Goal: Task Accomplishment & Management: Manage account settings

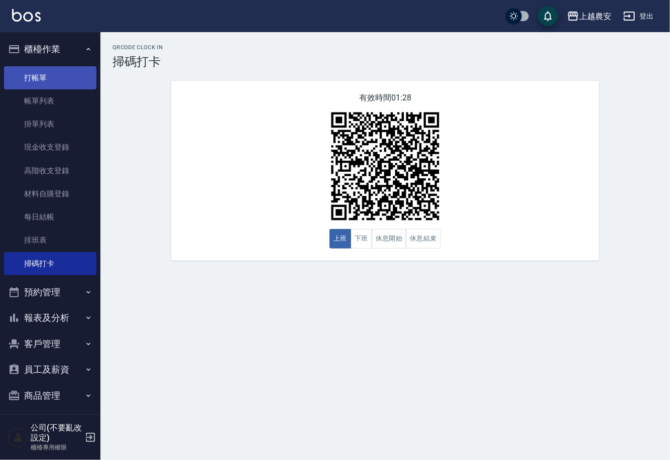
click at [38, 85] on link "打帳單" at bounding box center [50, 77] width 92 height 23
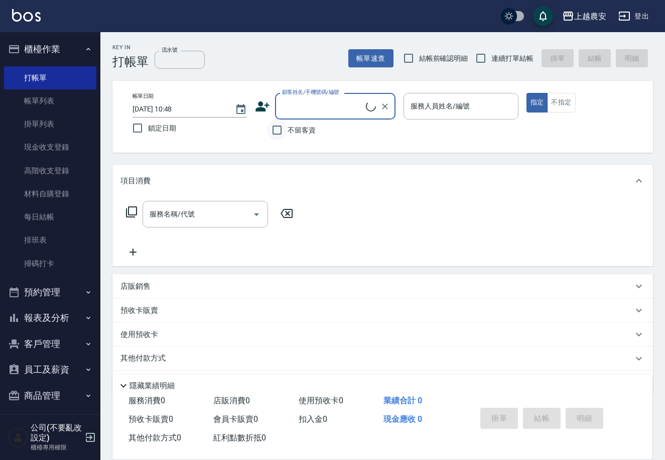
click at [282, 133] on input "不留客資" at bounding box center [277, 130] width 21 height 21
checkbox input "true"
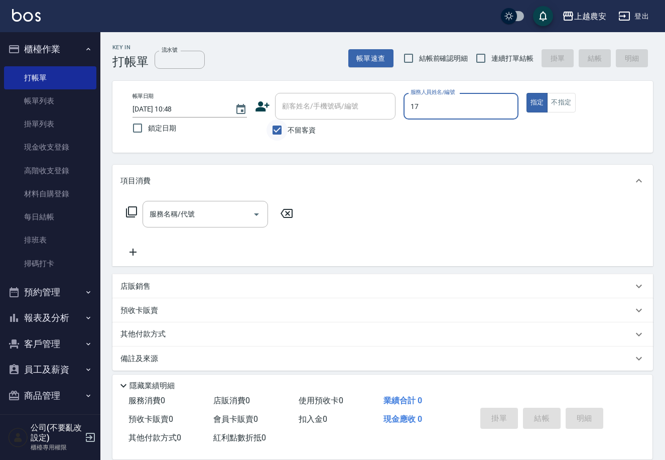
type input "17"
type button "true"
type input "[PERSON_NAME]-17"
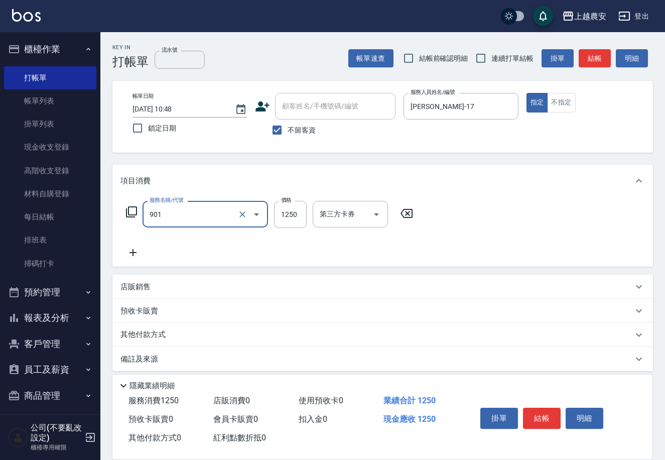
type input "修手指甲(901)"
type input "1200"
click at [533, 417] on button "結帳" at bounding box center [542, 418] width 38 height 21
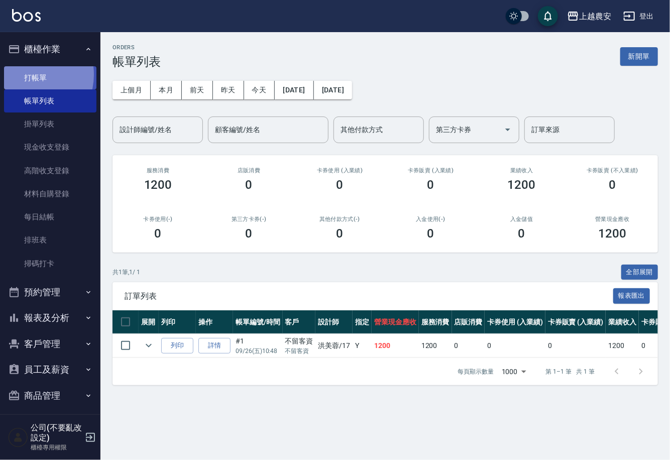
click at [27, 74] on link "打帳單" at bounding box center [50, 77] width 92 height 23
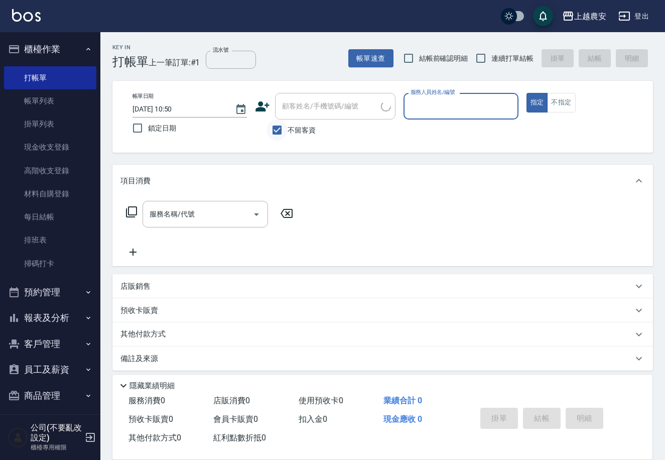
click at [274, 129] on input "不留客資" at bounding box center [277, 130] width 21 height 21
checkbox input "false"
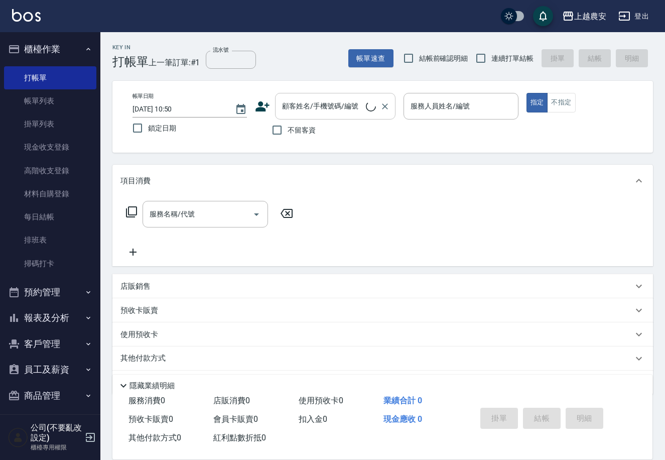
click at [288, 113] on input "顧客姓名/手機號碼/編號" at bounding box center [323, 106] width 86 height 18
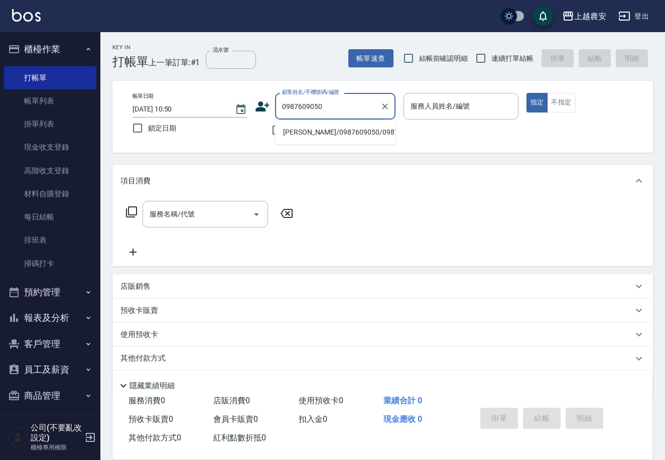
click at [347, 139] on li "[PERSON_NAME]/0987609050/0987609050" at bounding box center [335, 132] width 121 height 17
type input "[PERSON_NAME]/0987609050/0987609050"
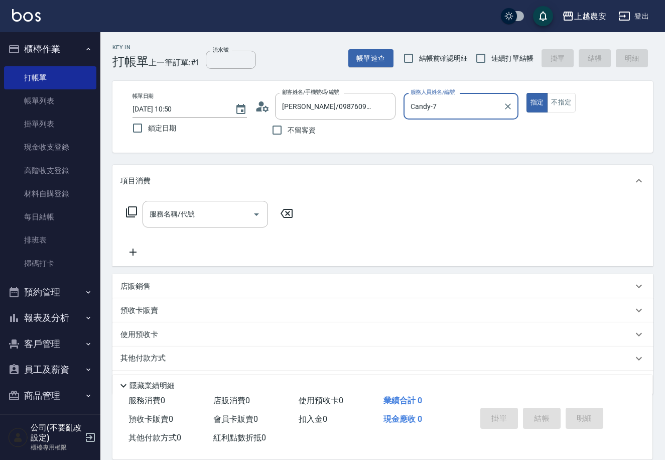
type input "Candy-7"
click at [233, 209] on input "服務名稱/代號" at bounding box center [197, 214] width 101 height 18
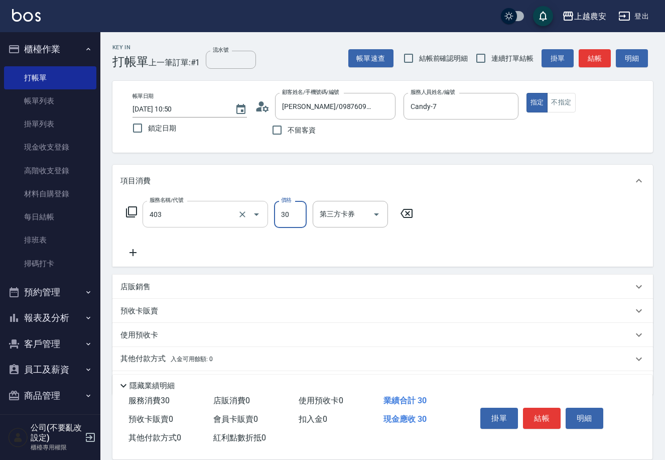
type input "剪髮(403)"
type input "300"
click at [533, 412] on button "結帳" at bounding box center [542, 418] width 38 height 21
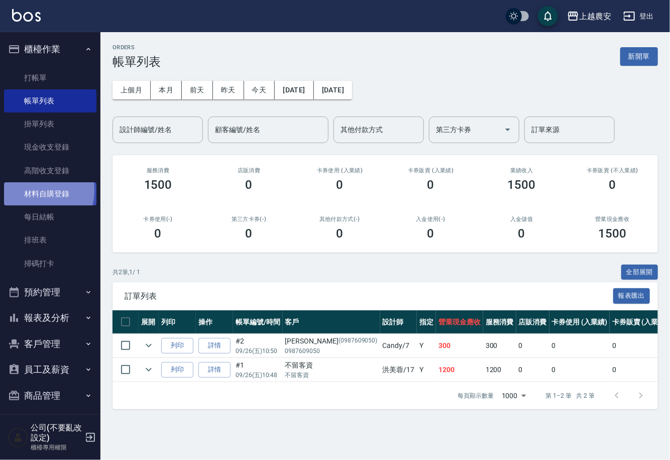
click at [32, 190] on link "材料自購登錄" at bounding box center [50, 193] width 92 height 23
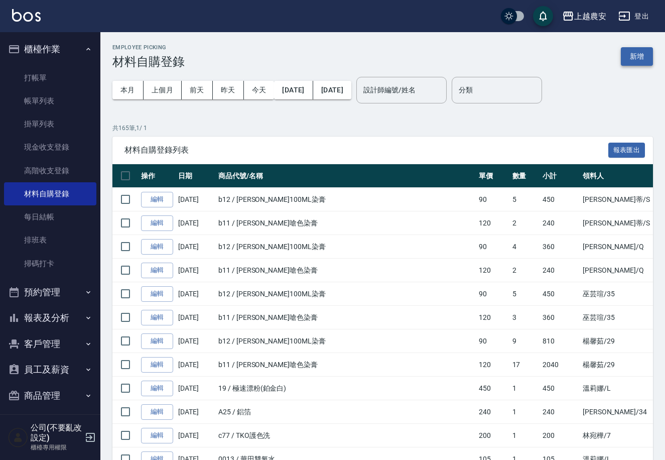
click at [643, 56] on button "新增" at bounding box center [637, 56] width 32 height 19
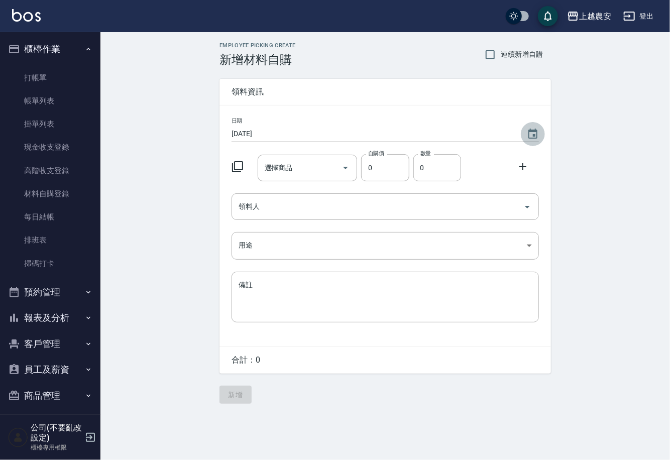
click at [532, 131] on icon "Choose date, selected date is 2025-09-26" at bounding box center [532, 134] width 9 height 10
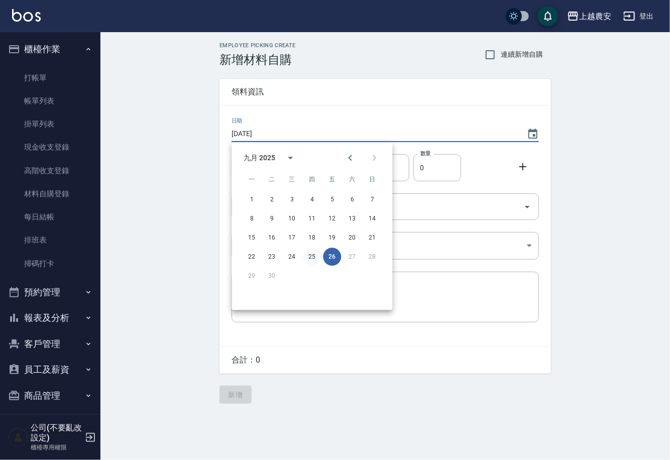
click at [316, 253] on button "25" at bounding box center [312, 257] width 18 height 18
type input "[DATE]"
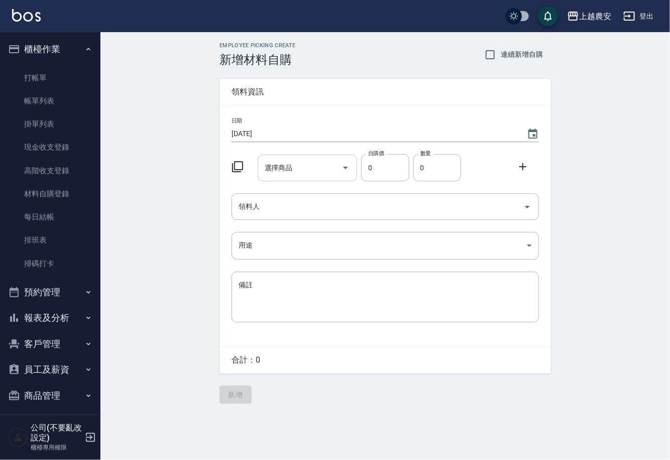
click at [307, 174] on input "選擇商品" at bounding box center [300, 168] width 76 height 18
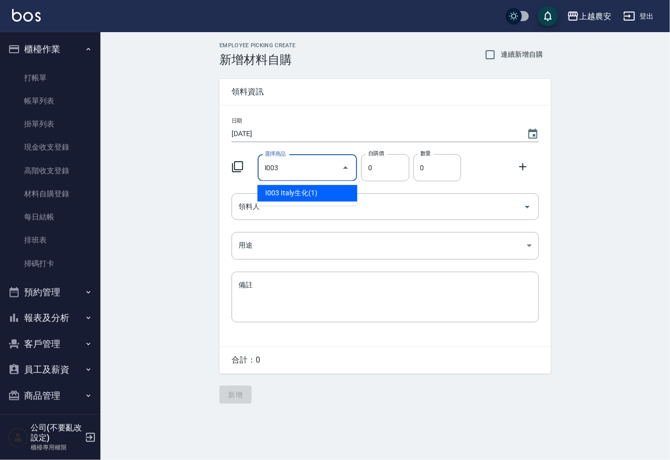
type input "Italy生化(1)"
type input "110"
type input "1"
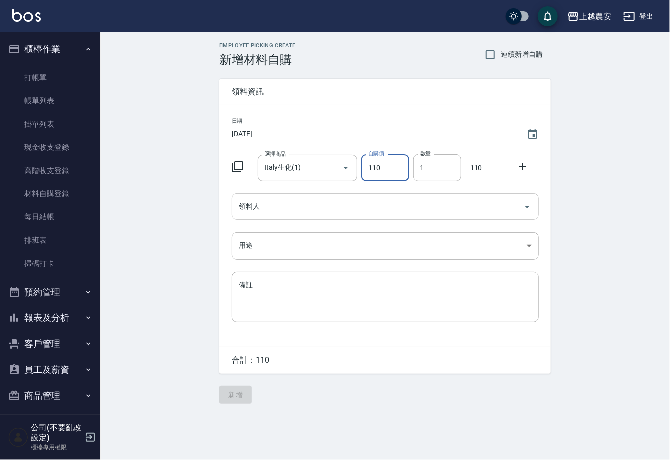
click at [300, 203] on input "領料人" at bounding box center [377, 207] width 283 height 18
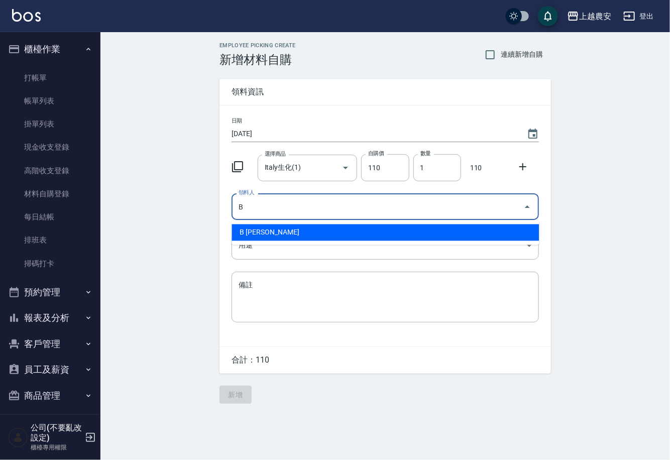
drag, startPoint x: 264, startPoint y: 229, endPoint x: 254, endPoint y: 240, distance: 15.3
click at [264, 229] on li "B [PERSON_NAME]" at bounding box center [385, 232] width 307 height 17
type input "B [PERSON_NAME]"
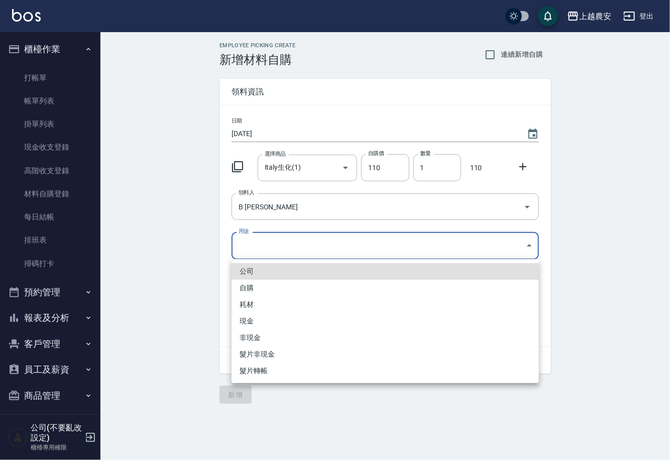
drag, startPoint x: 249, startPoint y: 248, endPoint x: 250, endPoint y: 289, distance: 41.2
click at [249, 249] on body "上越農安 登出 櫃檯作業 打帳單 帳單列表 掛單列表 現金收支登錄 高階收支登錄 材料自購登錄 每日結帳 排班表 掃碼打卡 預約管理 預約管理 單日預約紀錄 …" at bounding box center [335, 230] width 670 height 460
click at [250, 289] on li "自購" at bounding box center [385, 288] width 307 height 17
type input "自購"
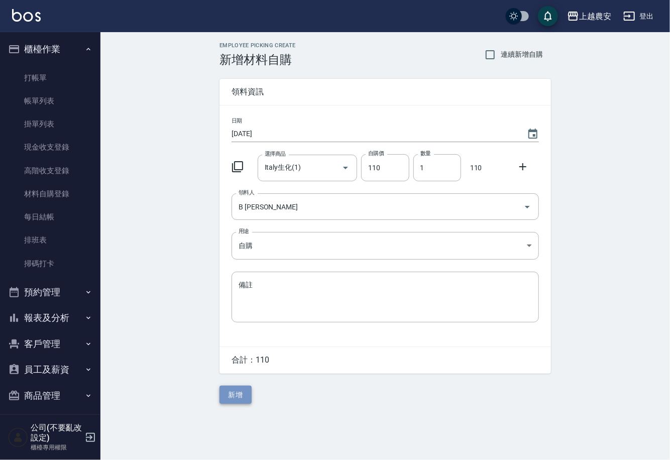
click at [244, 396] on button "新增" at bounding box center [235, 395] width 32 height 19
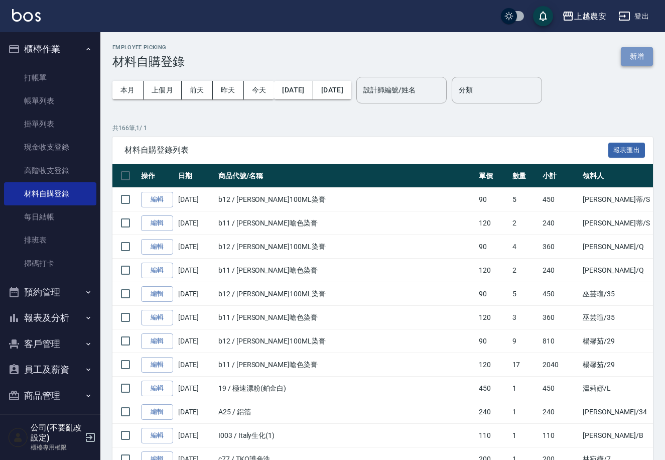
click at [647, 56] on button "新增" at bounding box center [637, 56] width 32 height 19
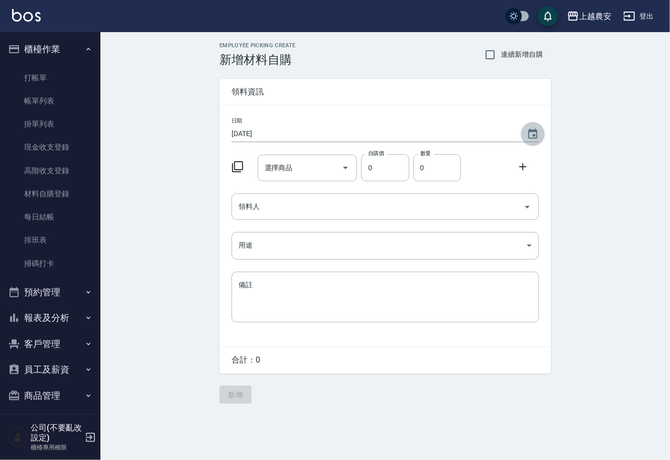
click at [535, 131] on icon "Choose date, selected date is 2025-09-26" at bounding box center [532, 134] width 9 height 10
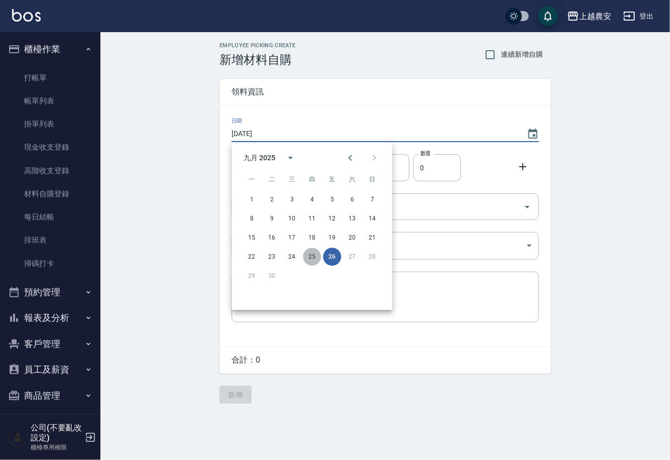
click at [311, 255] on button "25" at bounding box center [312, 257] width 18 height 18
type input "[DATE]"
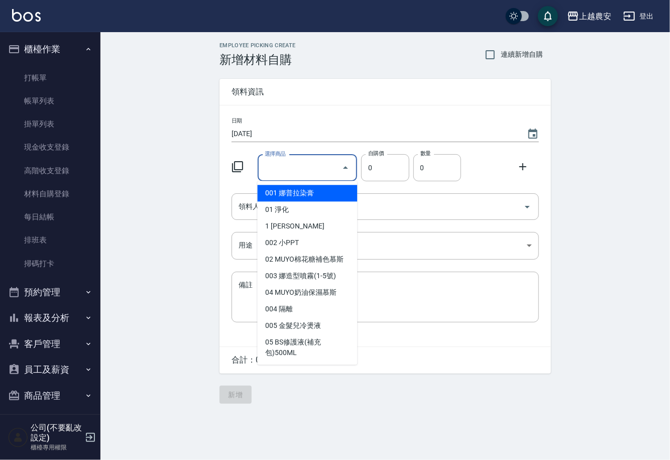
click at [282, 173] on input "選擇商品" at bounding box center [300, 168] width 76 height 18
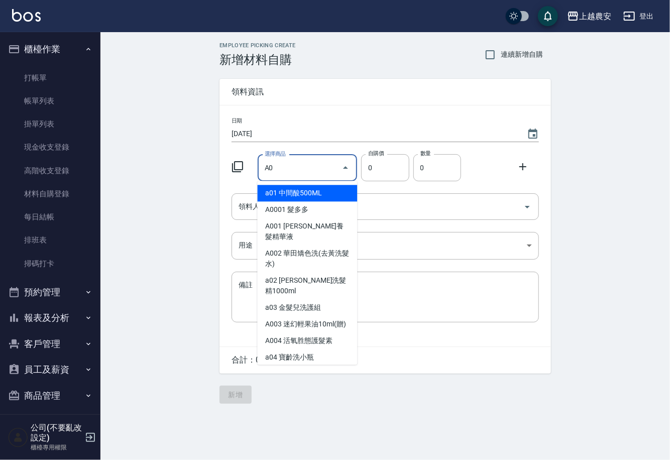
type input "A"
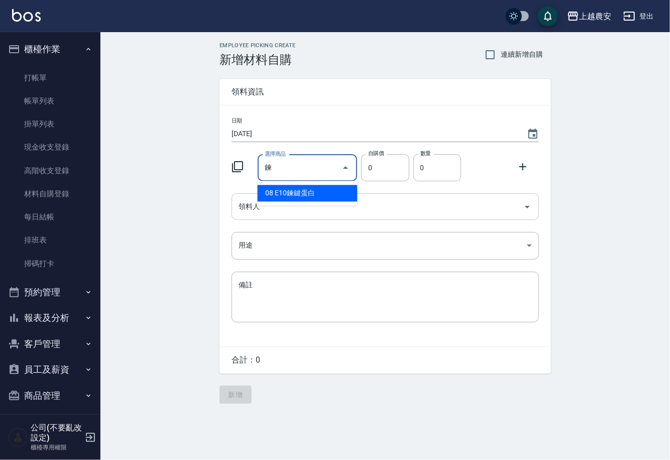
click at [310, 197] on li "08 E10鍊鍵蛋白" at bounding box center [308, 193] width 100 height 17
type input "E10鍊鍵蛋白"
type input "420"
type input "1"
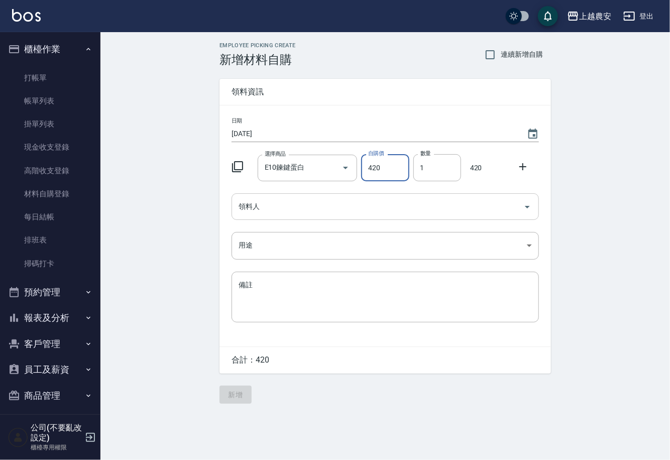
click at [292, 211] on input "領料人" at bounding box center [377, 207] width 283 height 18
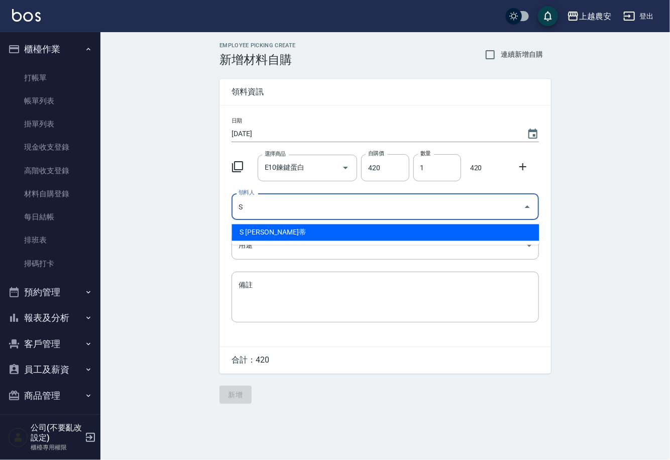
click at [266, 231] on li "S [PERSON_NAME]蒂" at bounding box center [385, 232] width 307 height 17
type input "S [PERSON_NAME]蒂"
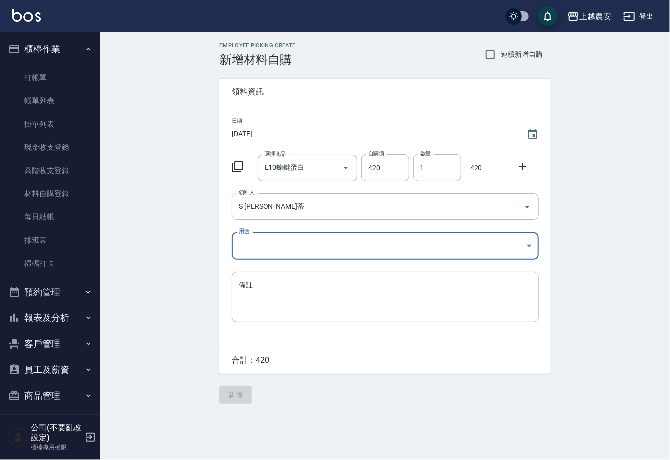
click at [254, 246] on body "上越農安 登出 櫃檯作業 打帳單 帳單列表 掛單列表 現金收支登錄 高階收支登錄 材料自購登錄 每日結帳 排班表 掃碼打卡 預約管理 預約管理 單日預約紀錄 …" at bounding box center [335, 230] width 670 height 460
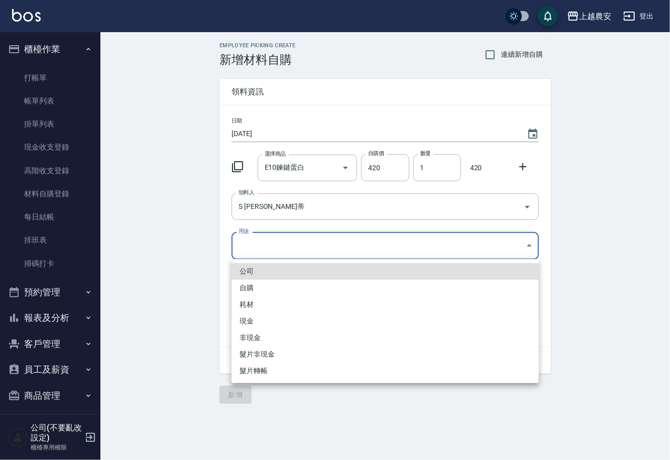
click at [247, 287] on li "自購" at bounding box center [385, 288] width 307 height 17
type input "自購"
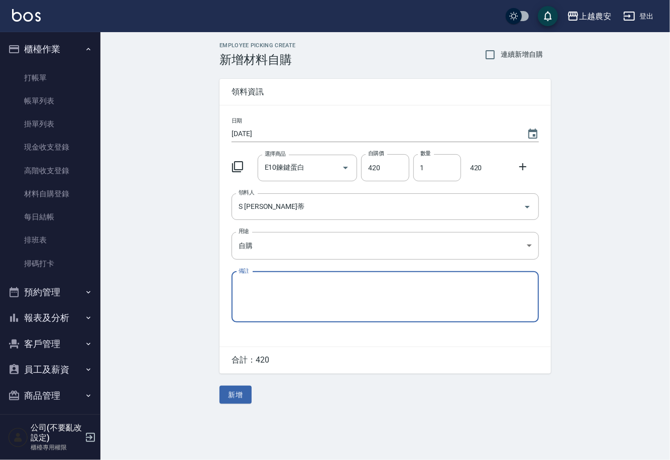
click at [523, 166] on icon at bounding box center [523, 167] width 12 height 12
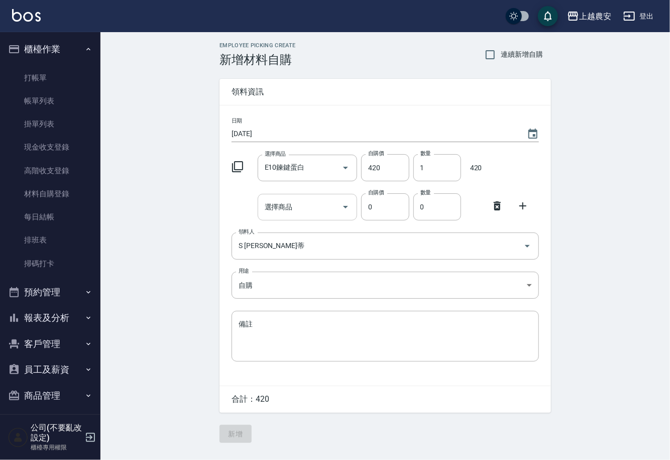
click at [308, 204] on input "選擇商品" at bounding box center [300, 207] width 76 height 18
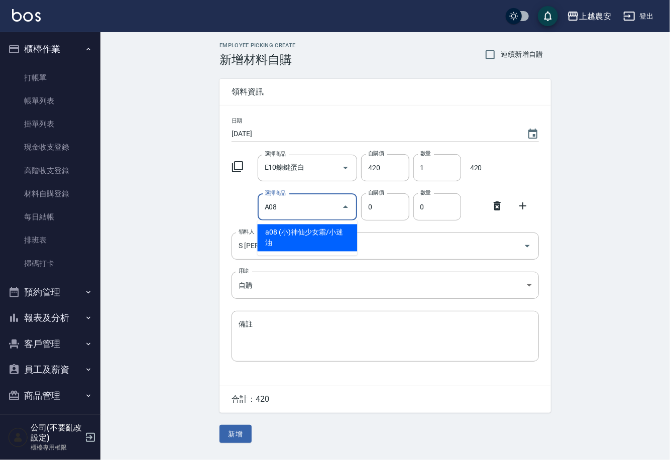
type input "(小)神仙少女霜/小迷油"
type input "30"
type input "1"
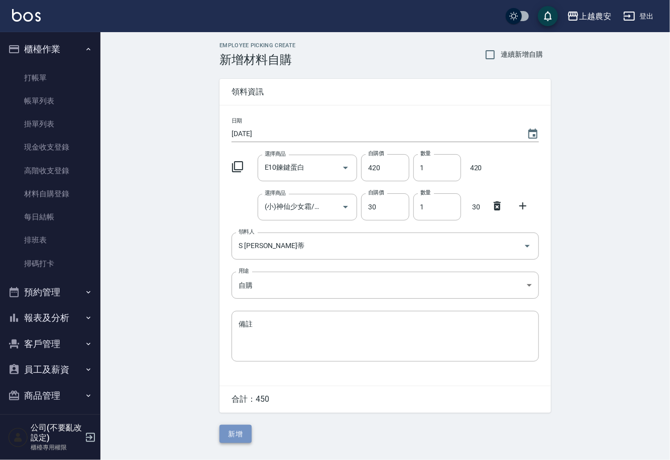
click at [237, 436] on button "新增" at bounding box center [235, 434] width 32 height 19
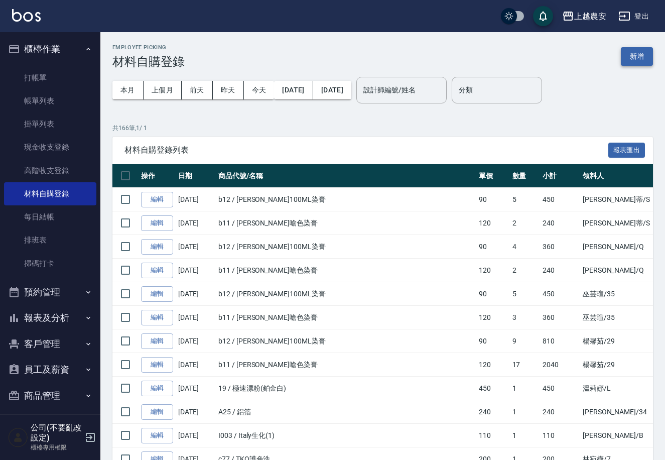
click at [633, 52] on button "新增" at bounding box center [637, 56] width 32 height 19
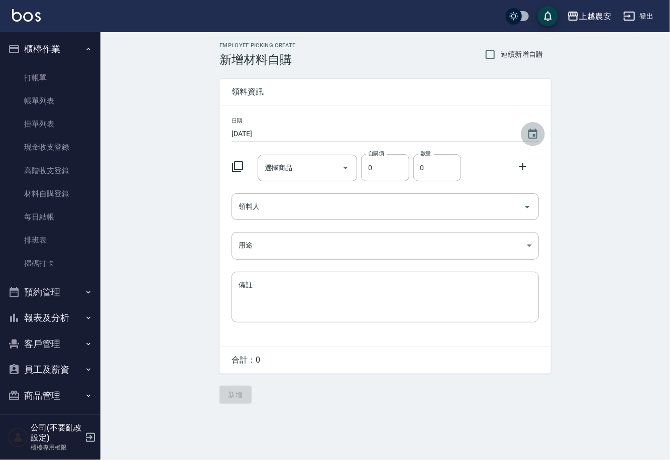
click at [533, 127] on button "Choose date, selected date is 2025-09-26" at bounding box center [533, 134] width 24 height 24
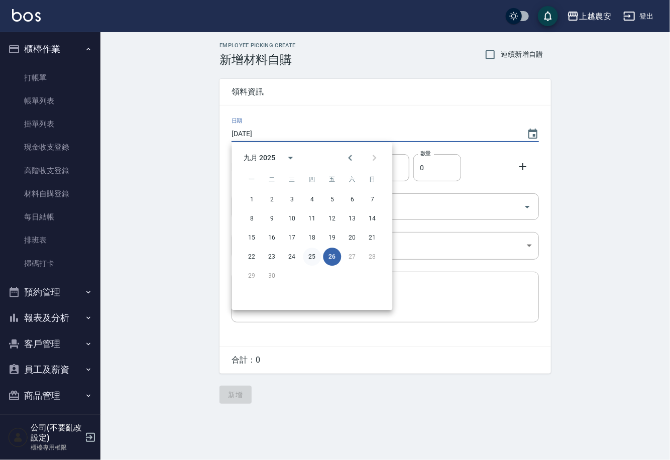
click at [310, 258] on button "25" at bounding box center [312, 257] width 18 height 18
type input "[DATE]"
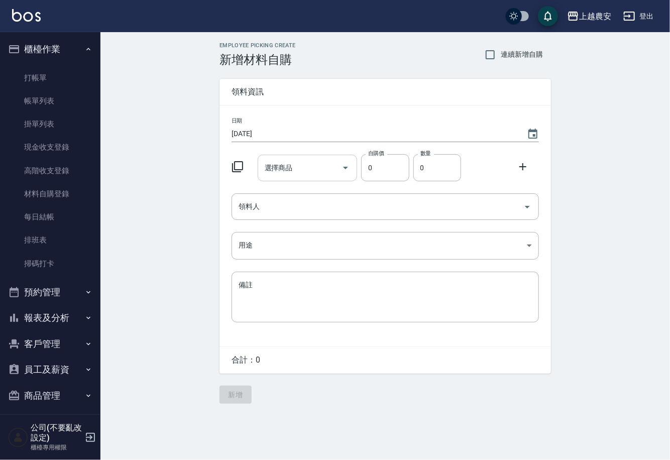
click at [315, 162] on input "選擇商品" at bounding box center [300, 168] width 76 height 18
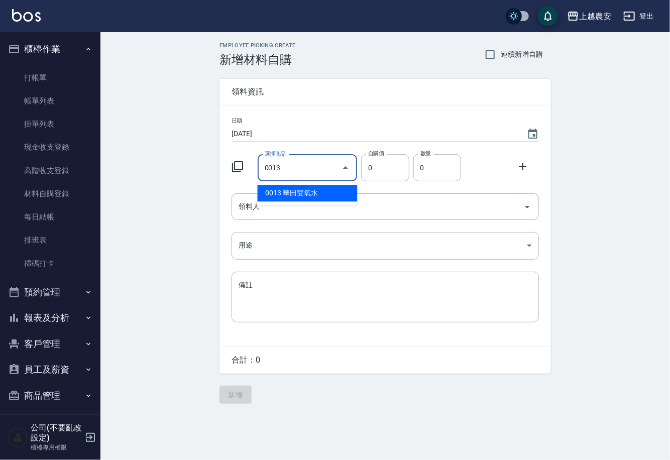
type input "華田雙氧水"
type input "105"
type input "1"
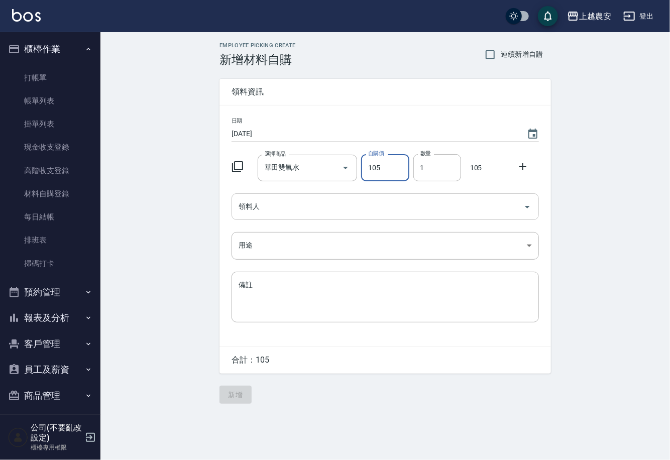
click at [329, 212] on input "領料人" at bounding box center [377, 207] width 283 height 18
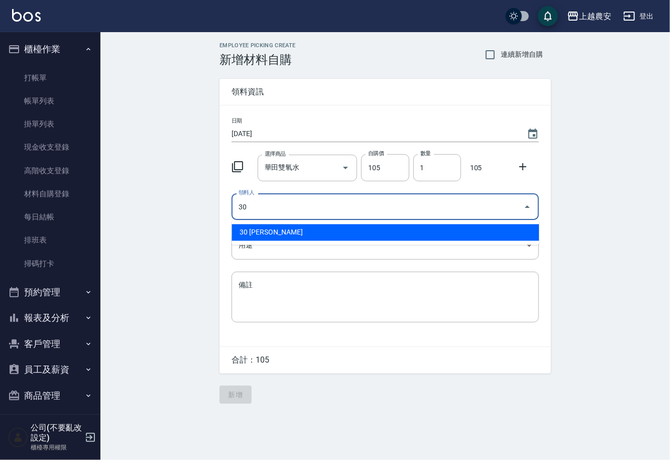
click at [255, 240] on li "30 [PERSON_NAME]" at bounding box center [385, 232] width 307 height 17
type input "30 [PERSON_NAME]"
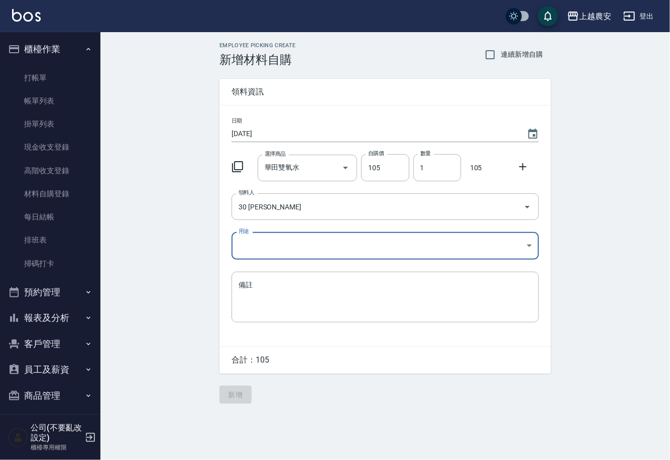
click at [252, 253] on body "上越農安 登出 櫃檯作業 打帳單 帳單列表 掛單列表 現金收支登錄 高階收支登錄 材料自購登錄 每日結帳 排班表 掃碼打卡 預約管理 預約管理 單日預約紀錄 …" at bounding box center [335, 230] width 670 height 460
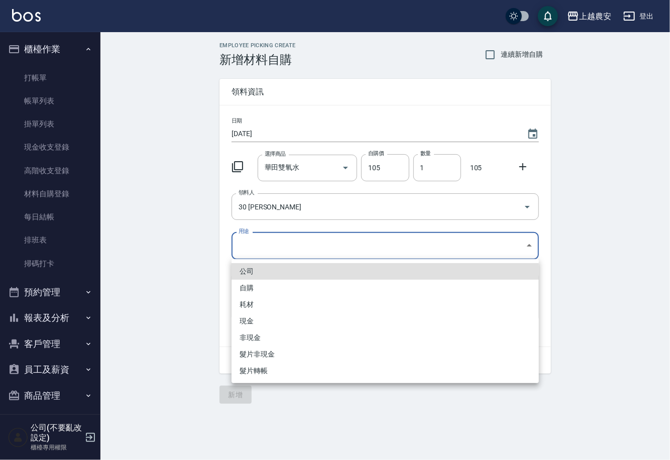
click at [243, 288] on li "自購" at bounding box center [385, 288] width 307 height 17
type input "自購"
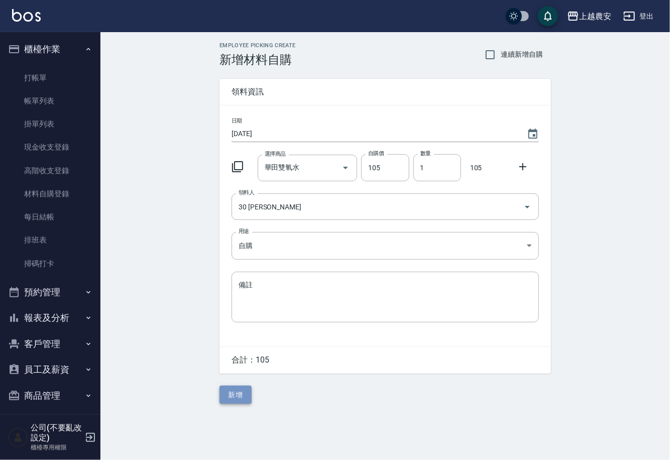
click at [243, 401] on button "新增" at bounding box center [235, 395] width 32 height 19
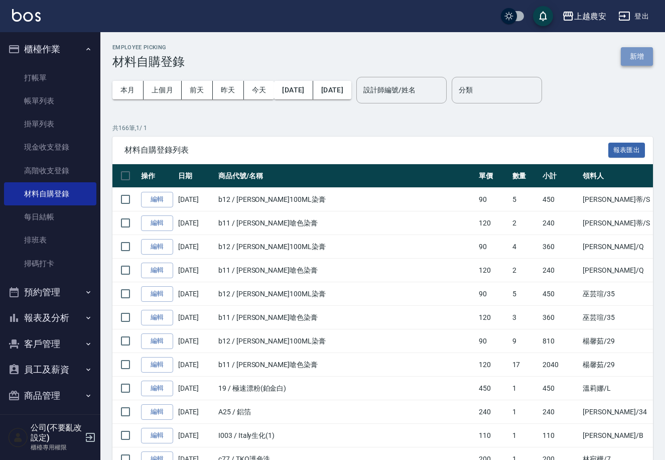
click at [634, 57] on button "新增" at bounding box center [637, 56] width 32 height 19
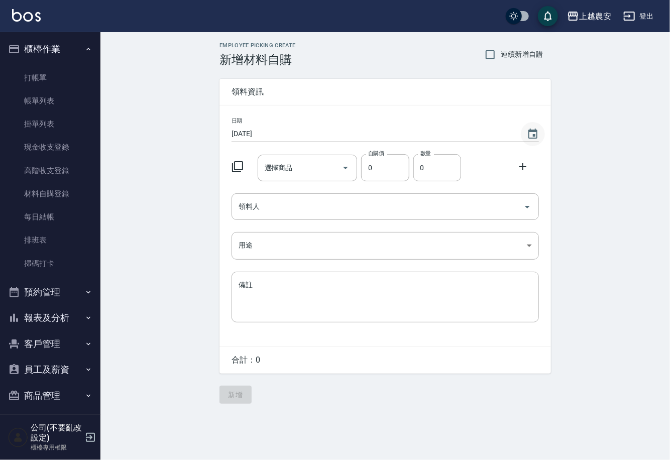
click at [532, 132] on icon "Choose date, selected date is 2025-09-26" at bounding box center [532, 134] width 9 height 10
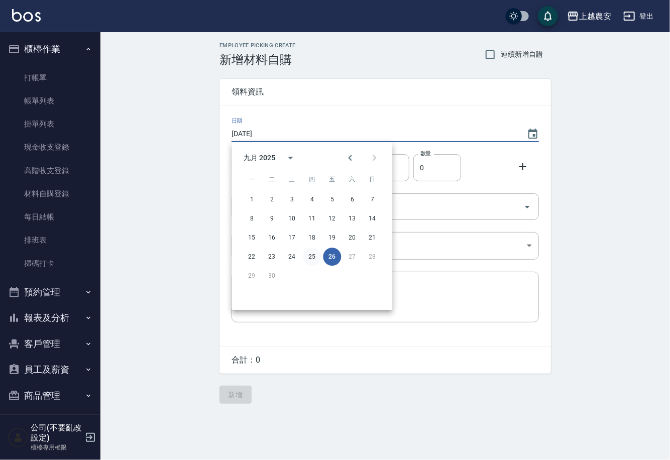
click at [317, 257] on button "25" at bounding box center [312, 257] width 18 height 18
type input "[DATE]"
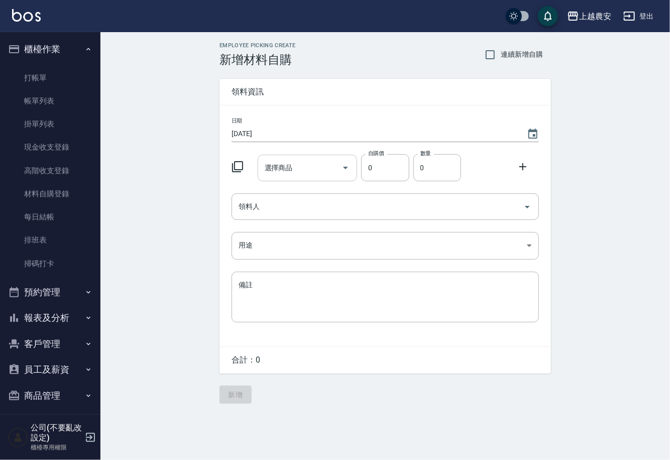
click at [306, 163] on input "選擇商品" at bounding box center [300, 168] width 76 height 18
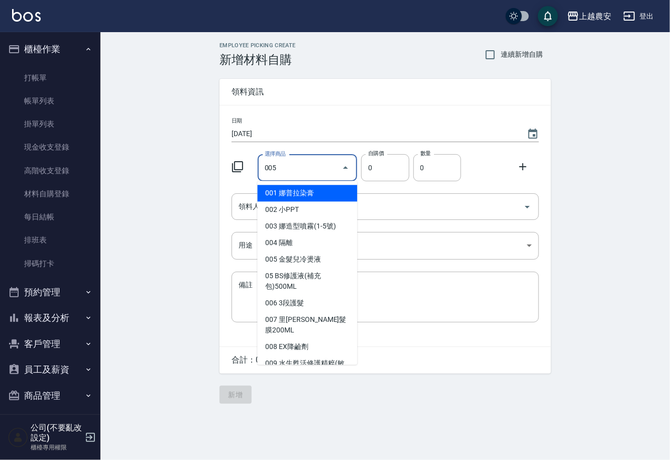
type input "005"
type input "40"
type input "金髮兒冷燙液"
type input "1"
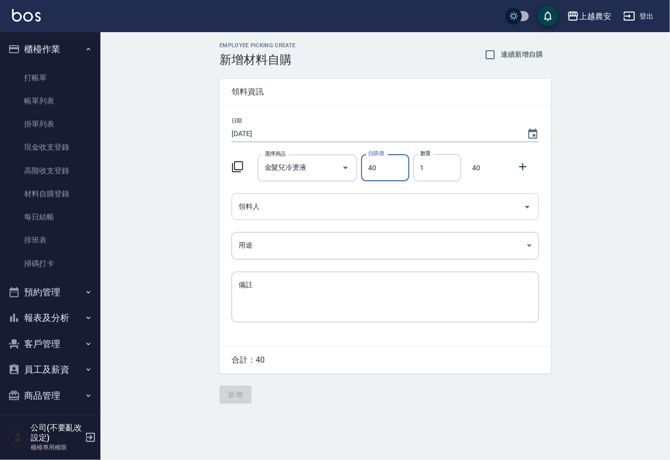
click at [286, 215] on div "領料人" at bounding box center [385, 206] width 307 height 27
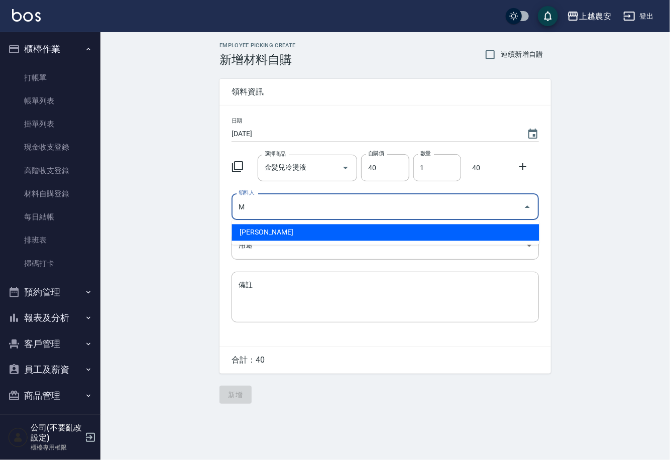
click at [274, 230] on li "[PERSON_NAME]" at bounding box center [385, 232] width 307 height 17
type input "[PERSON_NAME]"
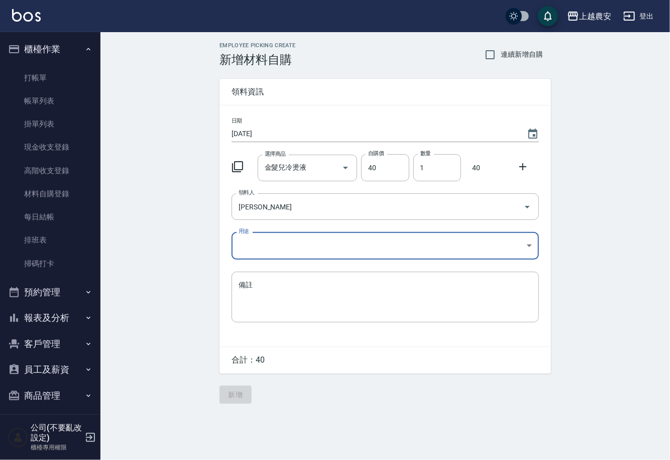
click at [260, 253] on body "上越農安 登出 櫃檯作業 打帳單 帳單列表 掛單列表 現金收支登錄 高階收支登錄 材料自購登錄 每日結帳 排班表 掃碼打卡 預約管理 預約管理 單日預約紀錄 …" at bounding box center [335, 230] width 670 height 460
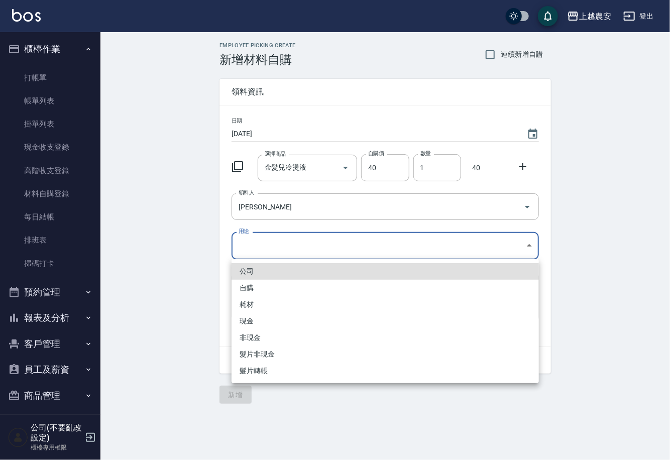
click at [240, 287] on li "自購" at bounding box center [385, 288] width 307 height 17
type input "自購"
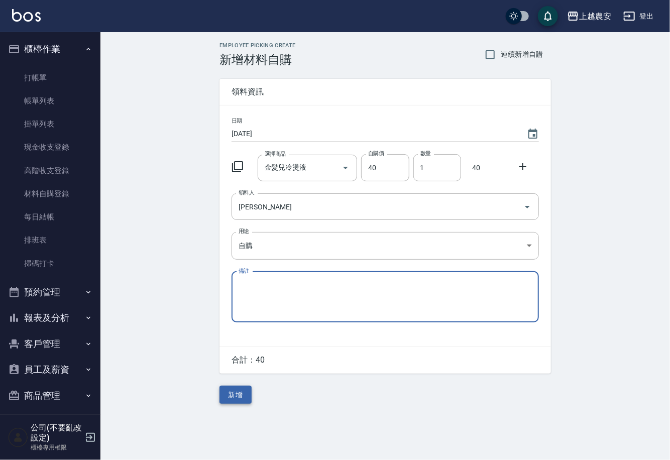
click at [237, 389] on button "新增" at bounding box center [235, 395] width 32 height 19
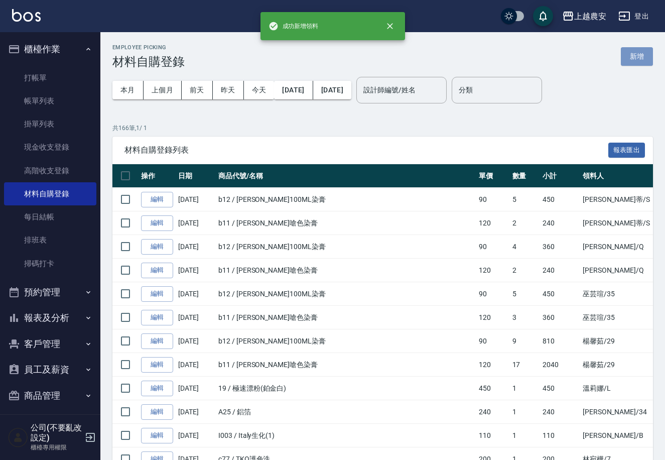
click at [641, 57] on button "新增" at bounding box center [637, 56] width 32 height 19
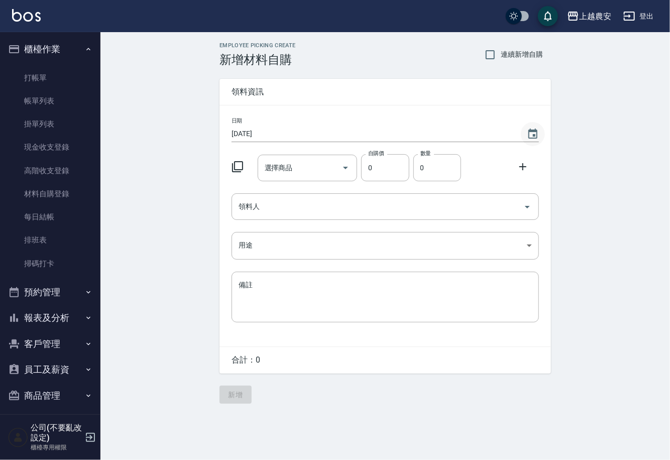
click at [536, 136] on icon "Choose date, selected date is 2025-09-26" at bounding box center [533, 134] width 12 height 12
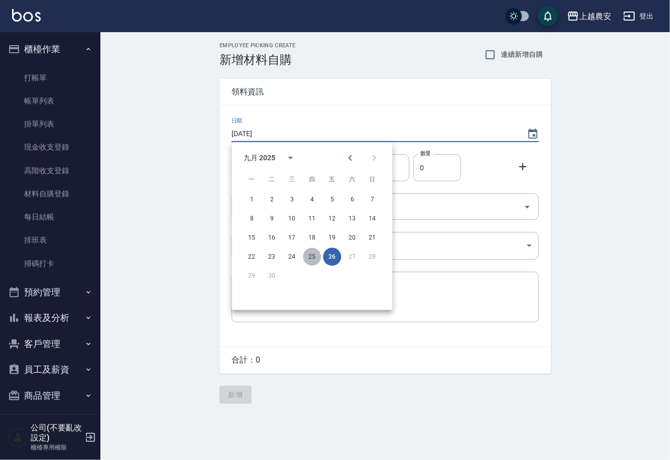
click at [309, 255] on button "25" at bounding box center [312, 257] width 18 height 18
type input "[DATE]"
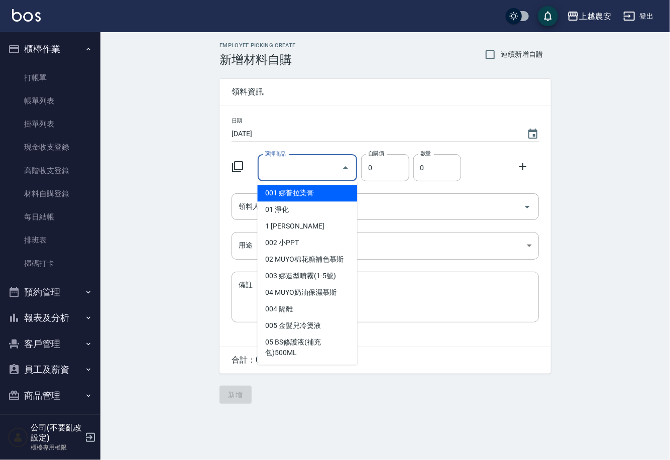
click at [307, 166] on input "選擇商品" at bounding box center [300, 168] width 76 height 18
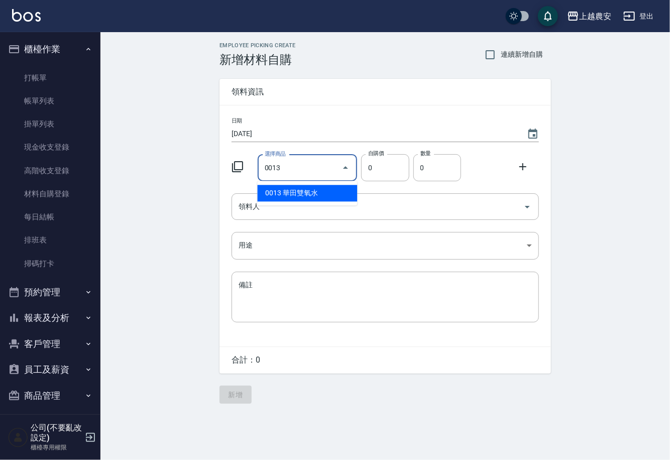
type input "華田雙氧水"
type input "105"
type input "1"
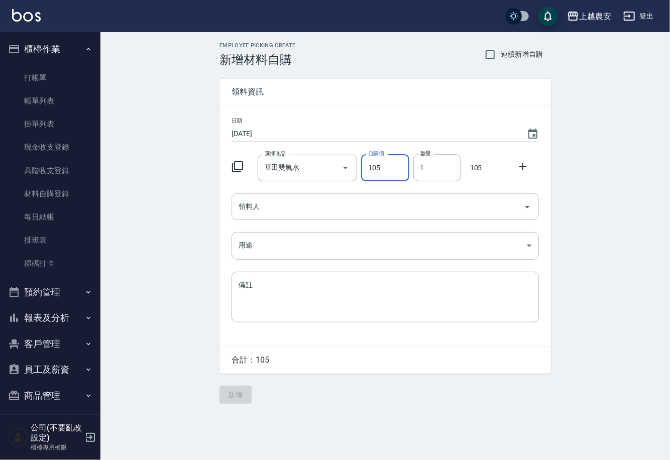
click at [317, 207] on input "領料人" at bounding box center [377, 207] width 283 height 18
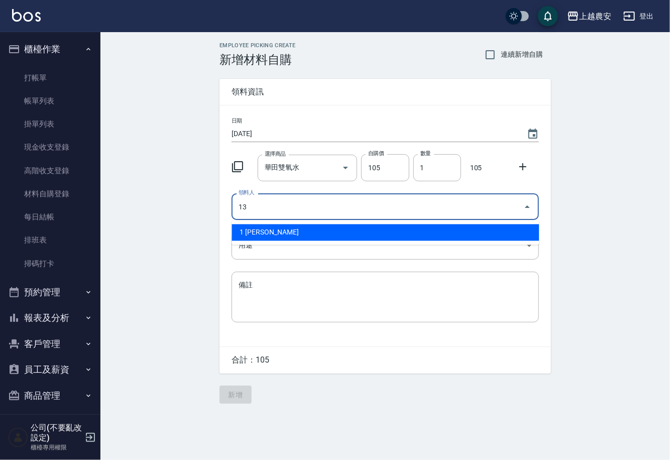
type input "13 [PERSON_NAME]"
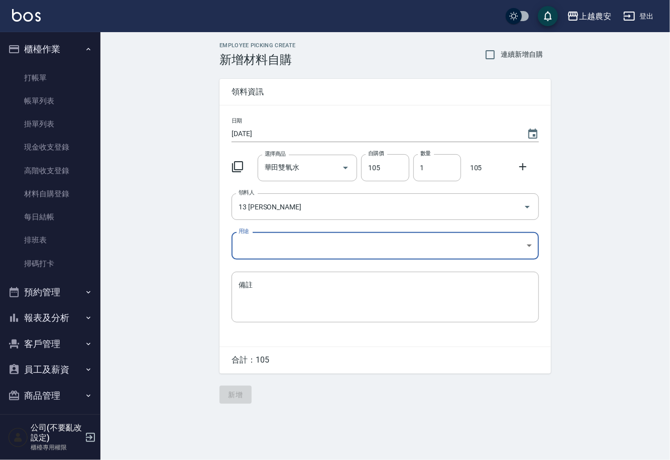
click at [239, 245] on body "上越農安 登出 櫃檯作業 打帳單 帳單列表 掛單列表 現金收支登錄 高階收支登錄 材料自購登錄 每日結帳 排班表 掃碼打卡 預約管理 預約管理 單日預約紀錄 …" at bounding box center [335, 230] width 670 height 460
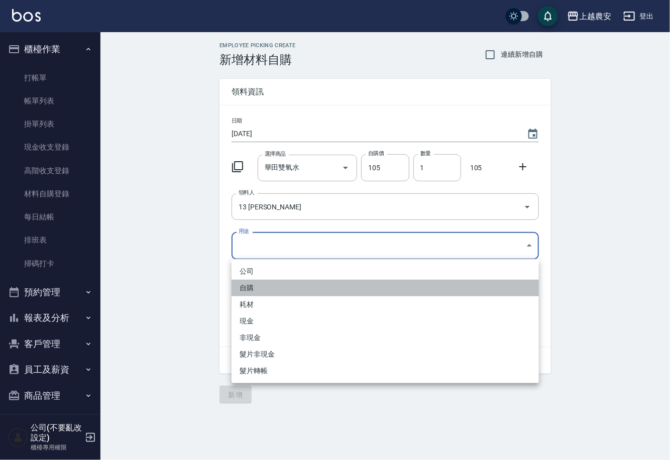
click at [254, 283] on li "自購" at bounding box center [385, 288] width 307 height 17
type input "自購"
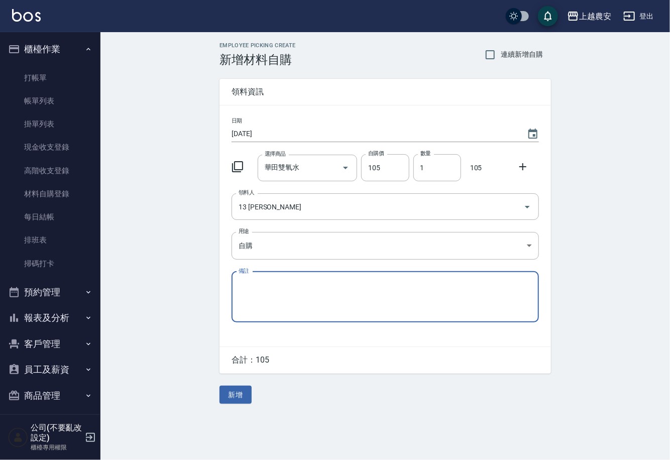
click at [525, 171] on icon at bounding box center [523, 167] width 12 height 12
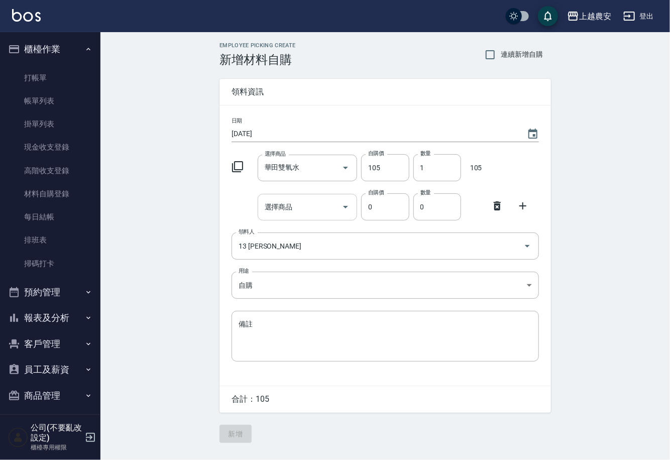
click at [306, 212] on input "選擇商品" at bounding box center [300, 207] width 76 height 18
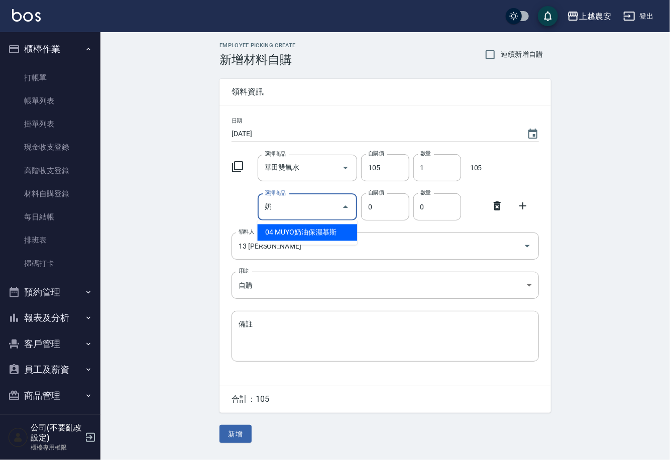
click at [285, 233] on li "04 MUYO奶油保濕慕斯" at bounding box center [308, 232] width 100 height 17
type input "MUYO奶油保濕慕斯"
type input "352"
type input "1"
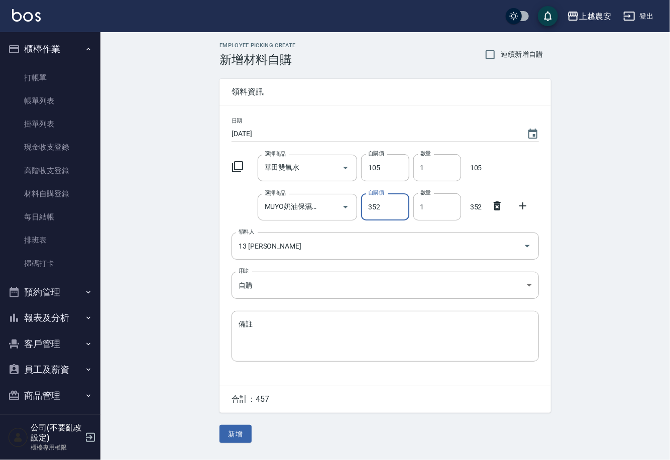
click at [243, 434] on button "新增" at bounding box center [235, 434] width 32 height 19
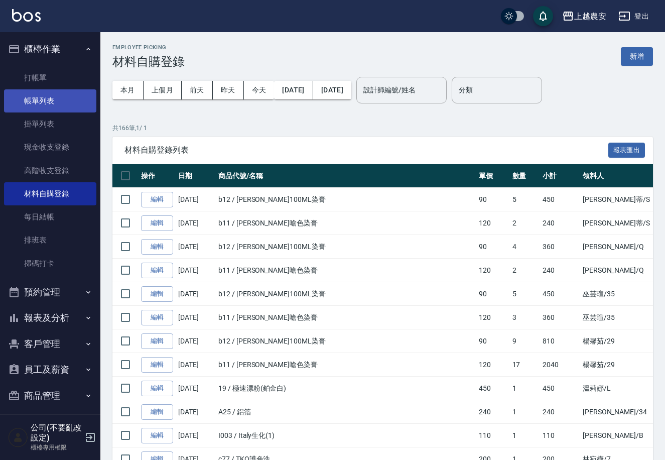
click at [27, 102] on link "帳單列表" at bounding box center [50, 100] width 92 height 23
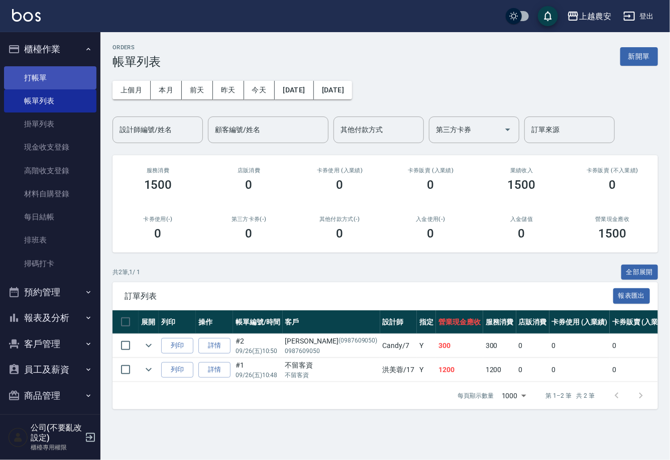
click at [43, 76] on link "打帳單" at bounding box center [50, 77] width 92 height 23
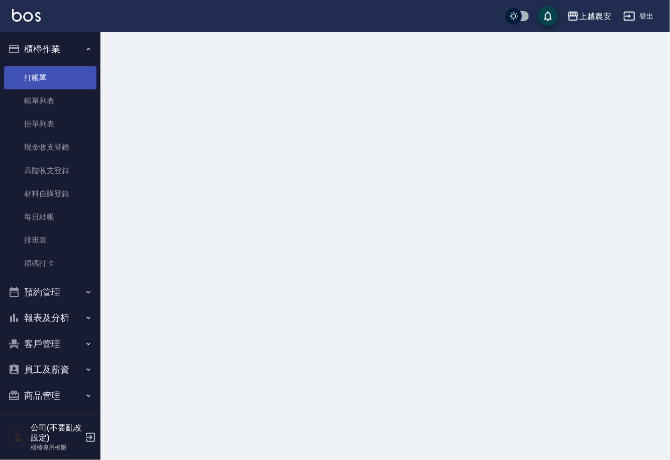
click at [40, 77] on link "打帳單" at bounding box center [50, 77] width 92 height 23
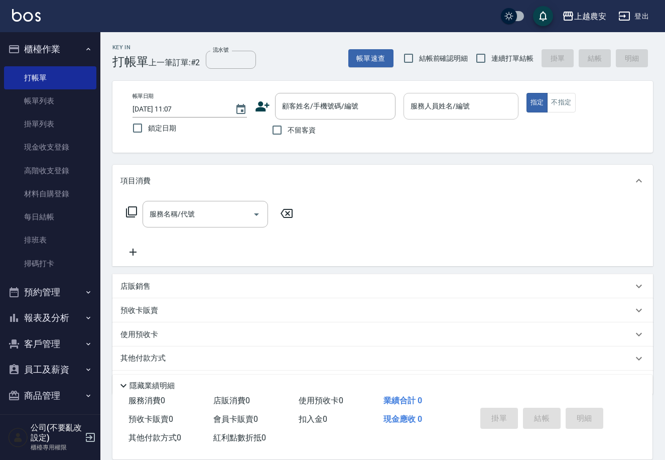
click at [428, 106] on input "服務人員姓名/編號" at bounding box center [460, 106] width 105 height 18
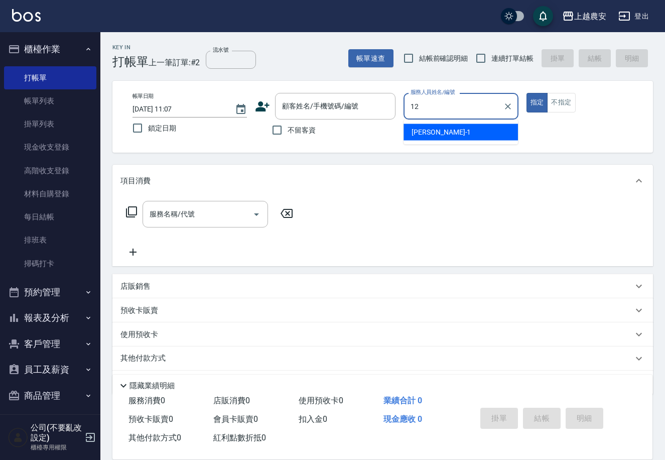
type input "Yoko-12"
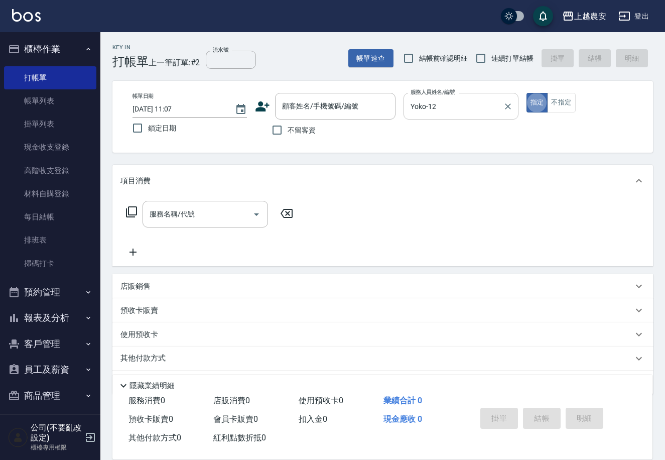
type button "true"
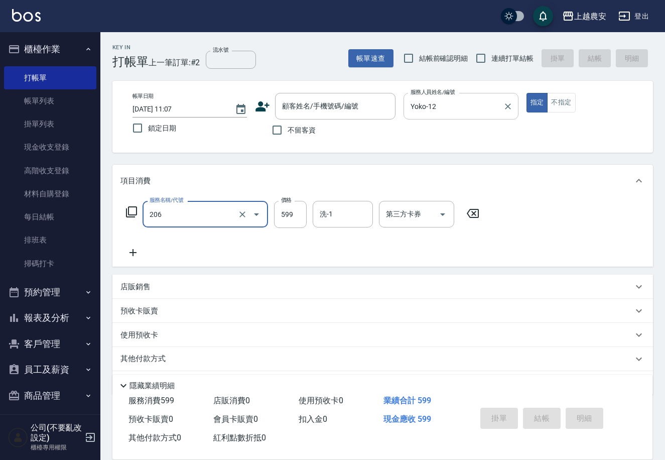
type input "洗+剪(206)"
type input "600"
click at [323, 109] on input "顧客姓名/手機號碼/編號" at bounding box center [328, 106] width 96 height 18
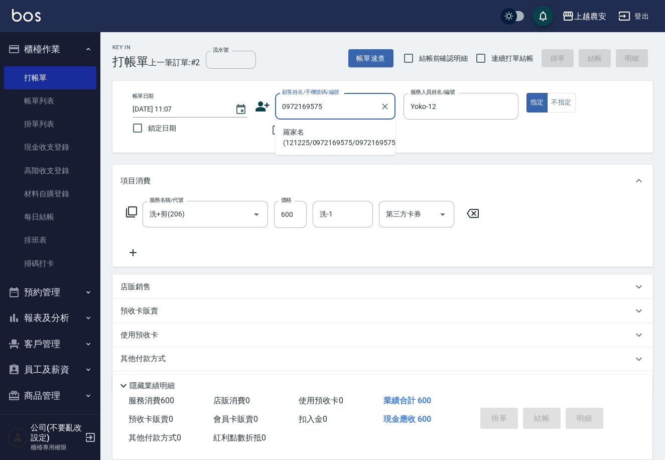
click at [323, 140] on li "羅家名(121225/0972169575/0972169575" at bounding box center [335, 137] width 121 height 27
type input "羅家名(121225/0972169575/0972169575"
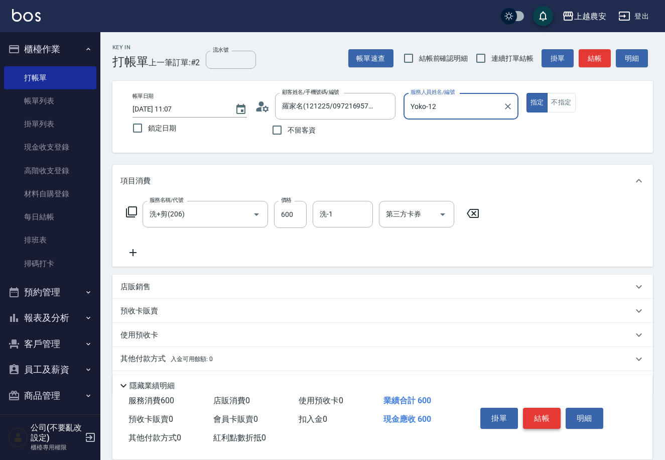
click at [539, 416] on button "結帳" at bounding box center [542, 418] width 38 height 21
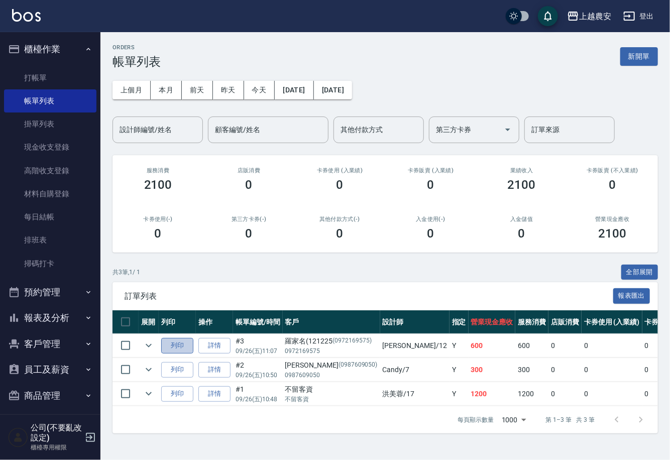
click at [173, 348] on button "列印" at bounding box center [177, 346] width 32 height 16
click at [177, 350] on button "列印" at bounding box center [177, 346] width 32 height 16
click at [35, 77] on link "打帳單" at bounding box center [50, 77] width 92 height 23
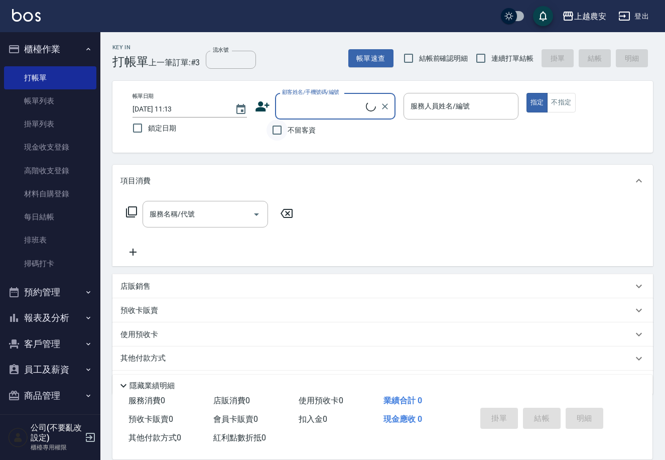
click at [274, 131] on input "不留客資" at bounding box center [277, 130] width 21 height 21
checkbox input "true"
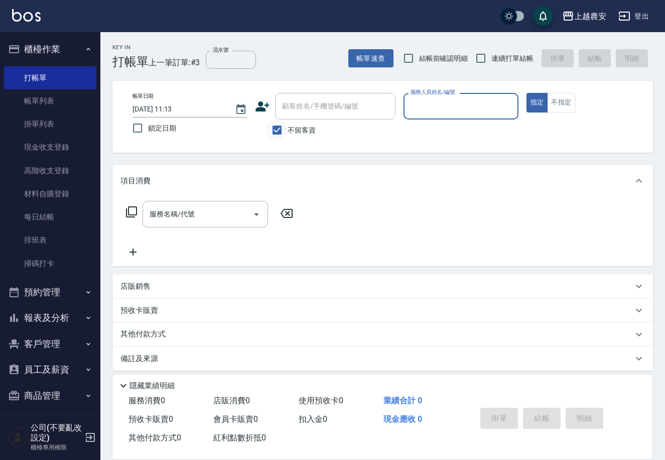
type input "K"
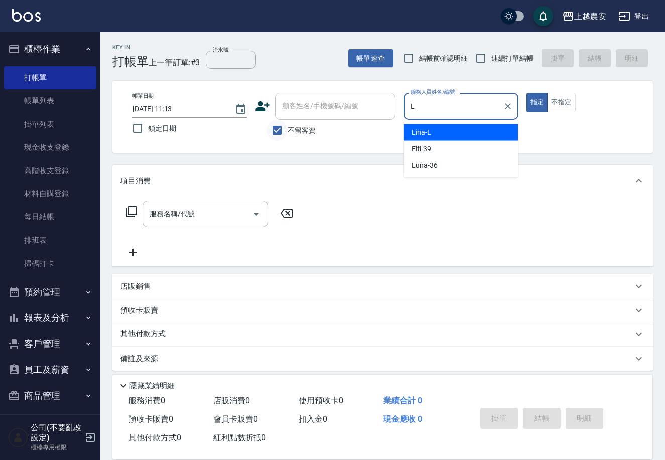
type input "[PERSON_NAME]"
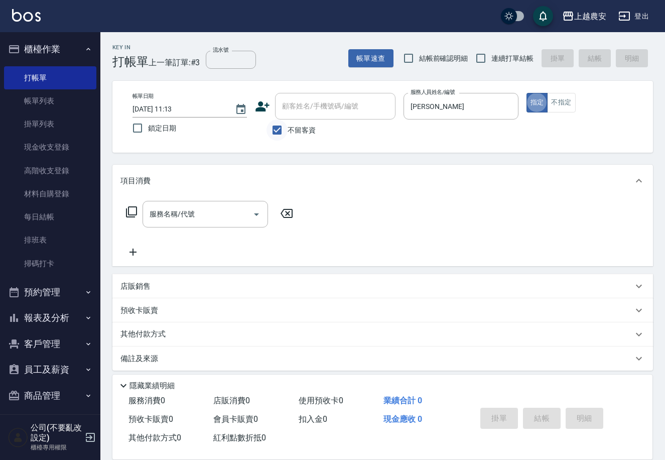
type button "true"
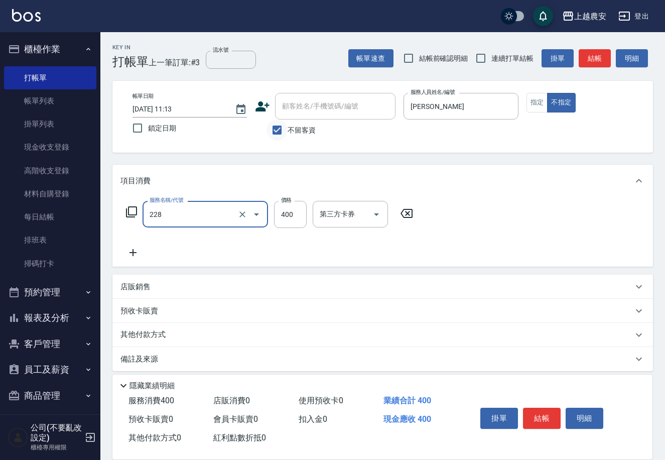
type input "洗髮(228)"
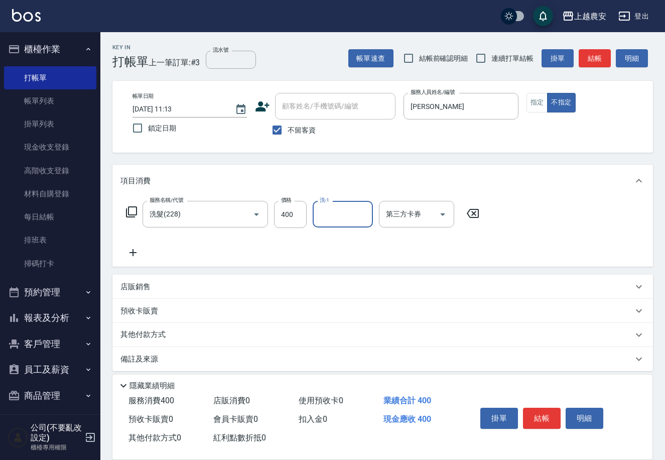
click at [542, 408] on button "結帳" at bounding box center [542, 418] width 38 height 21
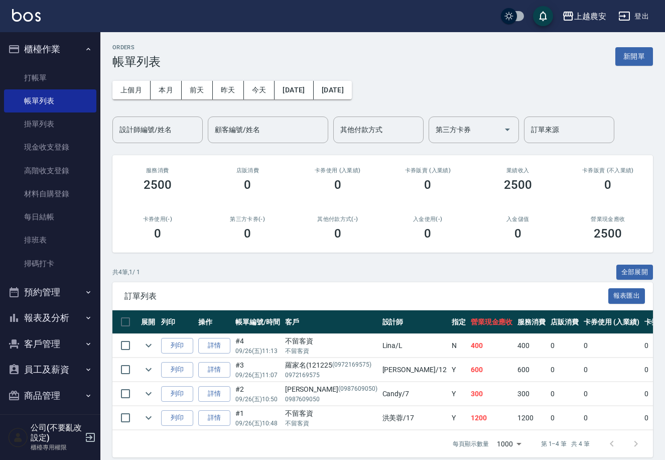
drag, startPoint x: 56, startPoint y: 351, endPoint x: 67, endPoint y: 371, distance: 22.7
click at [56, 351] on button "客戶管理" at bounding box center [50, 344] width 92 height 26
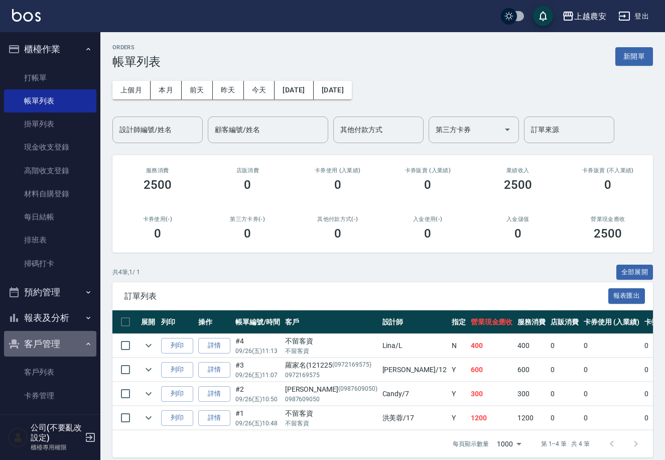
click at [51, 345] on button "客戶管理" at bounding box center [50, 344] width 92 height 26
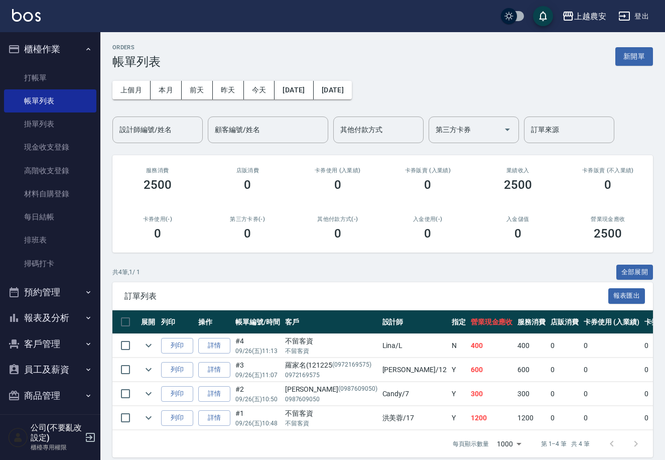
click at [51, 338] on button "客戶管理" at bounding box center [50, 344] width 92 height 26
click at [55, 366] on link "客戶列表" at bounding box center [50, 372] width 92 height 23
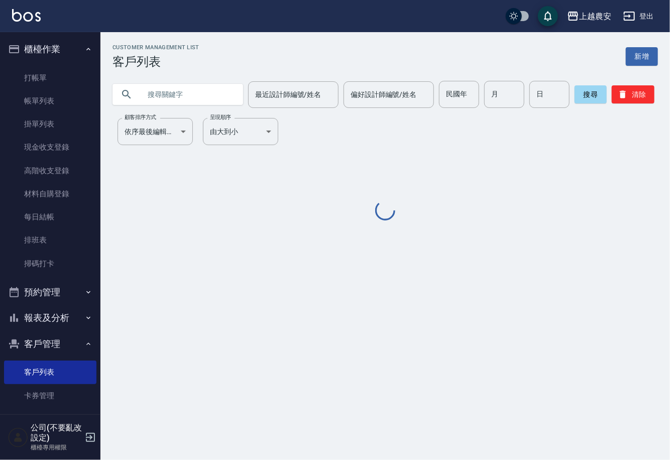
click at [176, 95] on input "text" at bounding box center [188, 94] width 94 height 27
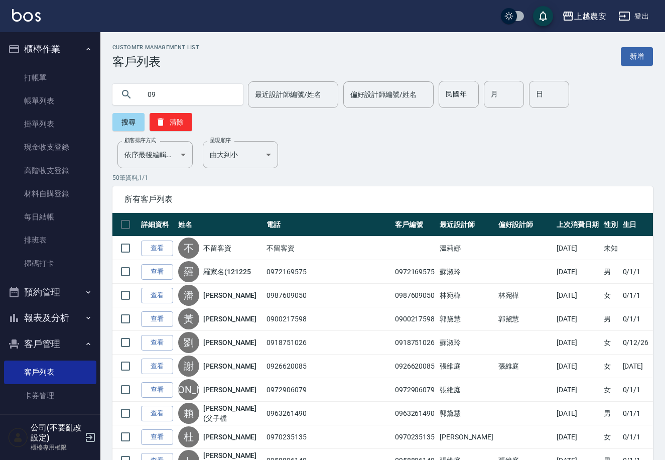
type input "0"
click at [48, 75] on link "打帳單" at bounding box center [50, 77] width 92 height 23
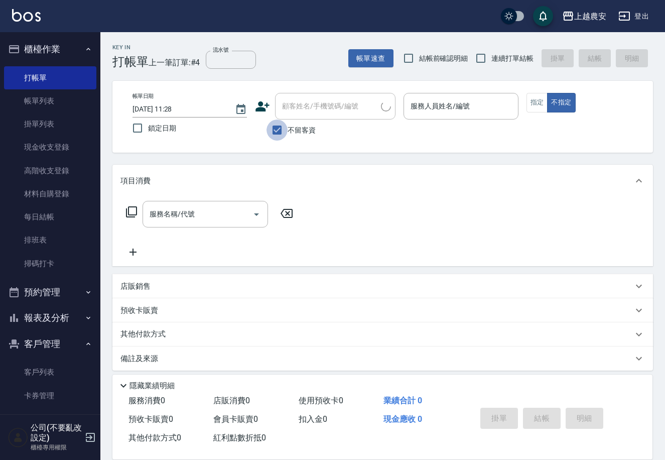
click at [278, 132] on input "不留客資" at bounding box center [277, 130] width 21 height 21
checkbox input "false"
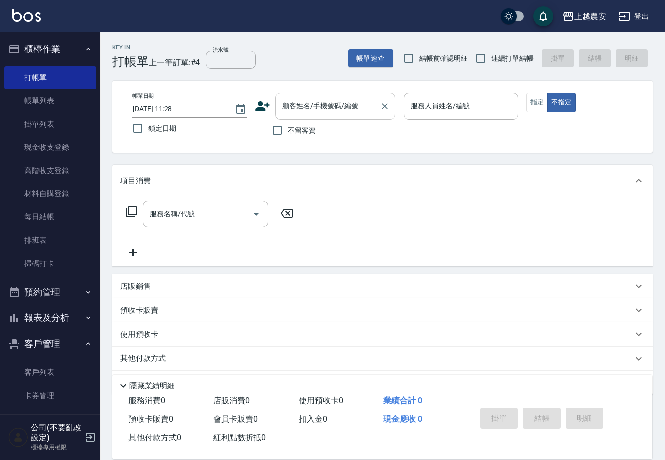
click at [282, 112] on input "顧客姓名/手機號碼/編號" at bounding box center [328, 106] width 96 height 18
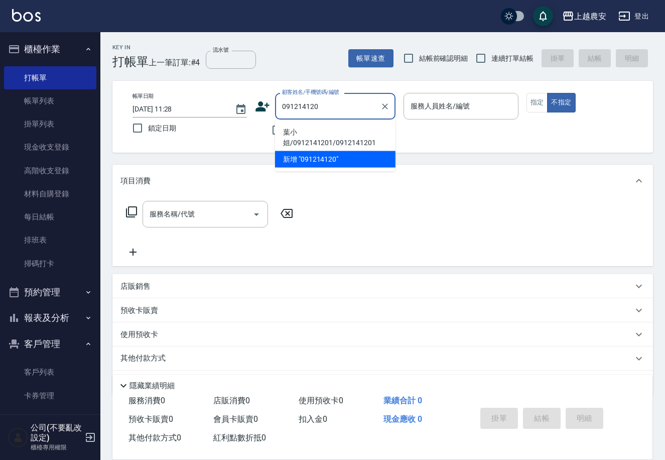
click at [313, 129] on li "葉小姐/0912141201/0912141201" at bounding box center [335, 137] width 121 height 27
type input "葉小姐/0912141201/0912141201"
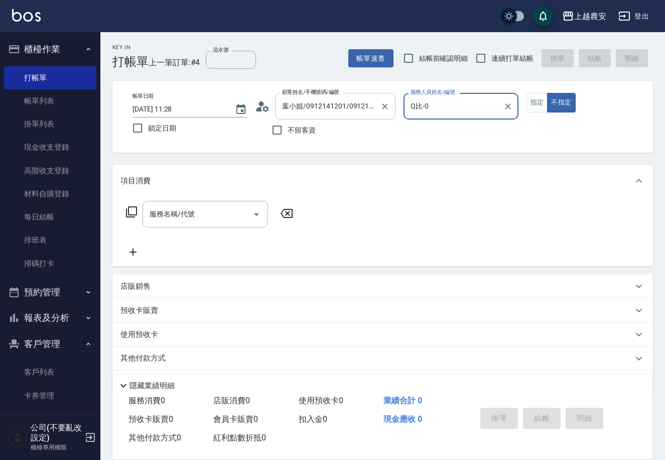
type input "Q比-0"
click at [540, 105] on button "指定" at bounding box center [538, 103] width 22 height 20
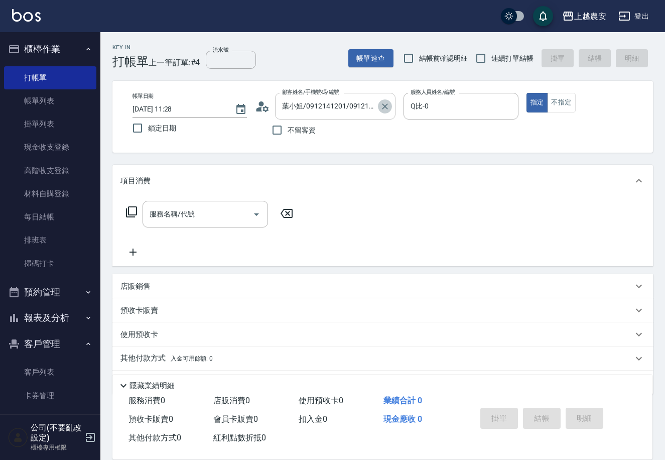
click at [385, 105] on icon "Clear" at bounding box center [385, 106] width 6 height 6
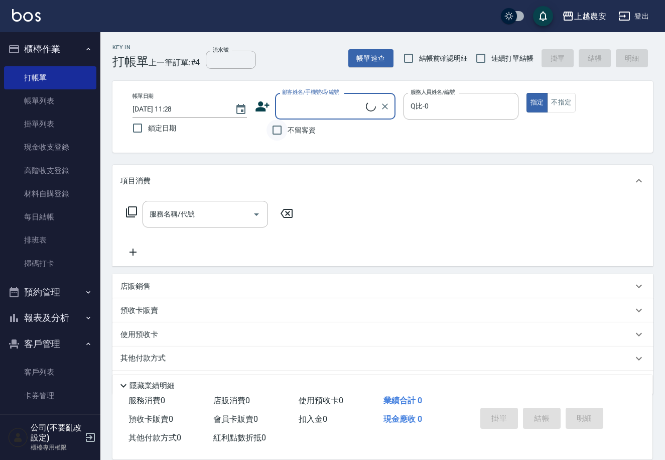
drag, startPoint x: 277, startPoint y: 126, endPoint x: 271, endPoint y: 128, distance: 6.8
click at [277, 126] on input "不留客資" at bounding box center [277, 130] width 21 height 21
checkbox input "true"
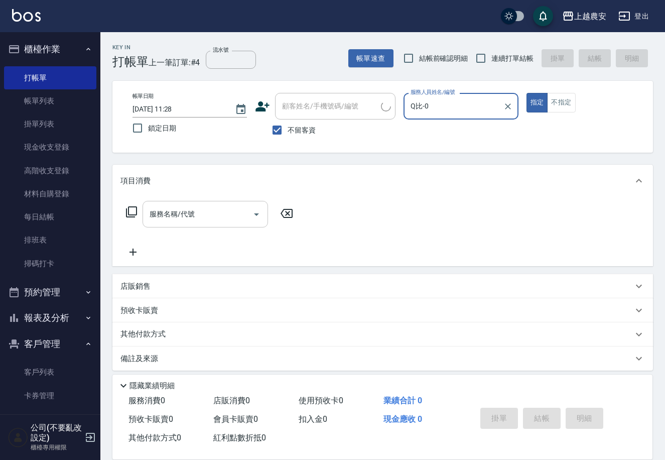
click at [226, 214] on input "服務名稱/代號" at bounding box center [197, 214] width 101 height 18
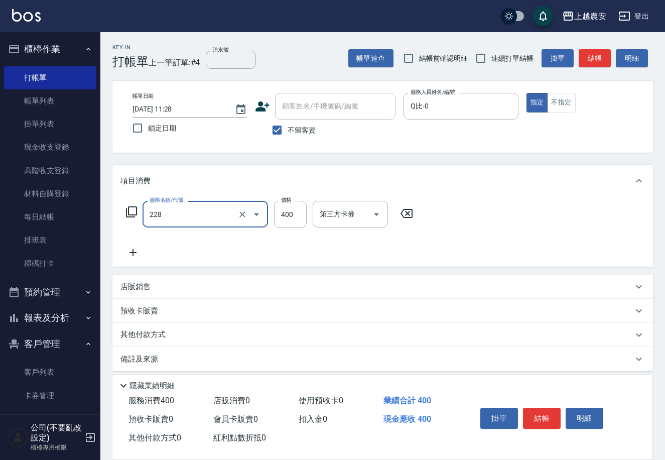
type input "洗髮(228)"
click at [571, 102] on button "不指定" at bounding box center [561, 103] width 28 height 20
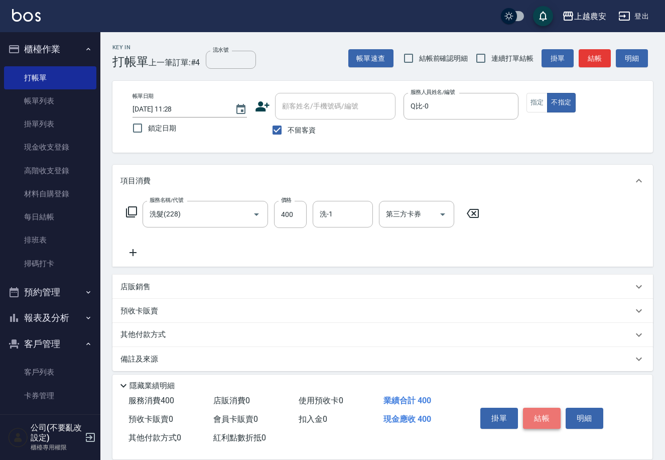
click at [545, 418] on button "結帳" at bounding box center [542, 418] width 38 height 21
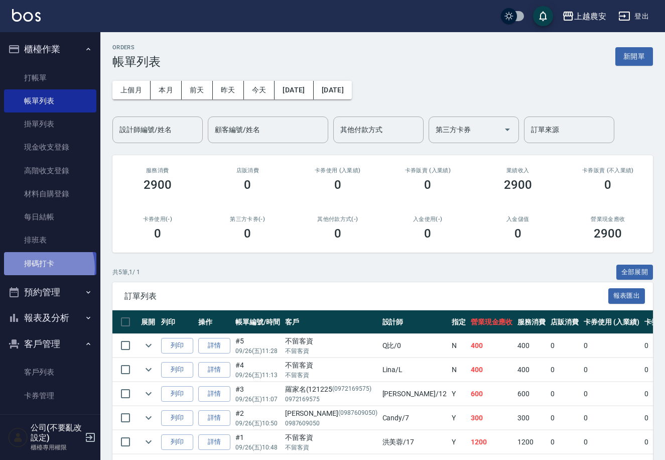
click at [38, 268] on link "掃碼打卡" at bounding box center [50, 263] width 92 height 23
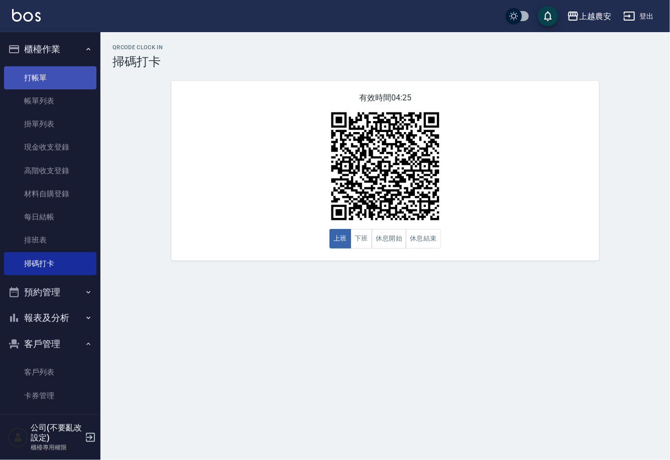
click at [38, 81] on link "打帳單" at bounding box center [50, 77] width 92 height 23
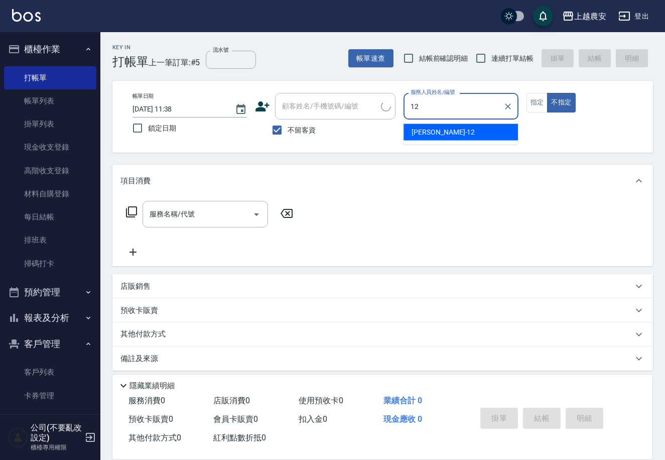
type input "12"
type button "false"
type input "Yoko-12"
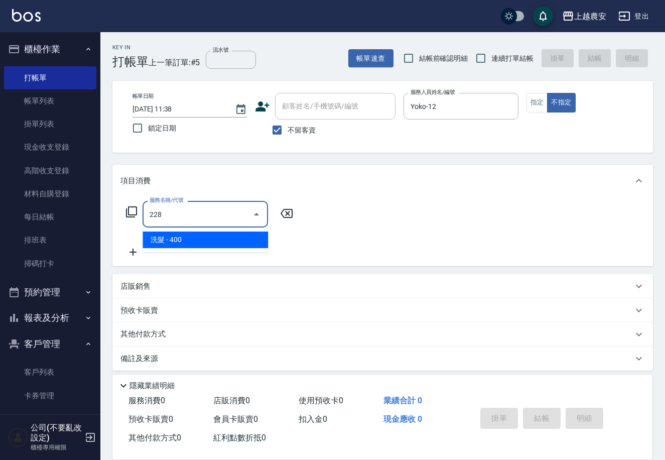
type input "洗髮(228)"
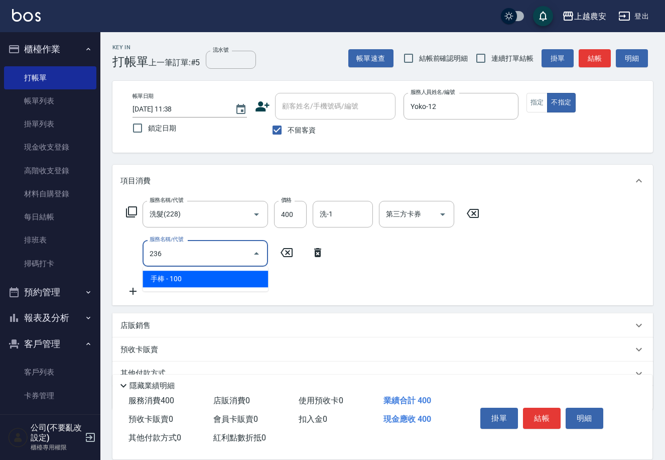
type input "手棒(236)"
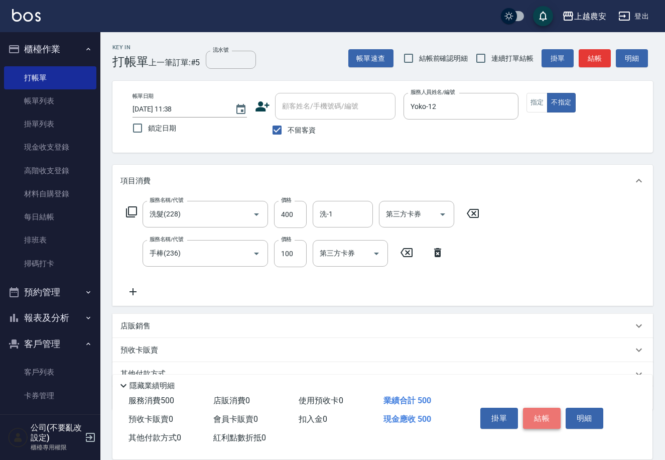
click at [540, 408] on button "結帳" at bounding box center [542, 418] width 38 height 21
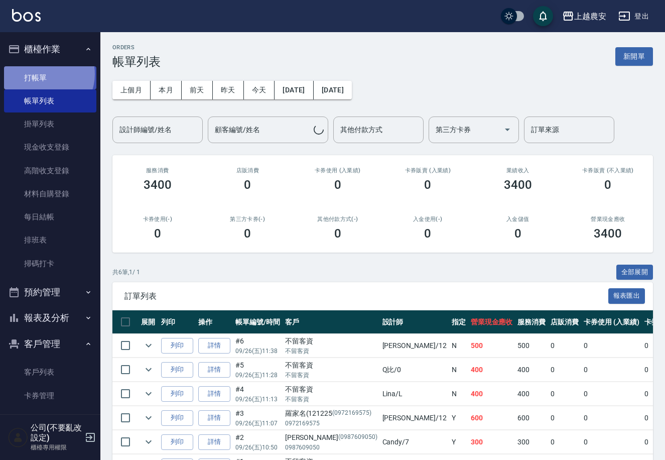
click at [43, 74] on link "打帳單" at bounding box center [50, 77] width 92 height 23
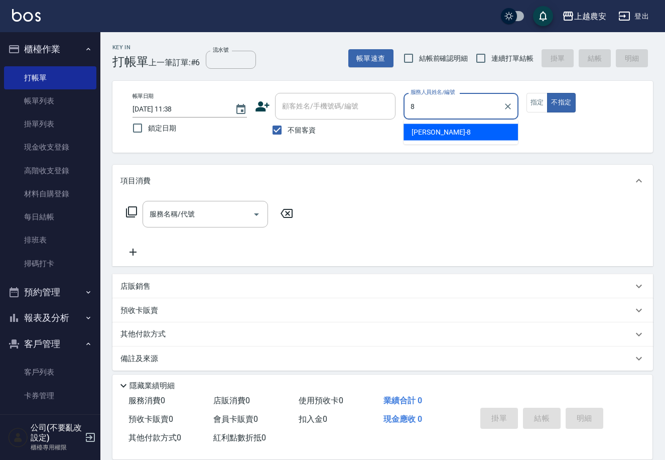
type input "[PERSON_NAME]-8"
type button "false"
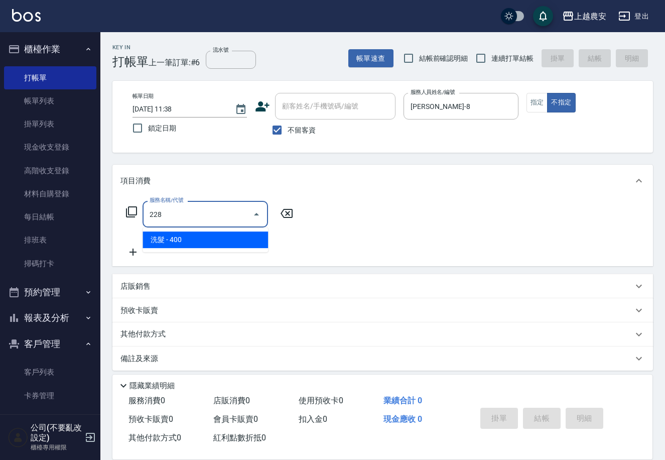
type input "洗髮(228)"
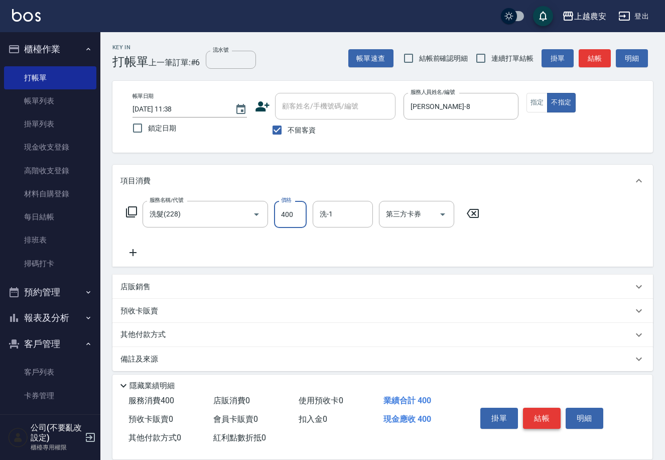
click at [541, 414] on button "結帳" at bounding box center [542, 418] width 38 height 21
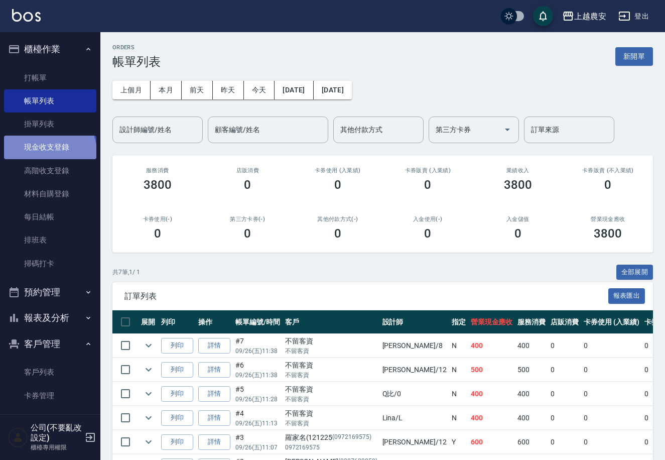
click at [49, 152] on link "現金收支登錄" at bounding box center [50, 147] width 92 height 23
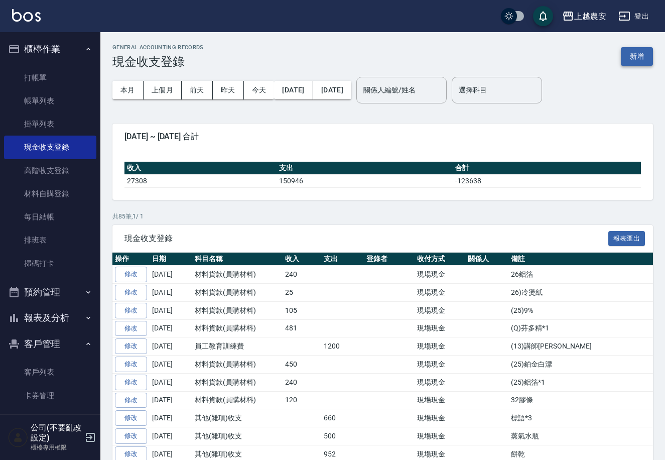
click at [632, 53] on button "新增" at bounding box center [637, 56] width 32 height 19
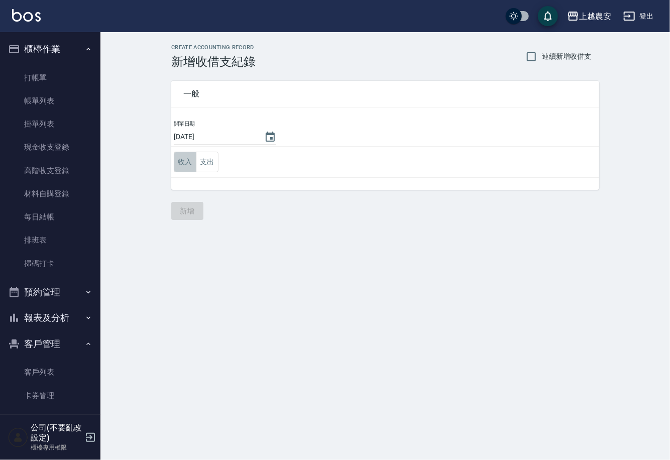
click at [185, 161] on button "收入" at bounding box center [185, 162] width 23 height 21
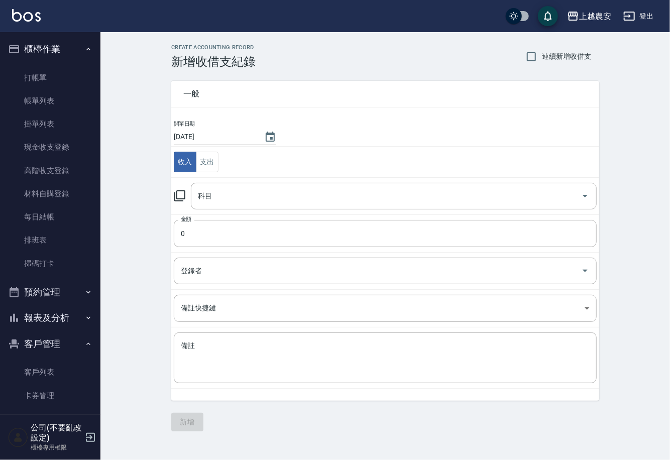
click at [181, 198] on icon at bounding box center [180, 196] width 12 height 12
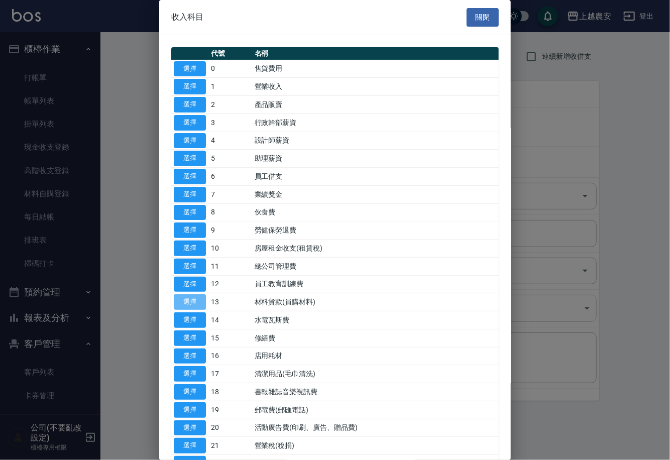
drag, startPoint x: 182, startPoint y: 303, endPoint x: 190, endPoint y: 300, distance: 8.9
click at [190, 300] on button "選擇" at bounding box center [190, 302] width 32 height 16
type input "13 材料貨款(員購材料)"
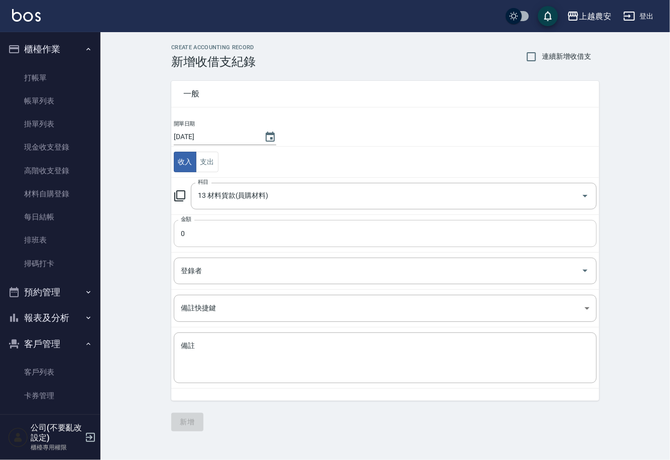
click at [180, 225] on input "0" at bounding box center [385, 233] width 423 height 27
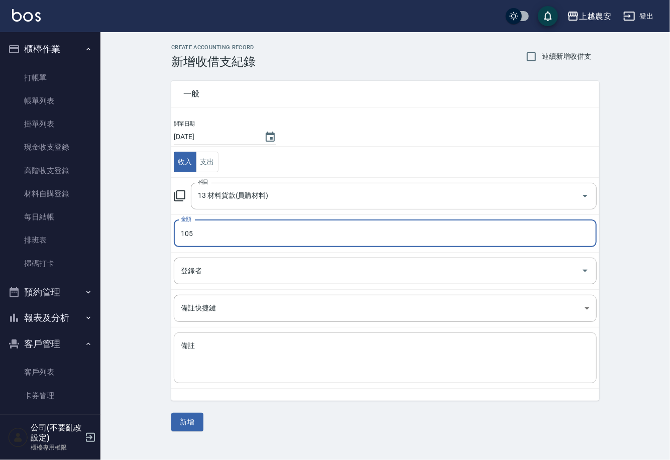
type input "105"
click at [199, 356] on textarea "備註" at bounding box center [385, 358] width 409 height 34
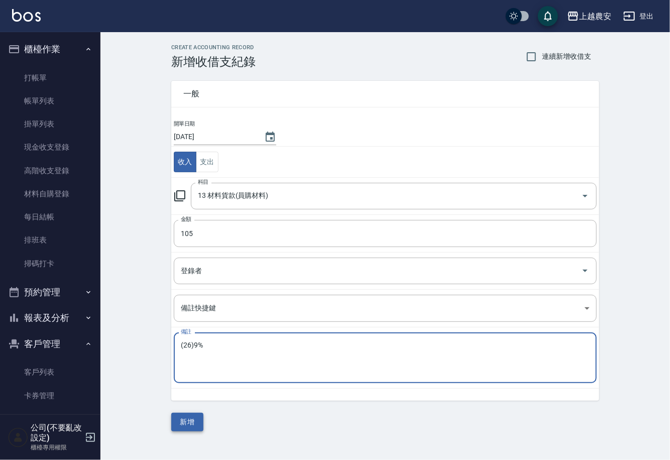
type textarea "(26)9%"
click at [183, 423] on button "新增" at bounding box center [187, 422] width 32 height 19
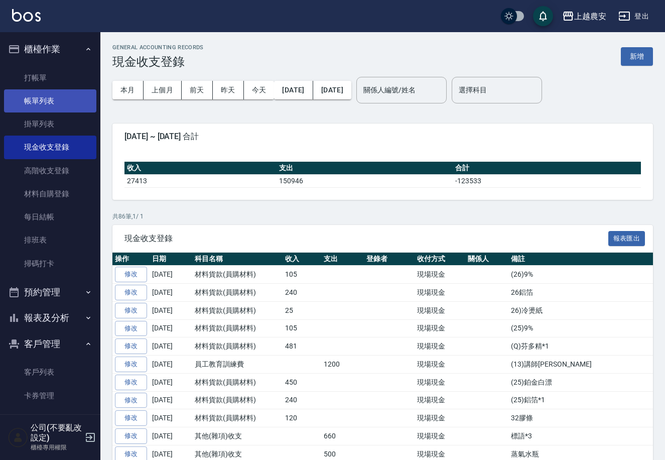
click at [52, 99] on link "帳單列表" at bounding box center [50, 100] width 92 height 23
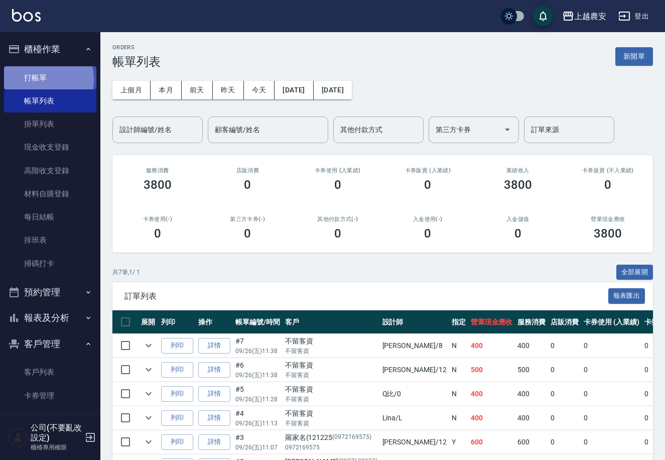
click at [35, 79] on link "打帳單" at bounding box center [50, 77] width 92 height 23
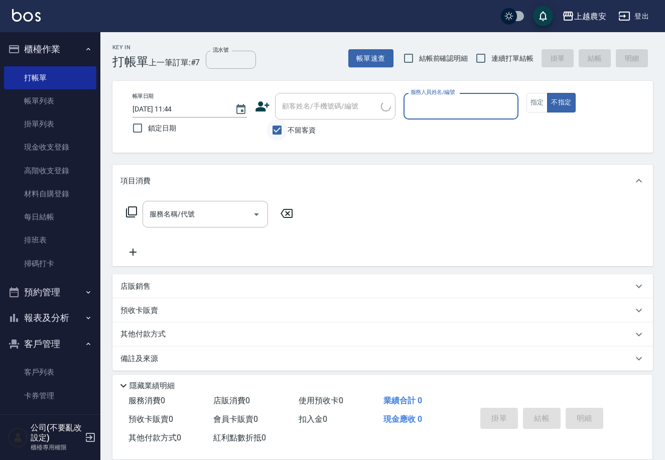
click at [279, 135] on input "不留客資" at bounding box center [277, 130] width 21 height 21
checkbox input "false"
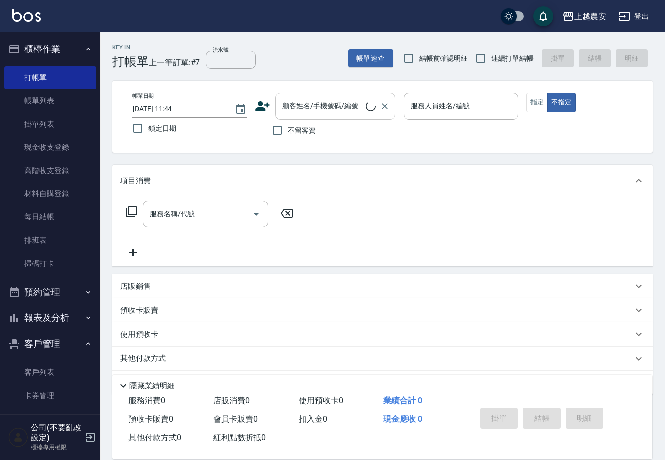
click at [299, 107] on input "顧客姓名/手機號碼/編號" at bounding box center [323, 106] width 86 height 18
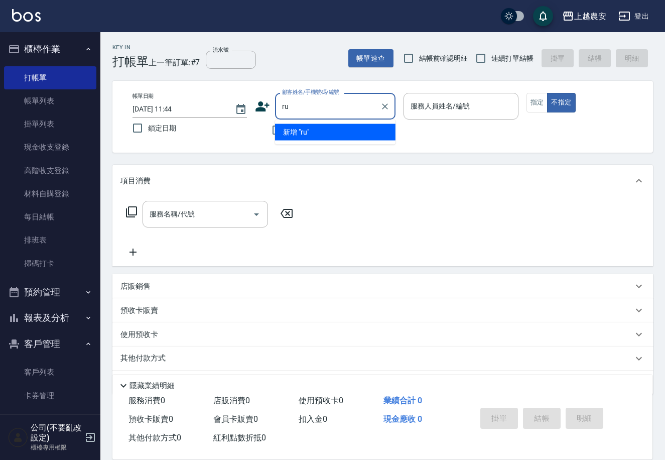
type input "r"
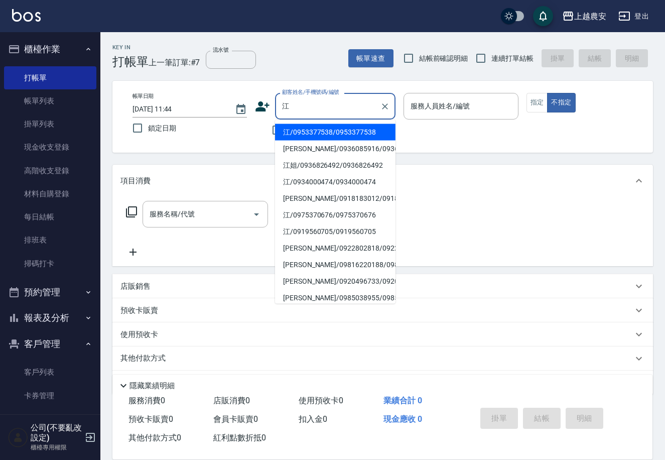
click at [330, 166] on li "江姐/0936826492/0936826492" at bounding box center [335, 165] width 121 height 17
type input "江姐/0936826492/0936826492"
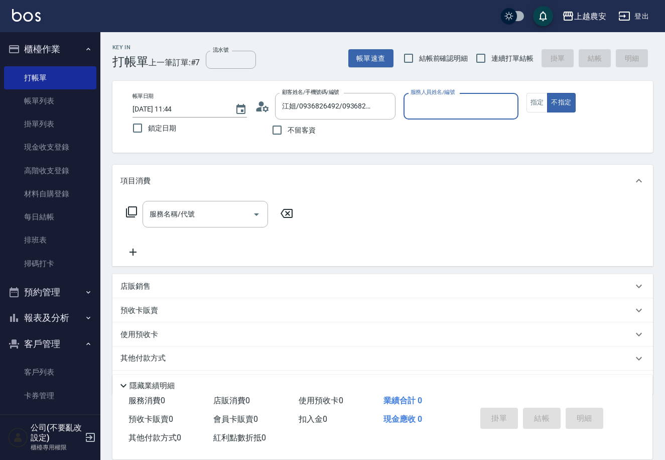
type input "Candy-7"
drag, startPoint x: 533, startPoint y: 102, endPoint x: 318, endPoint y: 237, distance: 253.3
click at [533, 102] on button "指定" at bounding box center [538, 103] width 22 height 20
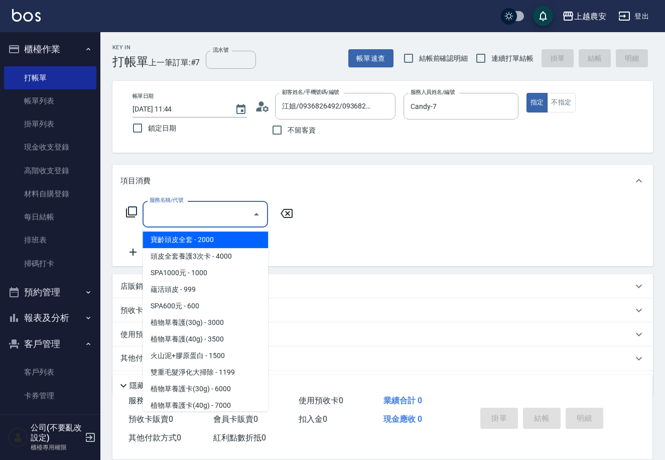
click at [222, 221] on input "服務名稱/代號" at bounding box center [197, 214] width 101 height 18
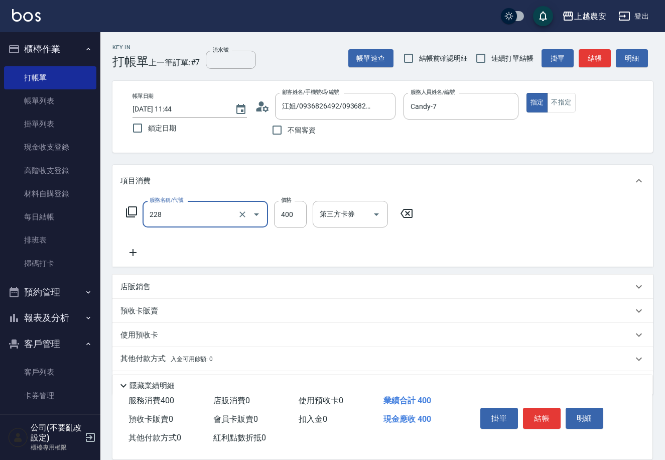
type input "洗髮(228)"
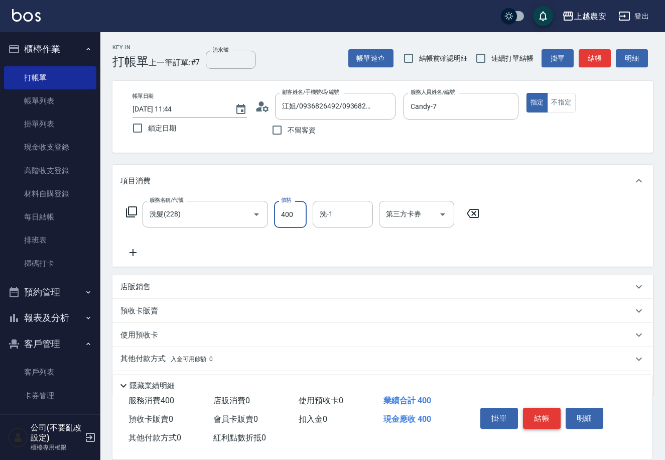
drag, startPoint x: 543, startPoint y: 422, endPoint x: 529, endPoint y: 424, distance: 14.2
click at [529, 424] on button "結帳" at bounding box center [542, 418] width 38 height 21
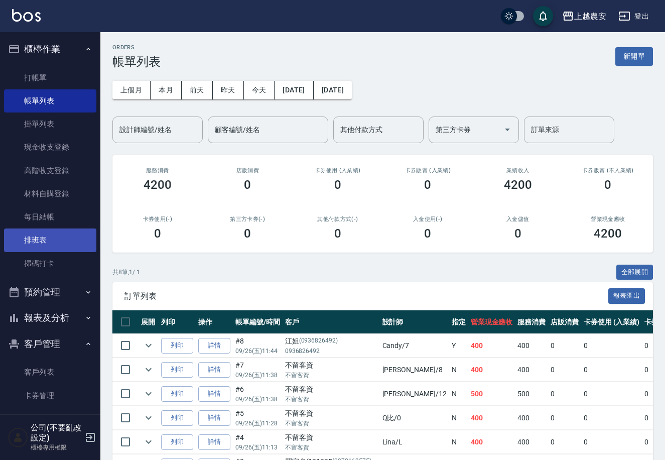
scroll to position [62, 0]
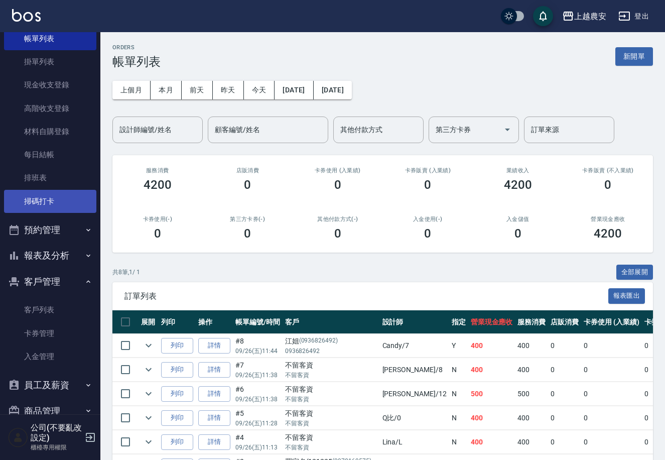
click at [46, 200] on link "掃碼打卡" at bounding box center [50, 201] width 92 height 23
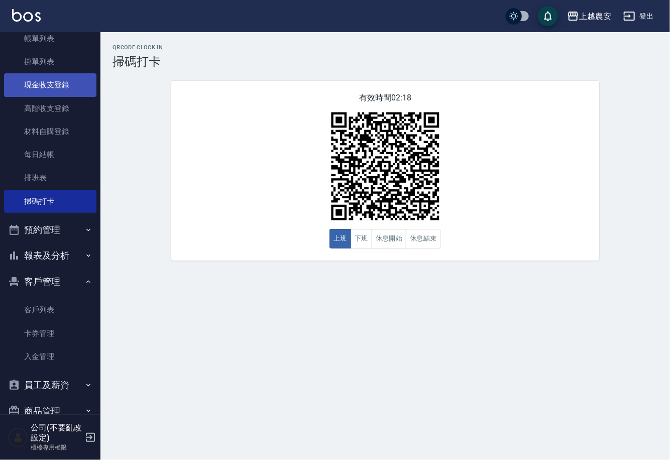
click at [66, 84] on link "現金收支登錄" at bounding box center [50, 84] width 92 height 23
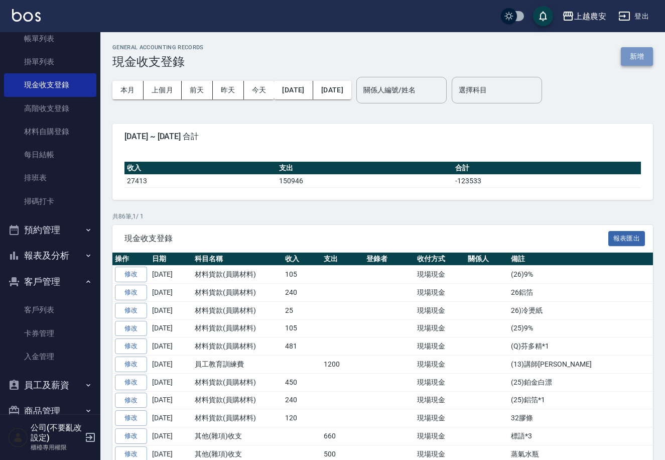
click at [639, 52] on button "新增" at bounding box center [637, 56] width 32 height 19
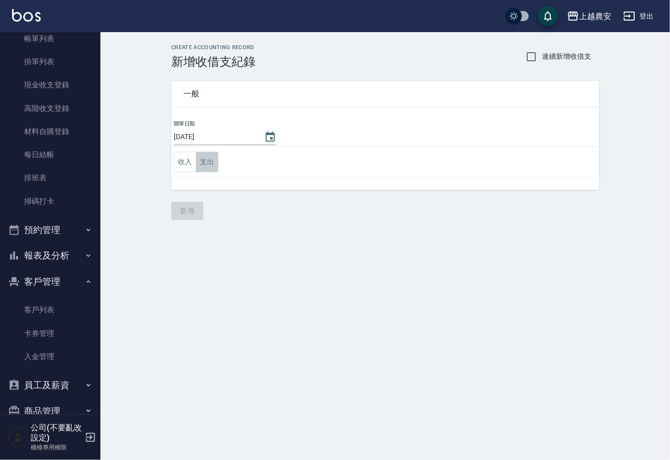
click at [209, 163] on button "支出" at bounding box center [207, 162] width 23 height 21
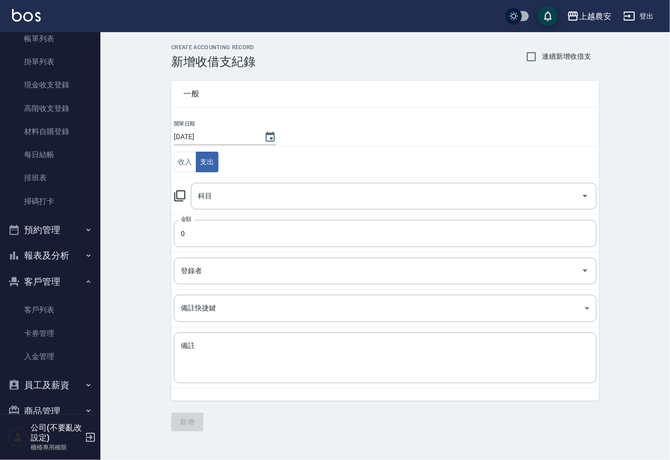
click at [179, 194] on icon at bounding box center [180, 196] width 12 height 12
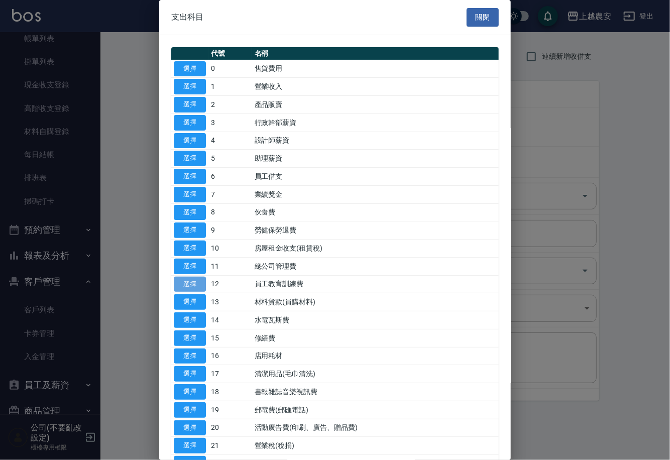
click at [197, 281] on button "選擇" at bounding box center [190, 285] width 32 height 16
type input "12 員工教育訓練費"
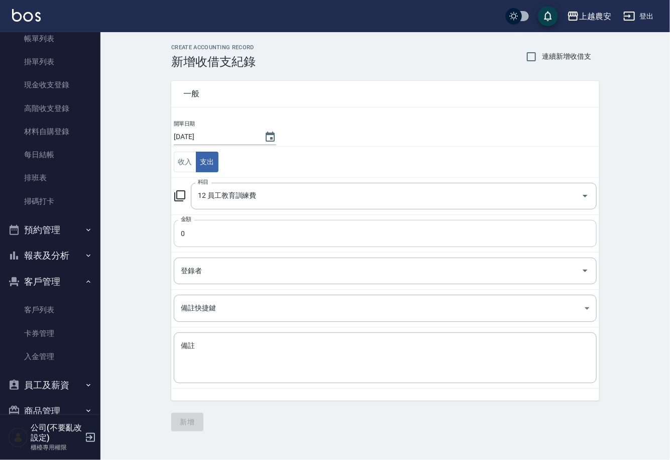
click at [194, 243] on input "0" at bounding box center [385, 233] width 423 height 27
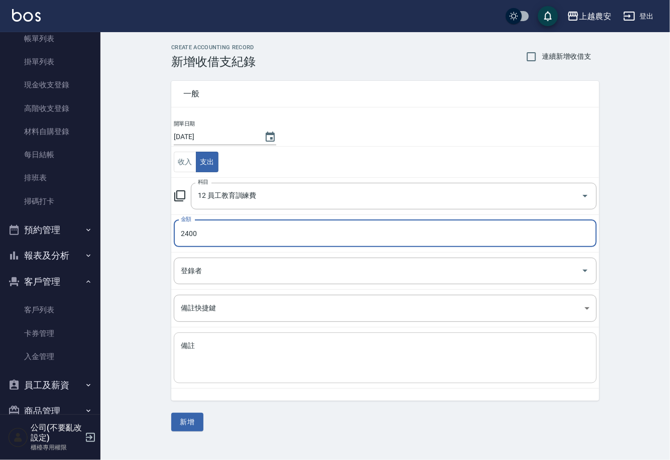
type input "2400"
click at [197, 365] on textarea "備註" at bounding box center [385, 358] width 409 height 34
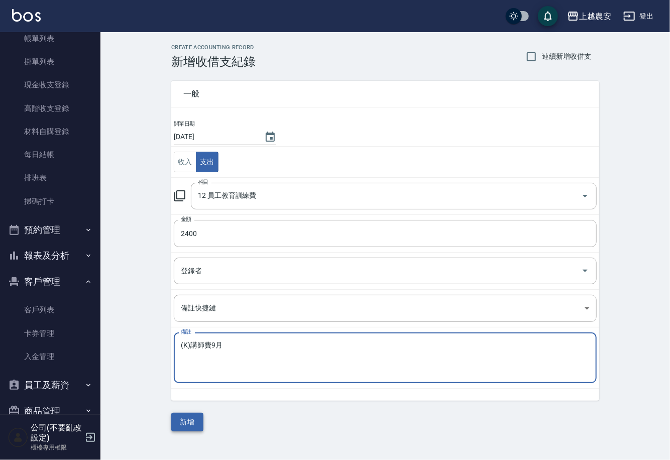
type textarea "(K)講師費9月"
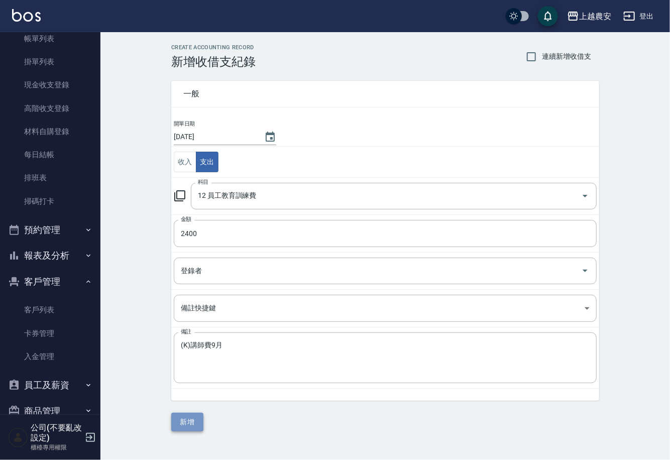
click at [192, 423] on button "新增" at bounding box center [187, 422] width 32 height 19
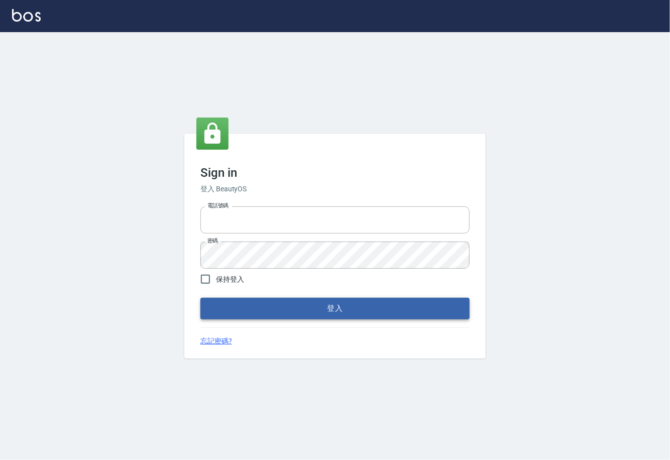
type input "0225929166"
click at [341, 310] on button "登入" at bounding box center [334, 308] width 269 height 21
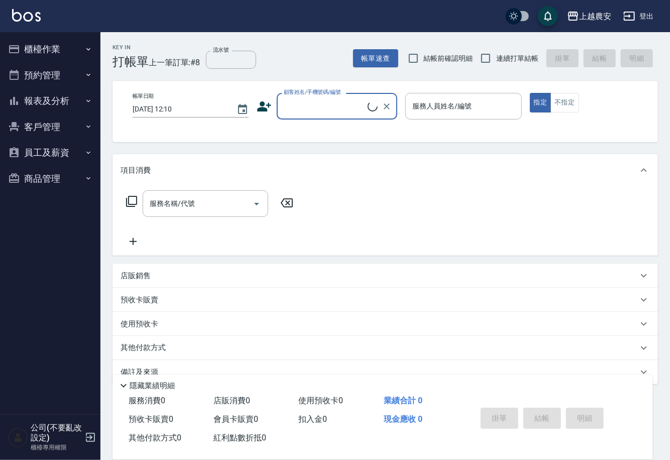
click at [44, 51] on button "櫃檯作業" at bounding box center [50, 49] width 92 height 26
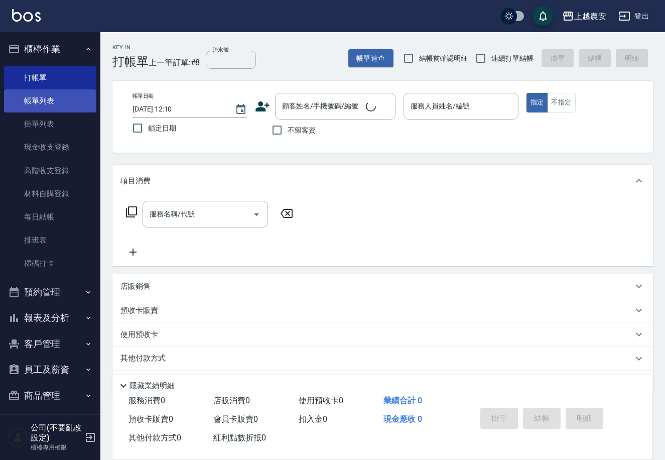
click at [59, 106] on link "帳單列表" at bounding box center [50, 100] width 92 height 23
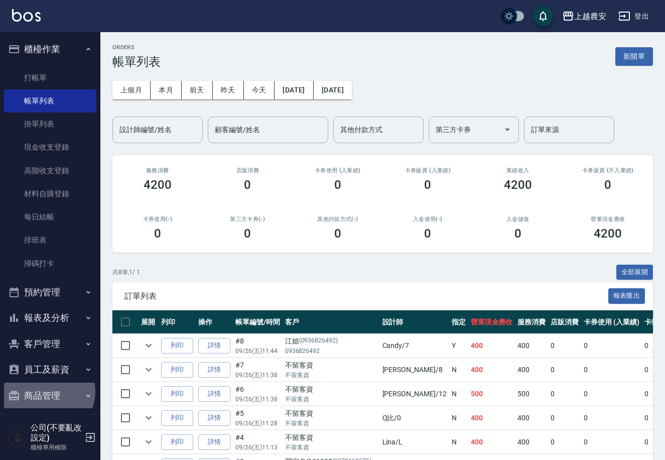
drag, startPoint x: 45, startPoint y: 391, endPoint x: 56, endPoint y: 389, distance: 11.3
click at [45, 391] on button "商品管理" at bounding box center [50, 396] width 92 height 26
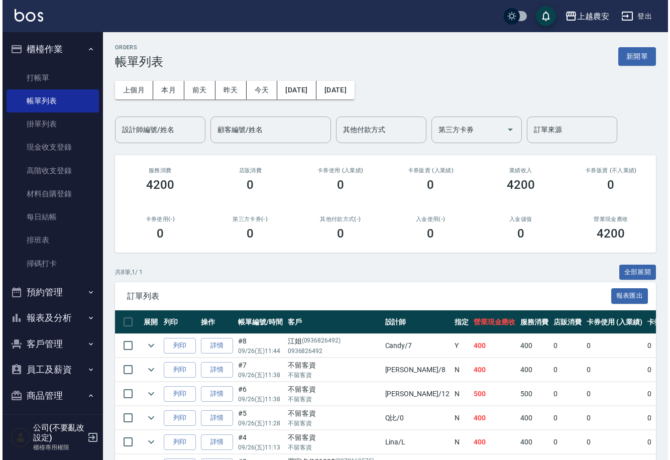
scroll to position [60, 0]
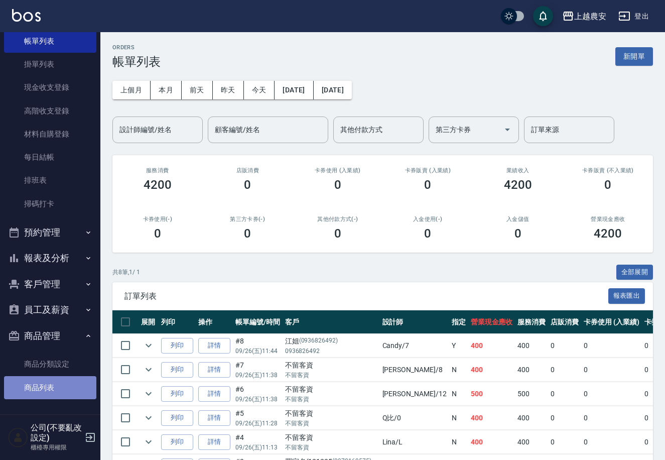
click at [66, 395] on link "商品列表" at bounding box center [50, 387] width 92 height 23
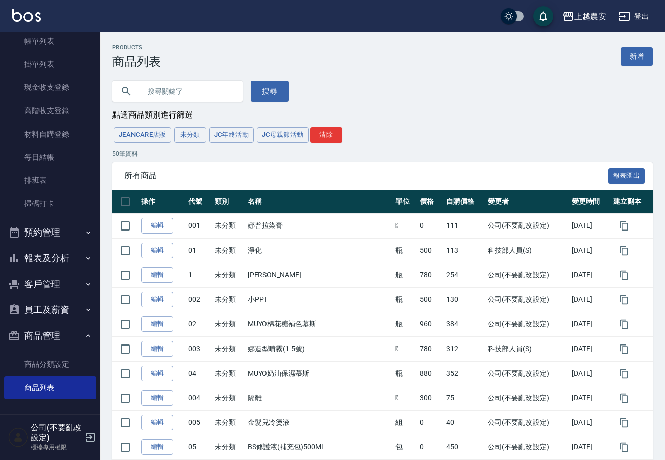
click at [162, 89] on input "text" at bounding box center [188, 91] width 94 height 27
type input "ㄈ"
type input "8"
type input "Z86"
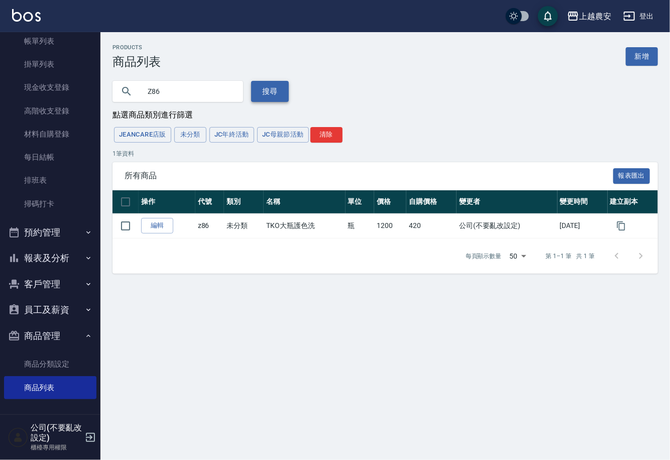
click at [254, 91] on button "搜尋" at bounding box center [270, 91] width 38 height 21
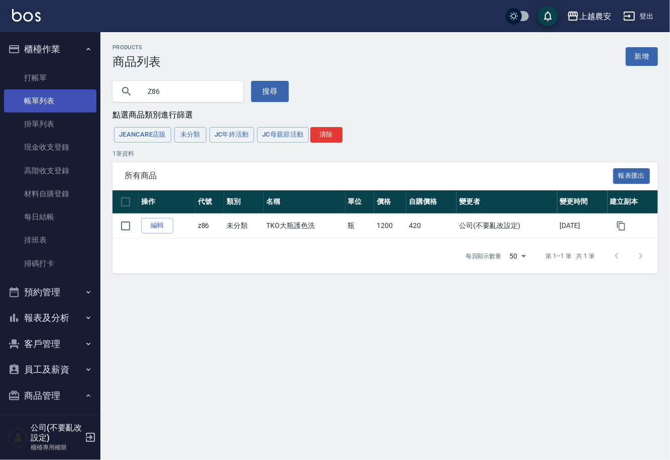
click at [42, 97] on link "帳單列表" at bounding box center [50, 100] width 92 height 23
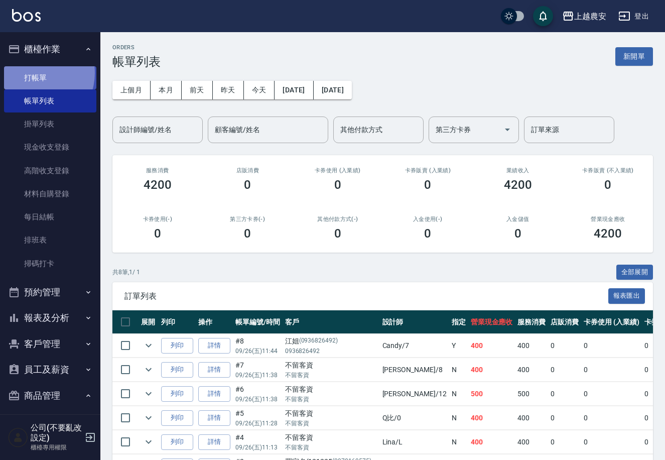
click at [34, 73] on link "打帳單" at bounding box center [50, 77] width 92 height 23
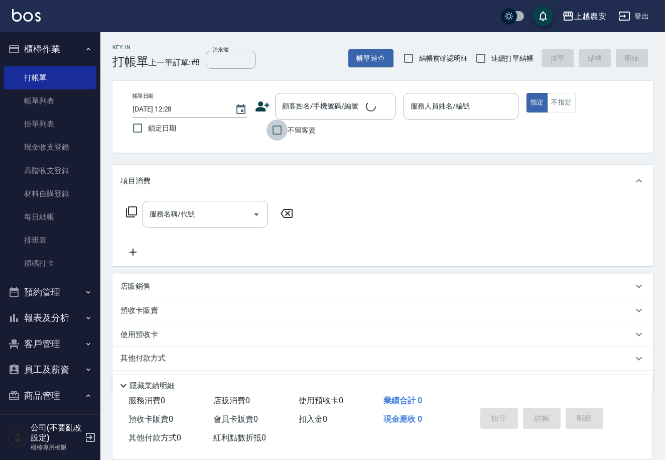
click at [278, 133] on input "不留客資" at bounding box center [277, 130] width 21 height 21
checkbox input "true"
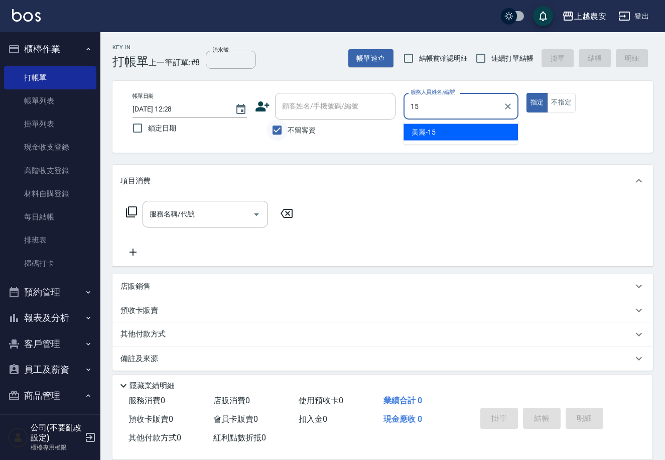
type input "美麗-15"
type button "true"
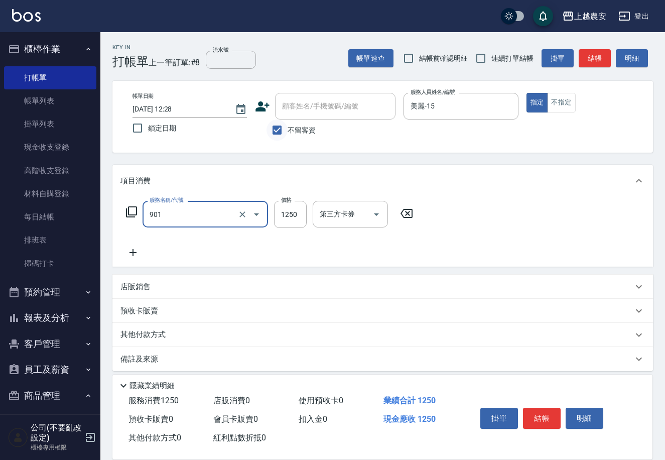
type input "修手指甲(901)"
type input "1200"
click at [534, 422] on button "結帳" at bounding box center [542, 418] width 38 height 21
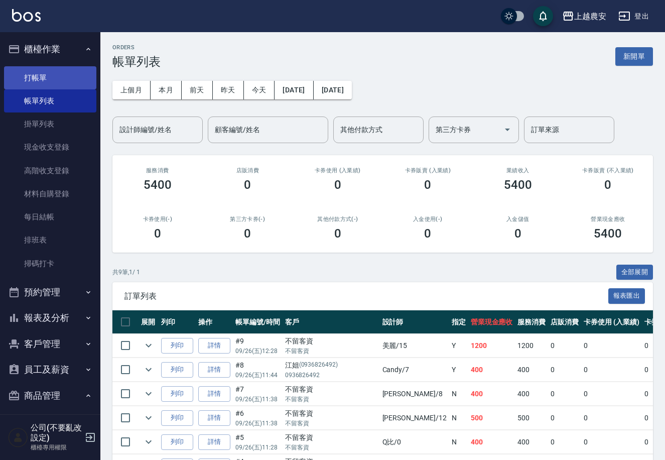
click at [38, 80] on link "打帳單" at bounding box center [50, 77] width 92 height 23
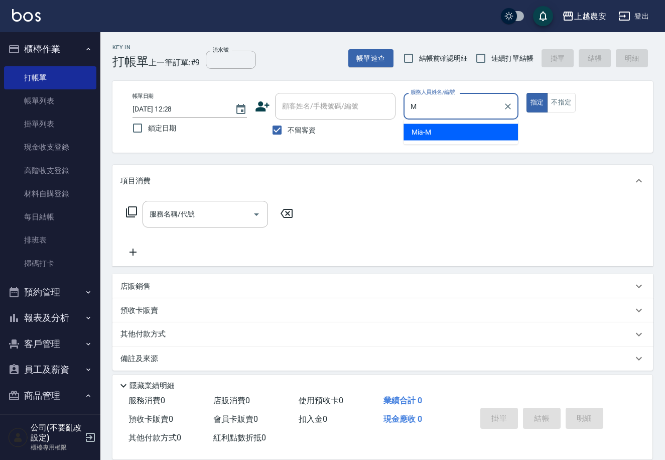
click at [468, 126] on div "Mia -M" at bounding box center [461, 132] width 114 height 17
click at [209, 224] on div "服務名稱/代號" at bounding box center [206, 214] width 126 height 27
type input "Mia-M"
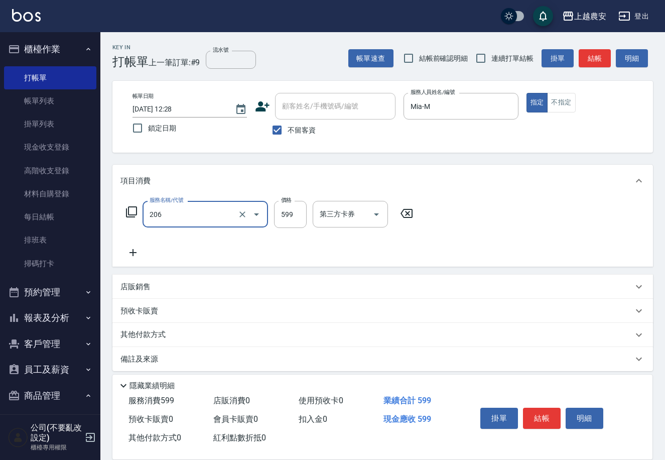
type input "洗+剪(206)"
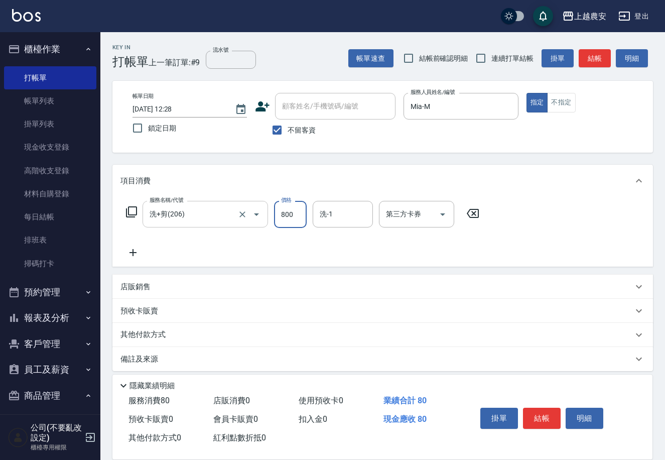
type input "800"
type input "團團-27"
click at [543, 418] on button "結帳" at bounding box center [542, 418] width 38 height 21
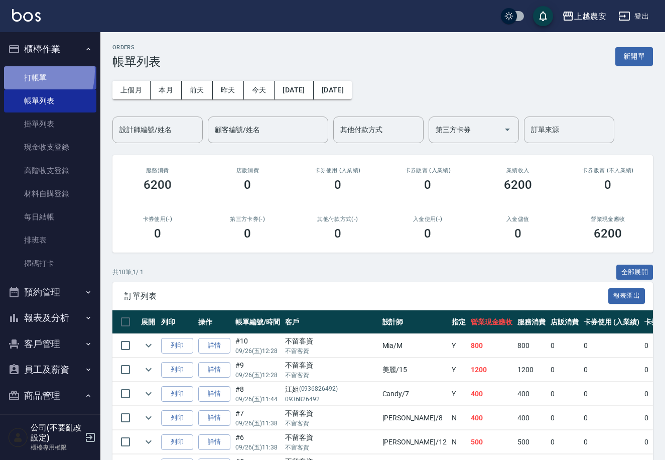
click at [26, 71] on link "打帳單" at bounding box center [50, 77] width 92 height 23
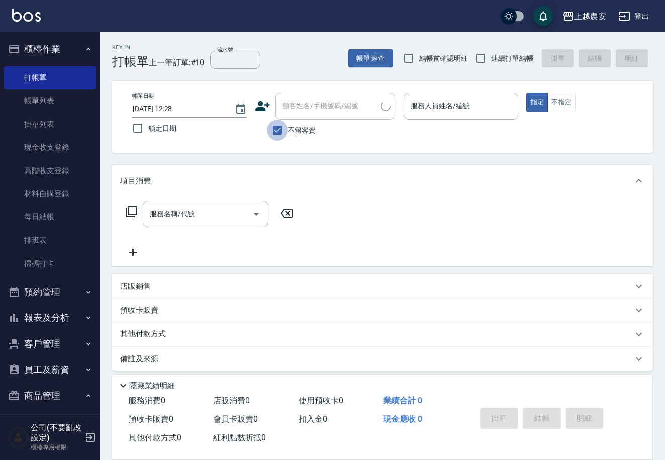
click at [287, 128] on input "不留客資" at bounding box center [277, 130] width 21 height 21
checkbox input "false"
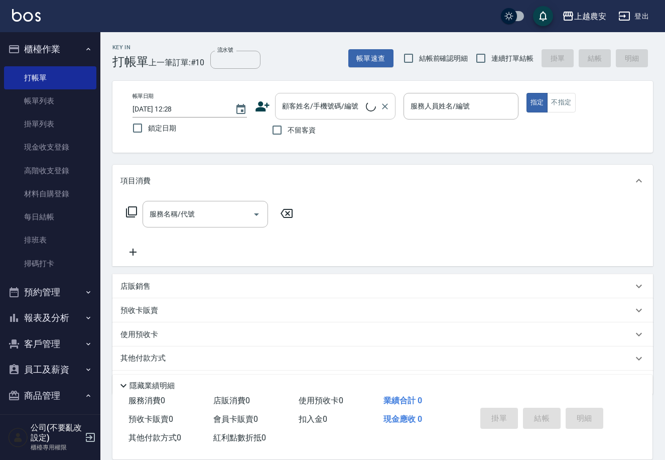
click at [285, 108] on input "顧客姓名/手機號碼/編號" at bounding box center [323, 106] width 86 height 18
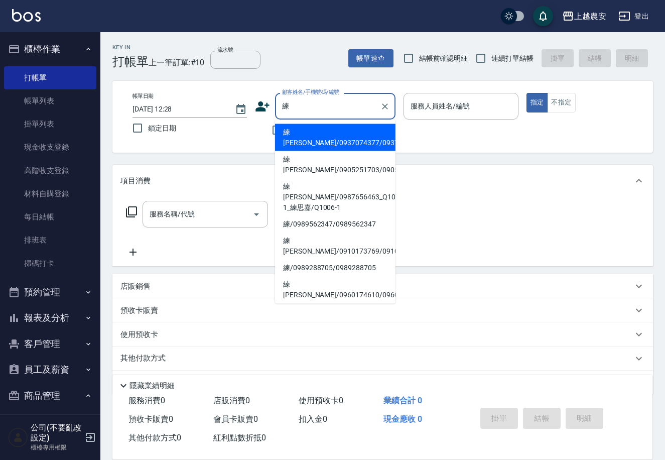
click at [321, 136] on li "練惠雪/0937074377/0937074377" at bounding box center [335, 137] width 121 height 27
type input "練惠雪/0937074377/0937074377"
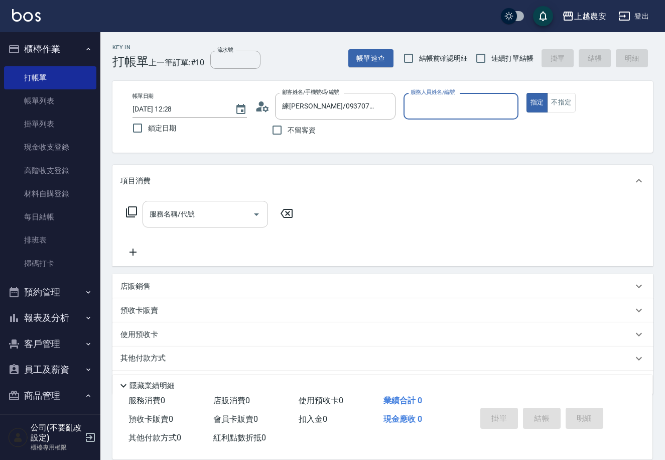
type input "美雅-B"
click at [210, 216] on input "服務名稱/代號" at bounding box center [197, 214] width 101 height 18
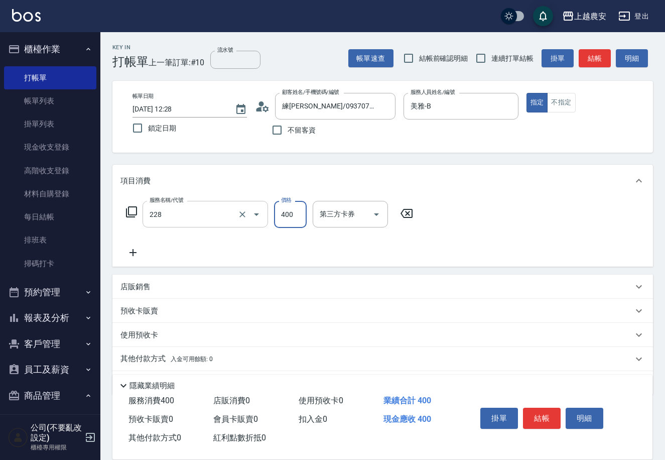
type input "洗髮(228)"
click at [540, 415] on button "結帳" at bounding box center [542, 418] width 38 height 21
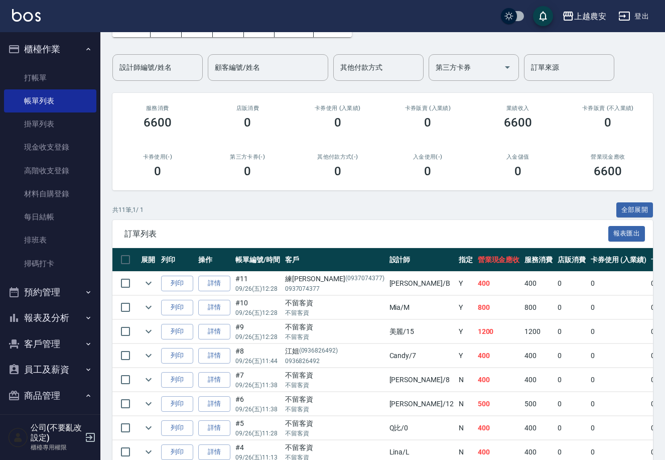
scroll to position [60, 0]
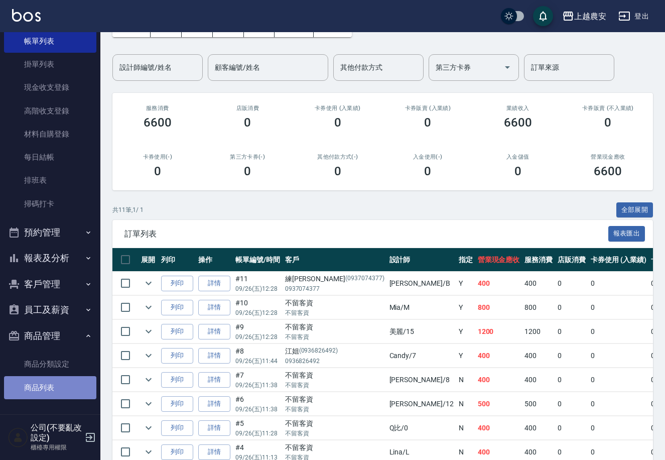
click at [58, 390] on link "商品列表" at bounding box center [50, 387] width 92 height 23
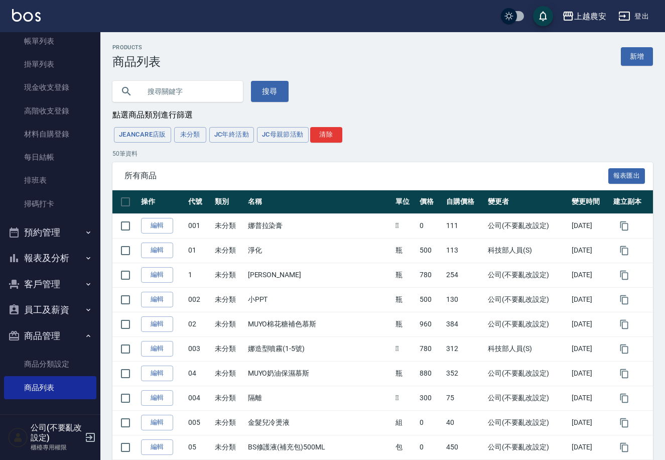
click at [173, 93] on input "text" at bounding box center [188, 91] width 94 height 27
type input "500"
click at [259, 93] on button "搜尋" at bounding box center [270, 91] width 38 height 21
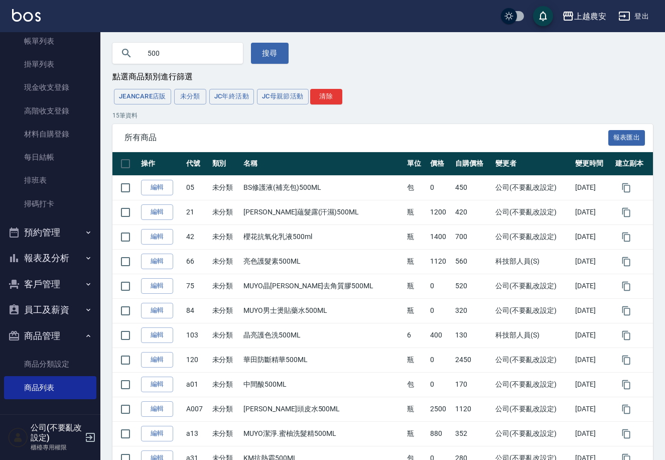
scroll to position [46, 0]
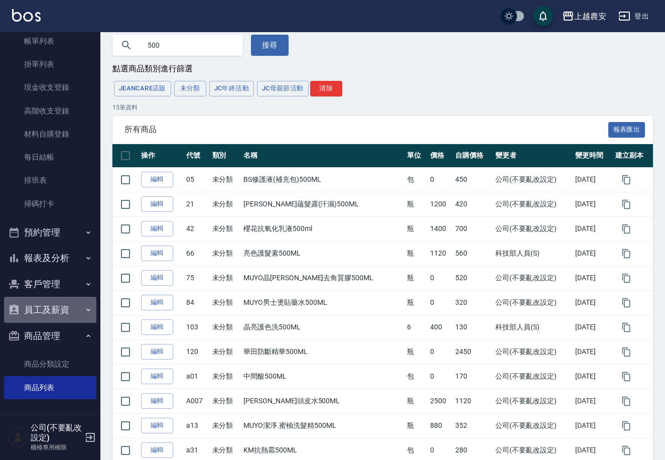
click at [88, 312] on button "員工及薪資" at bounding box center [50, 310] width 92 height 26
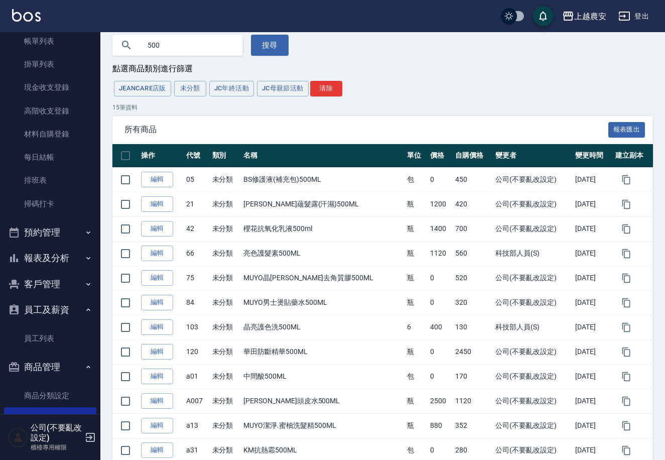
click at [60, 373] on button "商品管理" at bounding box center [50, 367] width 92 height 26
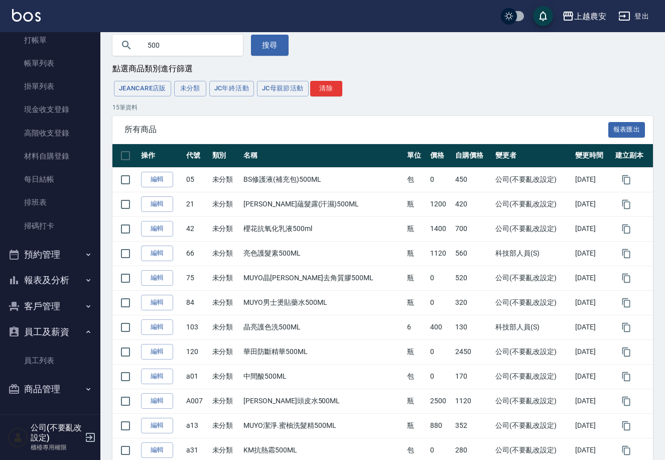
scroll to position [37, 0]
click at [95, 203] on nav "櫃檯作業 打帳單 帳單列表 掛單列表 現金收支登錄 高階收支登錄 材料自購登錄 每日結帳 排班表 掃碼打卡 預約管理 預約管理 單日預約紀錄 單週預約紀錄 報…" at bounding box center [50, 223] width 100 height 382
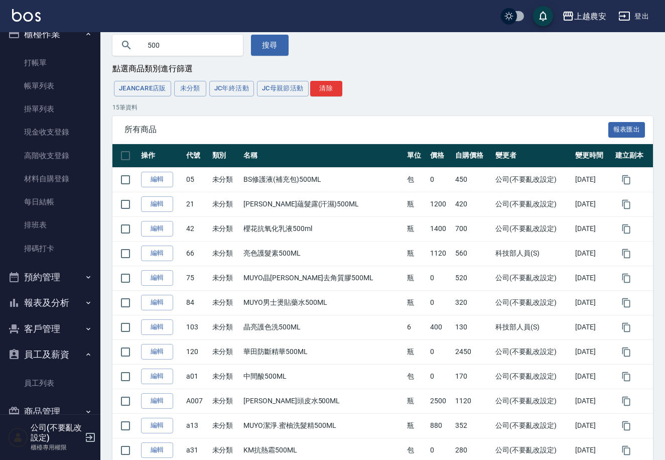
scroll to position [0, 0]
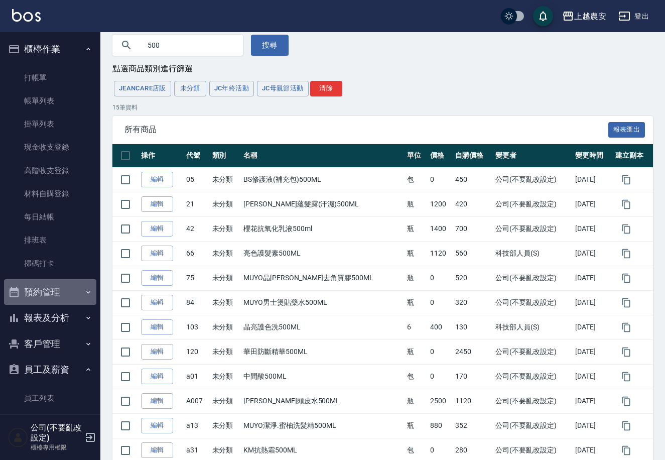
click at [71, 287] on button "預約管理" at bounding box center [50, 292] width 92 height 26
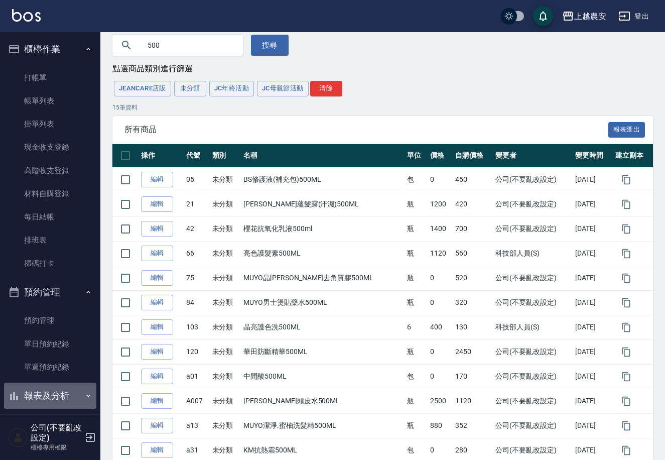
click at [84, 388] on button "報表及分析" at bounding box center [50, 396] width 92 height 26
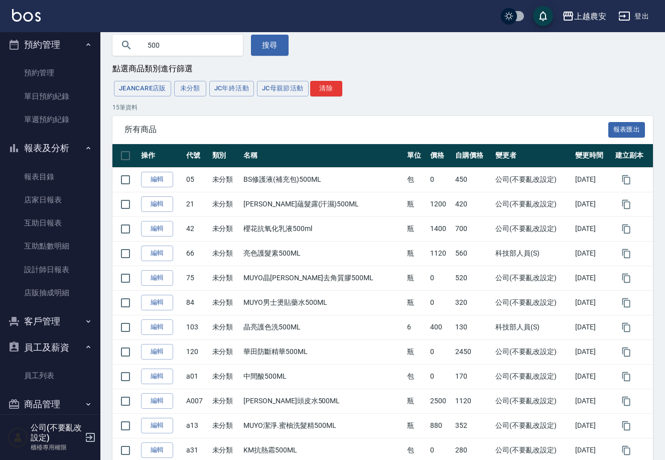
scroll to position [253, 0]
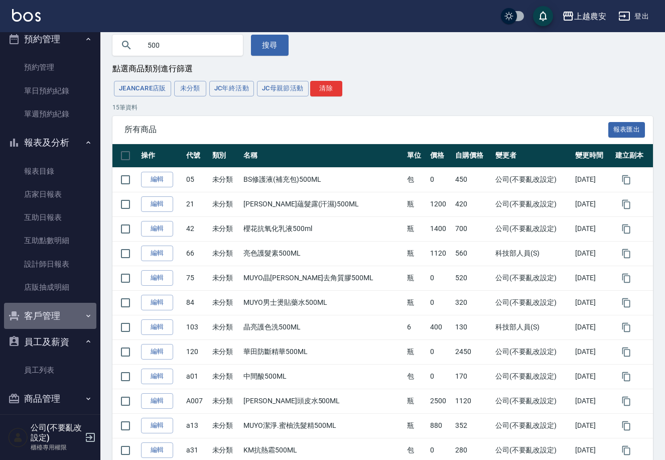
click at [85, 315] on icon "button" at bounding box center [88, 316] width 8 height 8
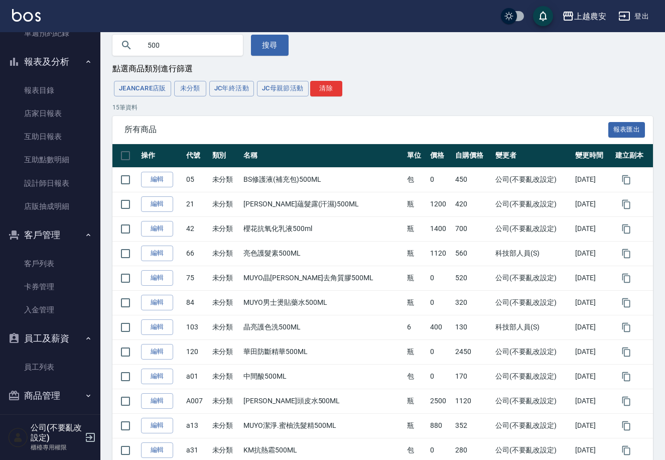
scroll to position [339, 0]
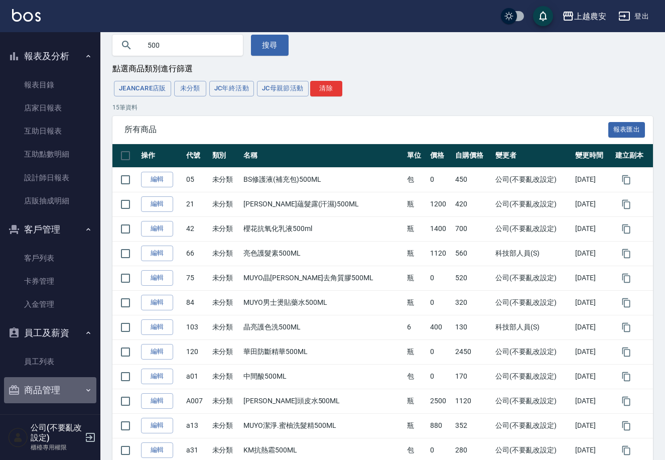
click at [81, 394] on button "商品管理" at bounding box center [50, 390] width 92 height 26
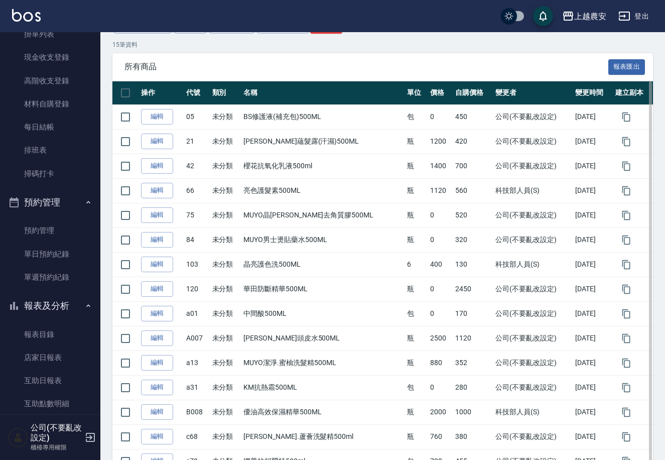
scroll to position [84, 0]
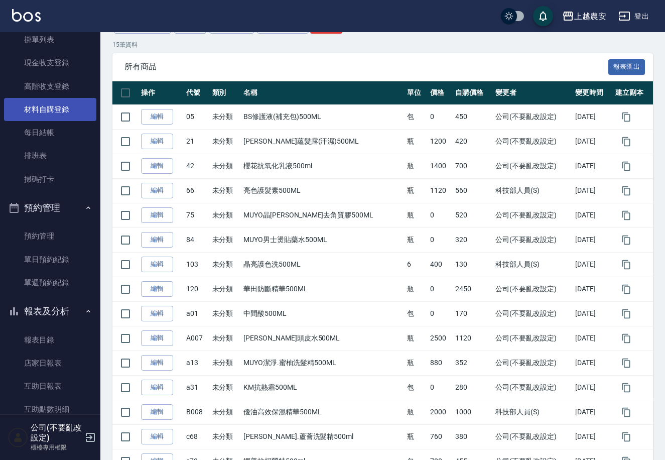
click at [69, 114] on link "材料自購登錄" at bounding box center [50, 109] width 92 height 23
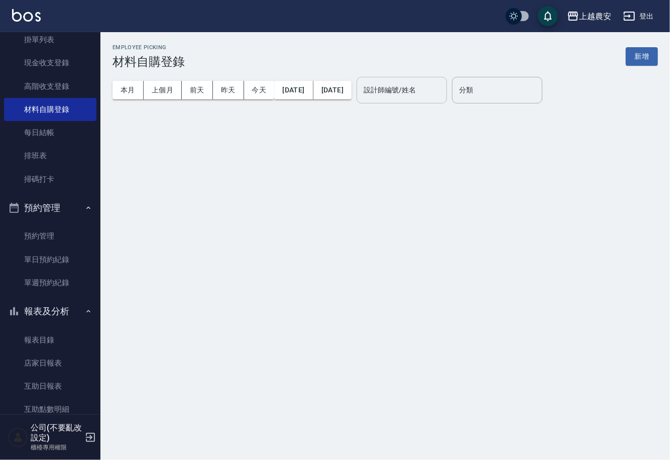
click at [409, 99] on div "設計師編號/姓名" at bounding box center [402, 90] width 90 height 27
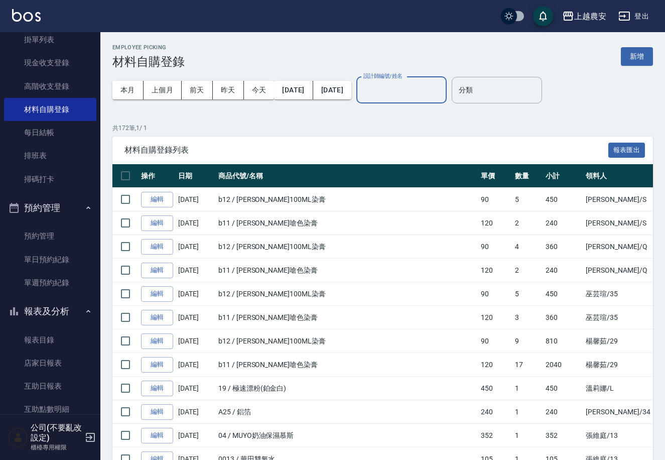
click at [407, 96] on input "設計師編號/姓名" at bounding box center [401, 90] width 81 height 18
type input "[PERSON_NAME]-8"
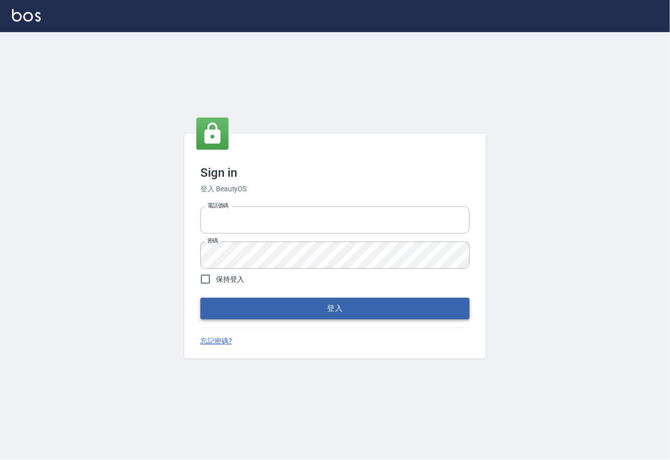
type input "0225929166"
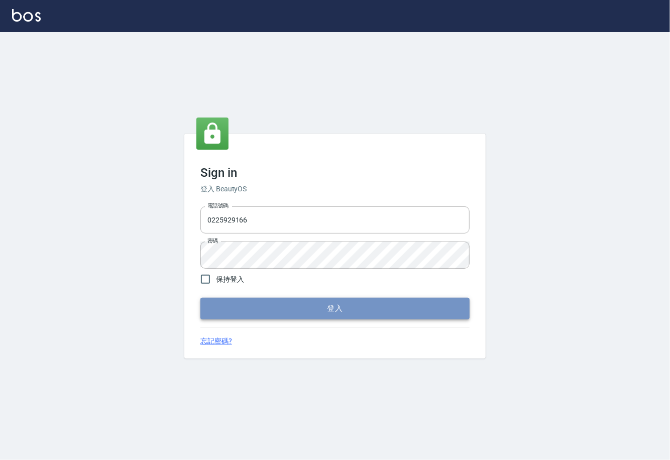
click at [331, 311] on button "登入" at bounding box center [334, 308] width 269 height 21
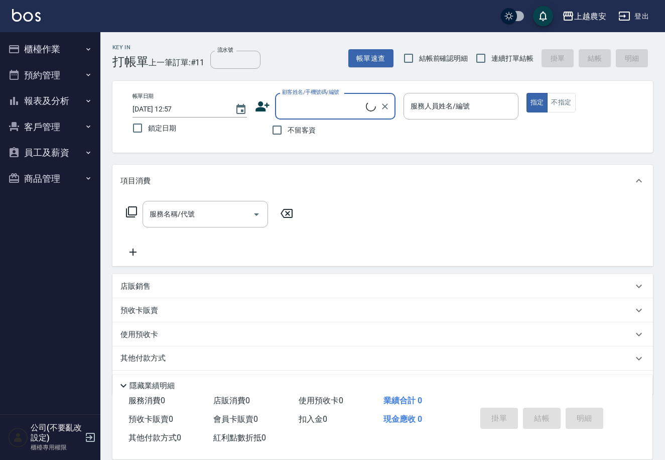
click at [45, 48] on button "櫃檯作業" at bounding box center [50, 49] width 92 height 26
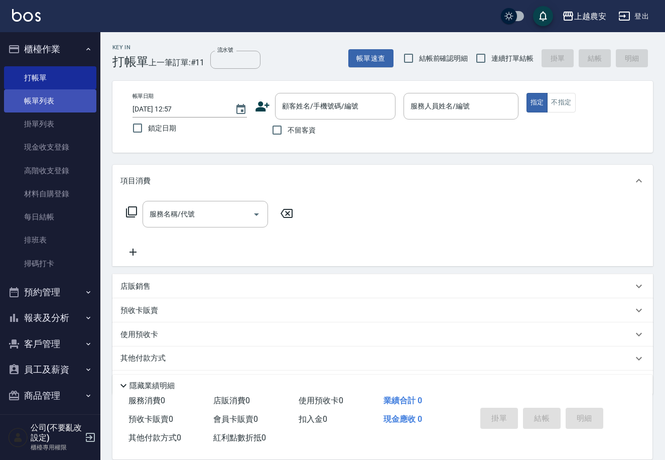
click at [40, 103] on link "帳單列表" at bounding box center [50, 100] width 92 height 23
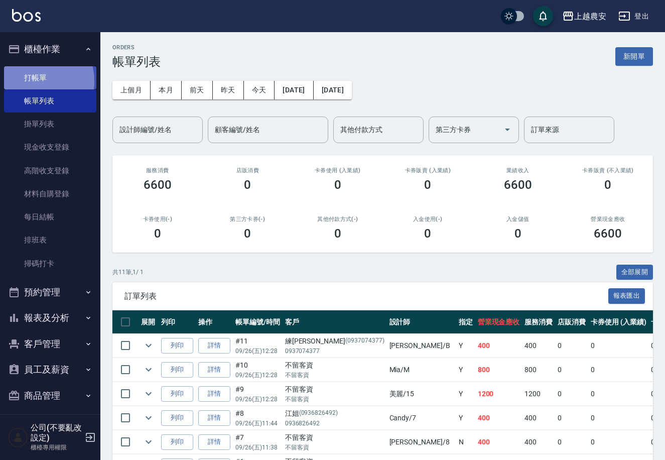
click at [30, 81] on link "打帳單" at bounding box center [50, 77] width 92 height 23
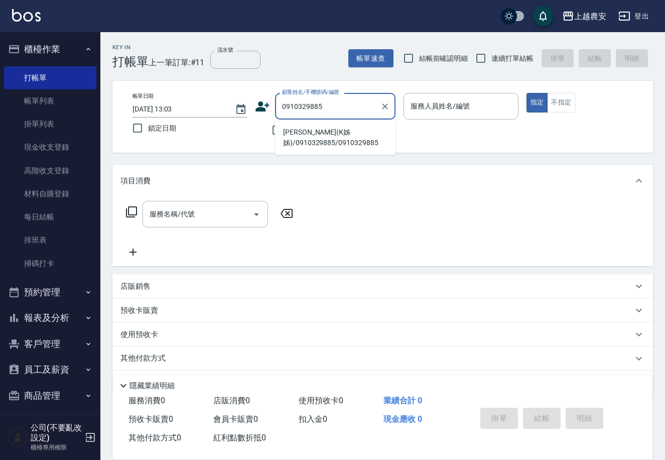
click at [307, 133] on li "蘇雅秀(K姊姊)/0910329885/0910329885" at bounding box center [335, 137] width 121 height 27
type input "蘇雅秀(K姊姊)/0910329885/0910329885"
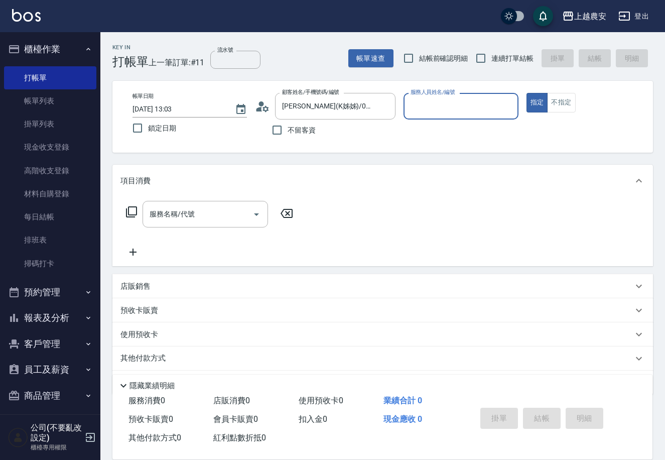
type input "Ksa-K"
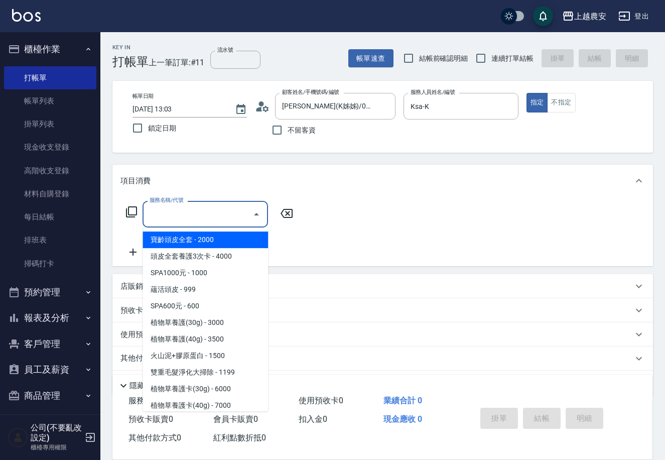
click at [220, 221] on input "服務名稱/代號" at bounding box center [197, 214] width 101 height 18
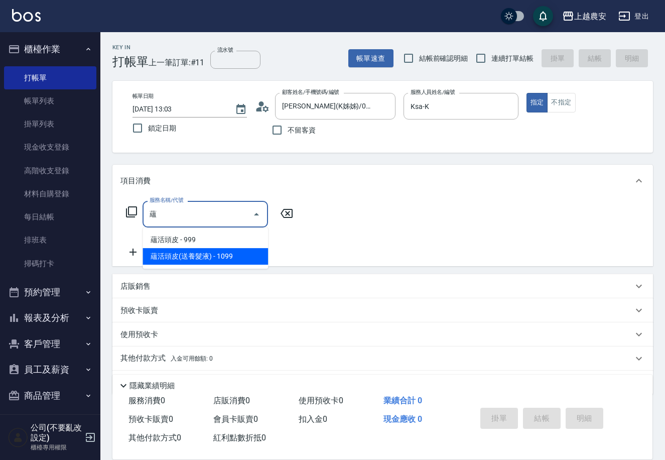
click at [171, 251] on span "蘊活頭皮(送養髮液) - 1099" at bounding box center [206, 256] width 126 height 17
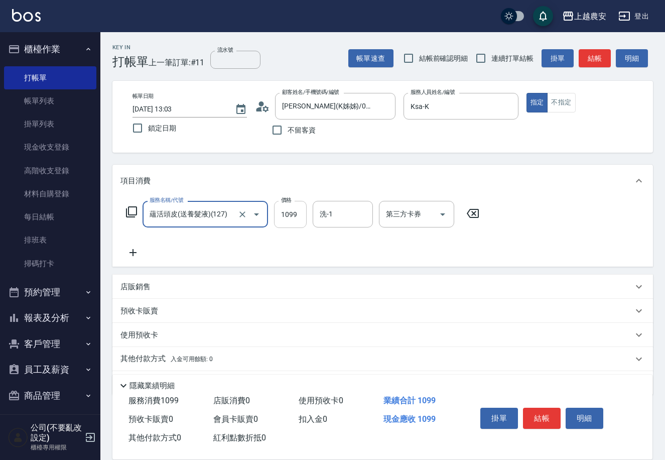
type input "蘊活頭皮(送養髮液)(127)"
click at [289, 214] on input "1099" at bounding box center [290, 214] width 33 height 27
type input "1100"
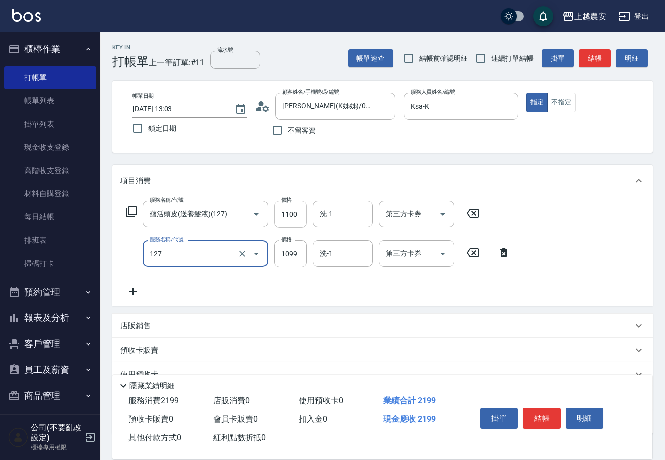
type input "蘊活頭皮(送養髮液)(127)"
type input "1100"
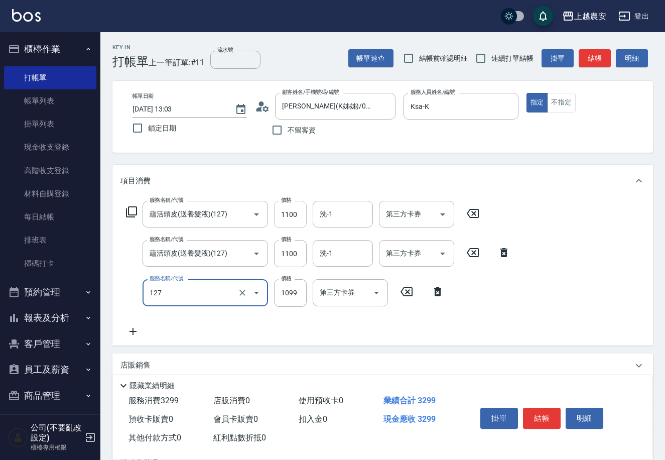
type input "蘊活頭皮(送養髮液)(127)"
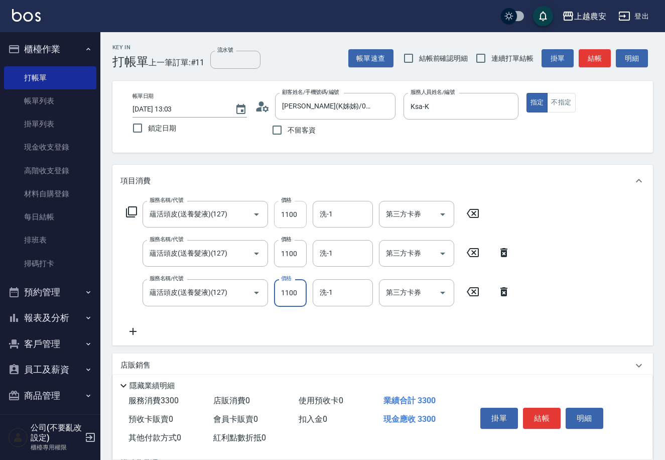
type input "1100"
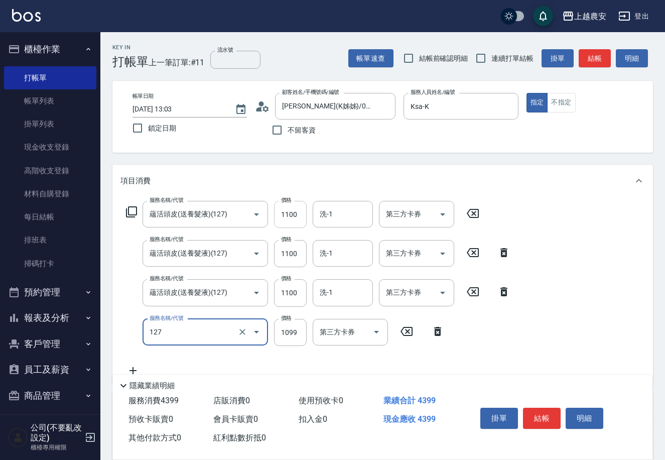
type input "蘊活頭皮(送養髮液)(127)"
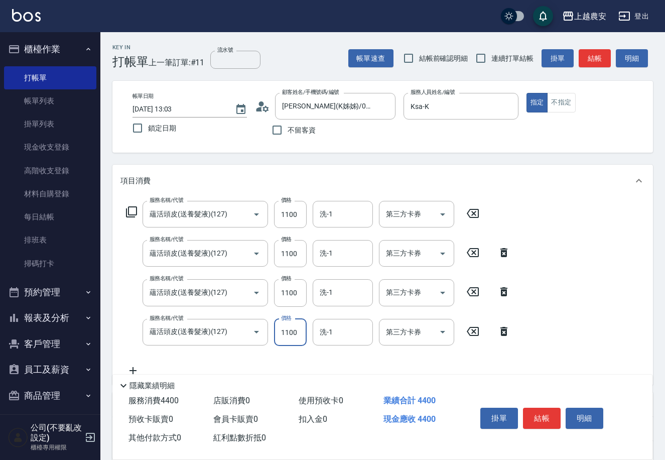
scroll to position [147, 0]
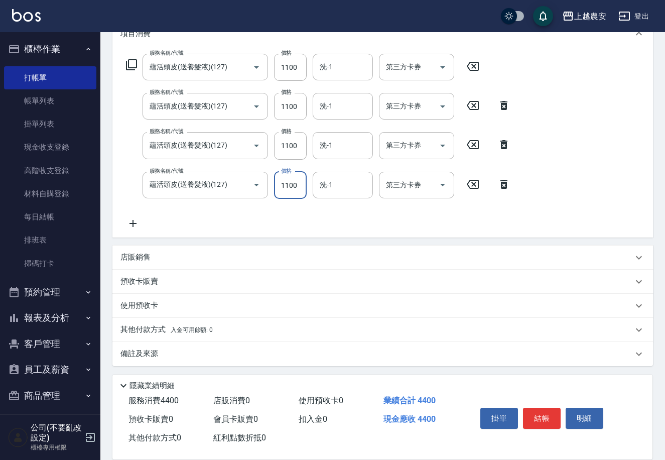
type input "1100"
click at [137, 256] on p "店販銷售" at bounding box center [136, 257] width 30 height 11
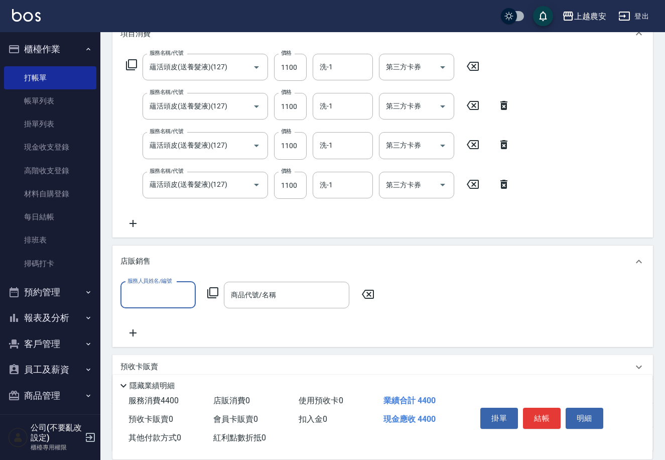
scroll to position [1, 0]
type input "Ksa-K"
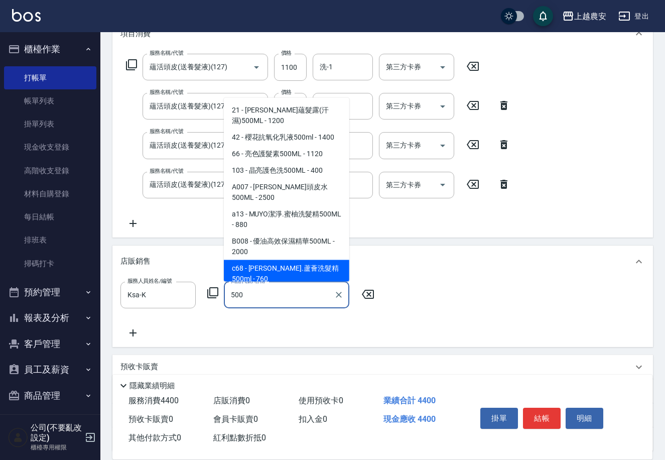
scroll to position [5, 0]
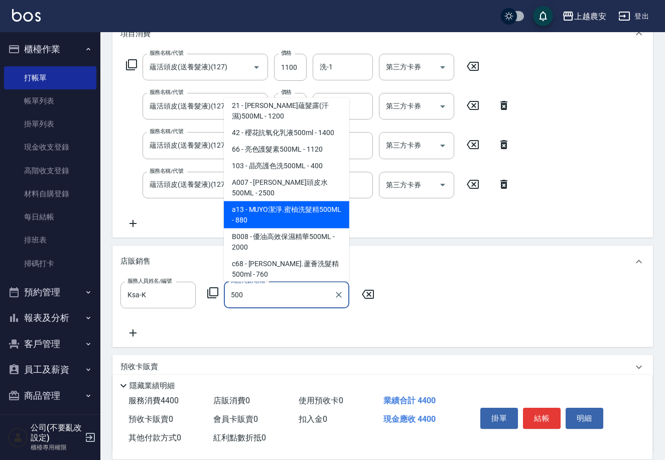
click at [266, 201] on span "a13 - MUYO潔淨.蜜柚洗髮精500ML - 880" at bounding box center [287, 214] width 126 height 27
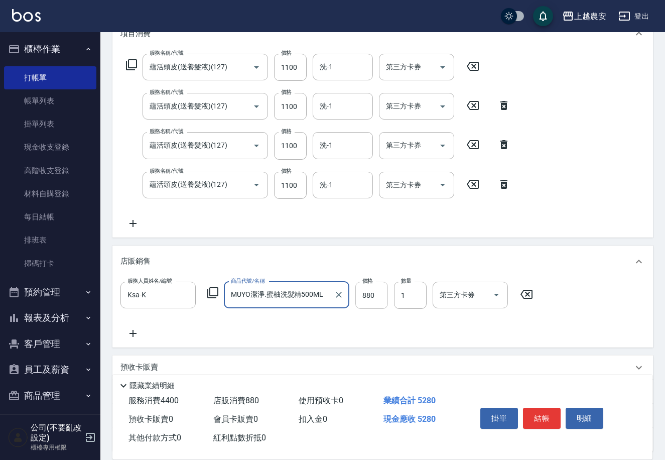
type input "MUYO潔淨.蜜柚洗髮精500ML"
click at [359, 296] on input "880" at bounding box center [372, 295] width 33 height 27
type input "800"
type input "2"
click at [567, 233] on div "服務名稱/代號 蘊活頭皮(送養髮液)(127) 服務名稱/代號 價格 1100 價格 洗-1 洗-1 第三方卡券 第三方卡券 服務名稱/代號 蘊活頭皮(送養髮…" at bounding box center [382, 144] width 541 height 188
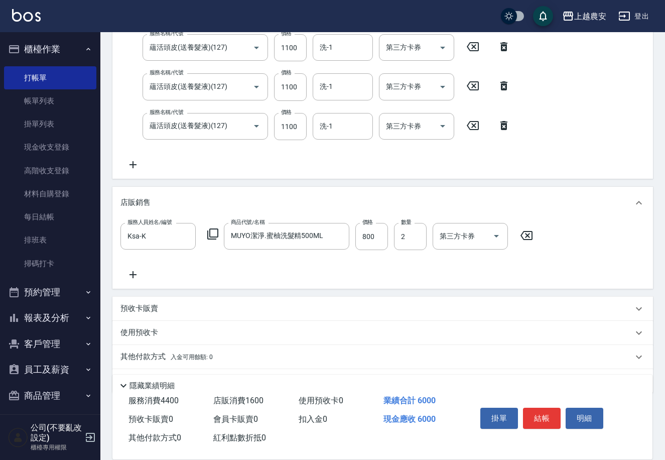
scroll to position [233, 0]
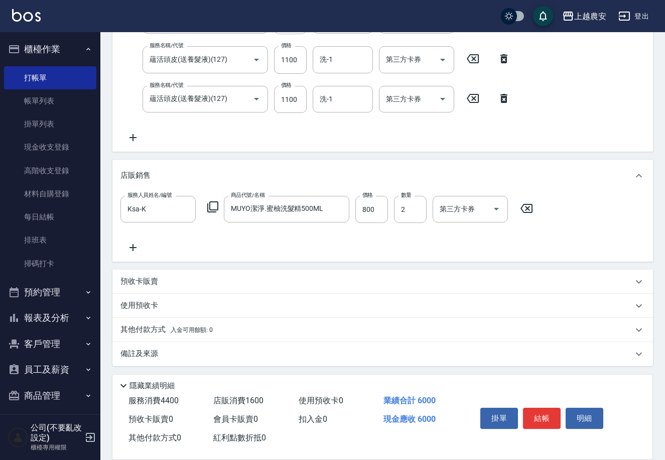
click at [176, 327] on span "入金可用餘額: 0" at bounding box center [192, 329] width 43 height 7
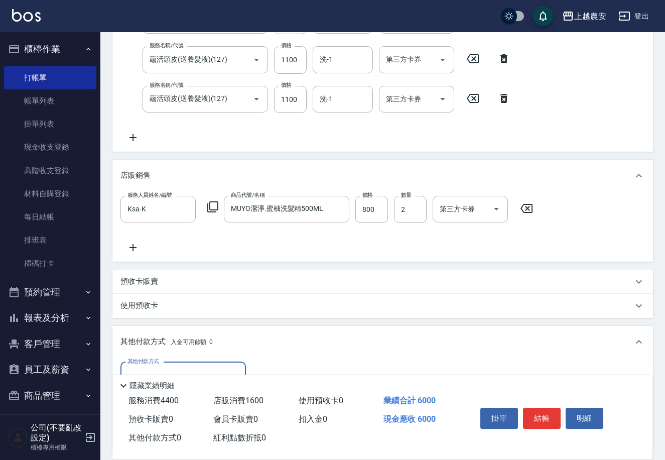
scroll to position [352, 0]
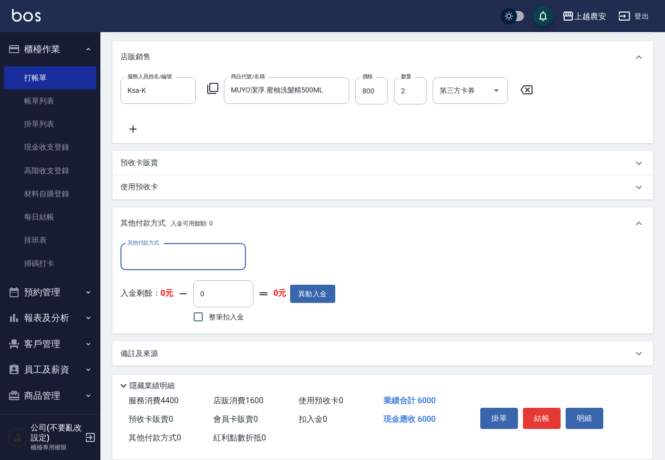
click at [152, 255] on input "其他付款方式" at bounding box center [183, 257] width 117 height 18
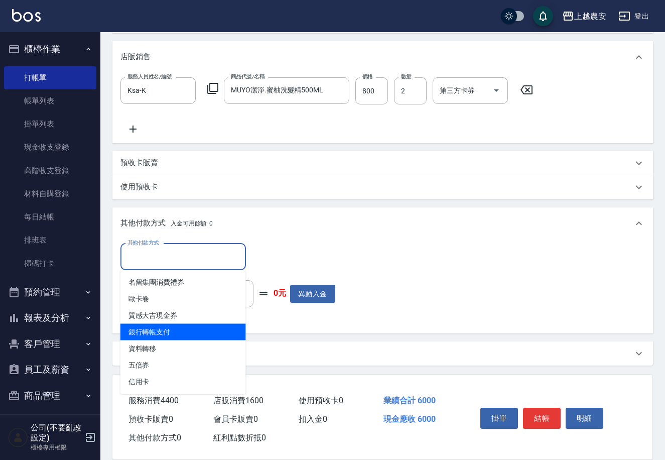
click at [184, 335] on span "銀行轉帳支付" at bounding box center [184, 332] width 126 height 17
type input "銀行轉帳支付"
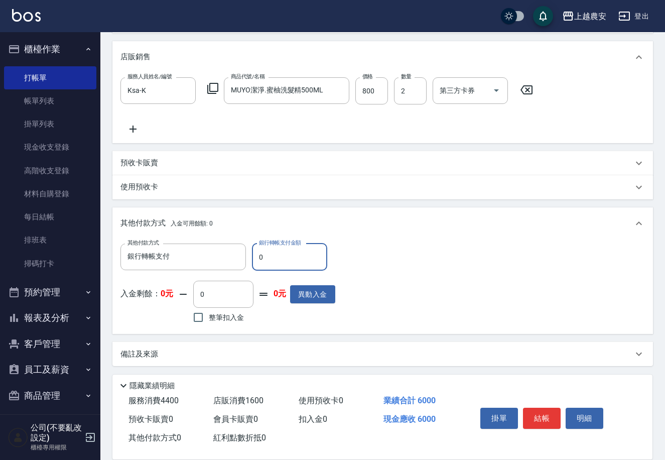
click at [256, 256] on input "0" at bounding box center [289, 257] width 75 height 27
type input "6000"
click at [536, 413] on button "結帳" at bounding box center [542, 418] width 38 height 21
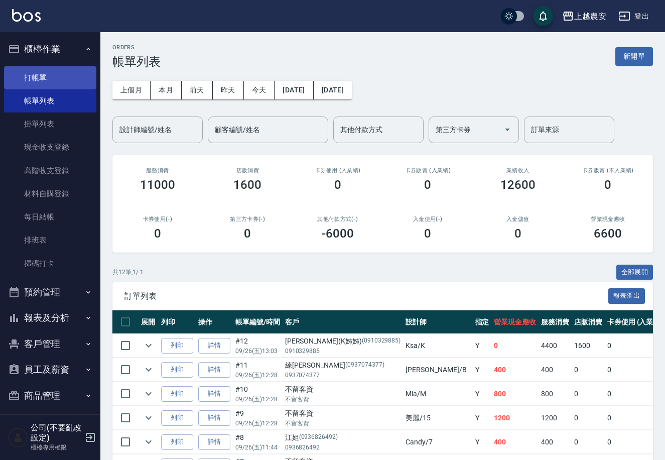
click at [41, 82] on link "打帳單" at bounding box center [50, 77] width 92 height 23
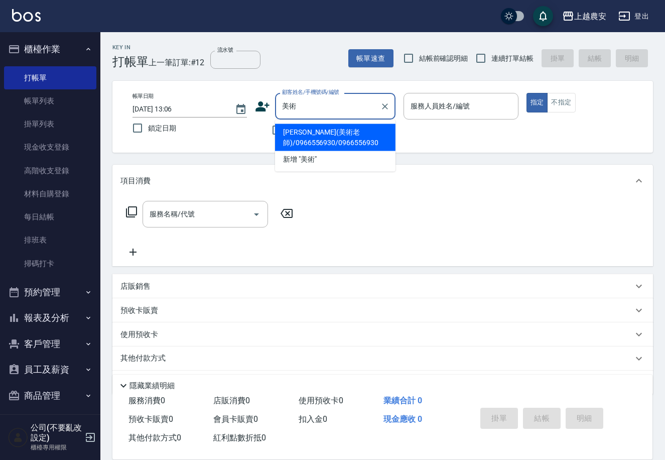
click at [292, 139] on li "陳永青(美術老師)/0966556930/0966556930" at bounding box center [335, 137] width 121 height 27
type input "陳永青(美術老師)/0966556930/0966556930"
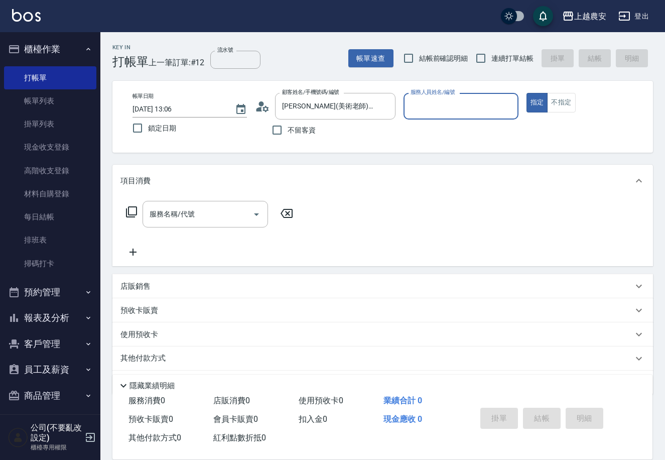
type input "Candy-7"
click at [211, 219] on input "服務名稱/代號" at bounding box center [197, 214] width 101 height 18
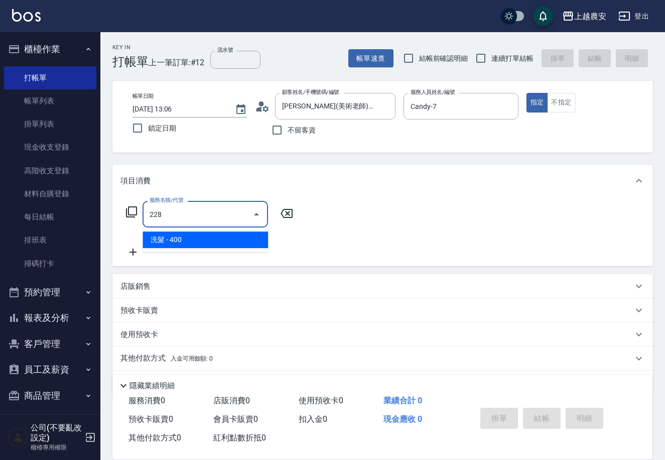
type input "洗髮(228)"
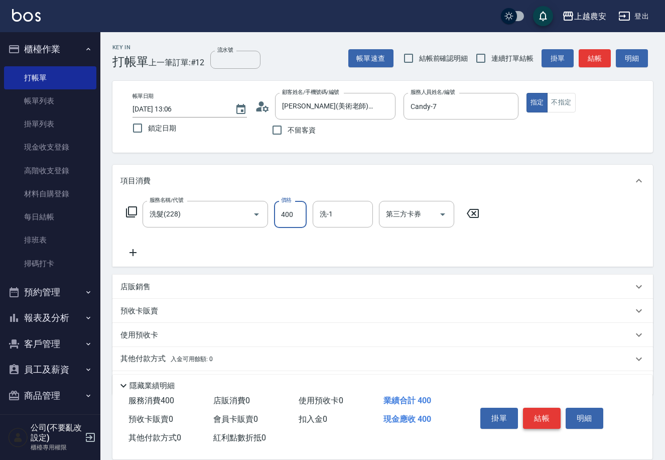
click at [536, 419] on button "結帳" at bounding box center [542, 418] width 38 height 21
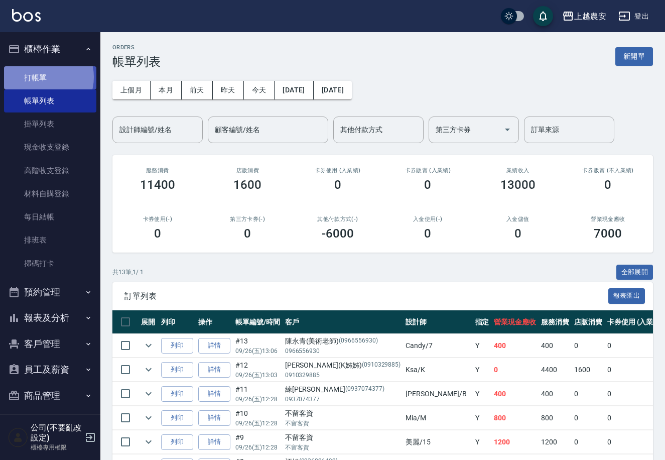
click at [43, 76] on link "打帳單" at bounding box center [50, 77] width 92 height 23
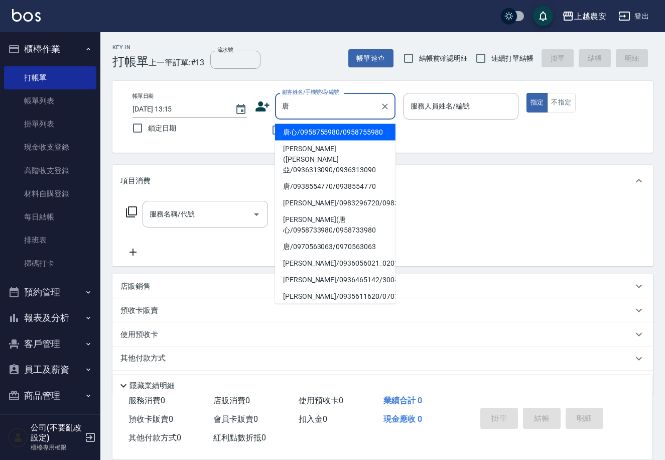
click at [297, 133] on li "唐心/0958755980/0958755980" at bounding box center [335, 132] width 121 height 17
type input "唐心/0958755980/0958755980"
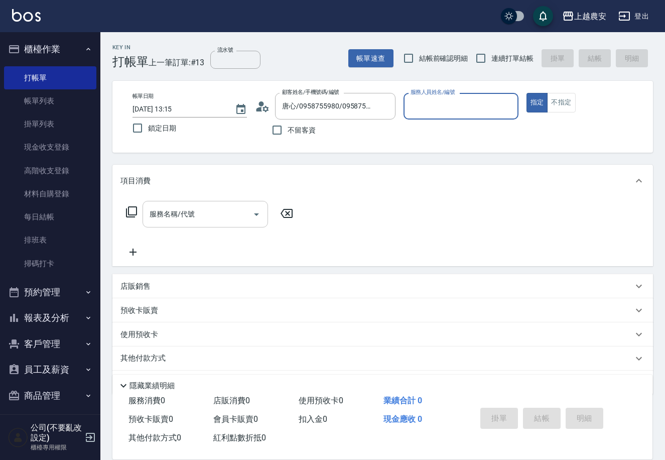
type input "Candy-7"
click at [216, 215] on input "服務名稱/代號" at bounding box center [197, 214] width 101 height 18
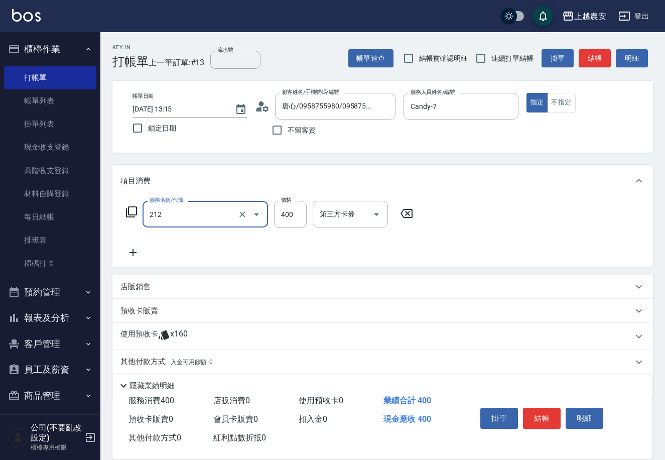
type input "洗髮券消費(212)"
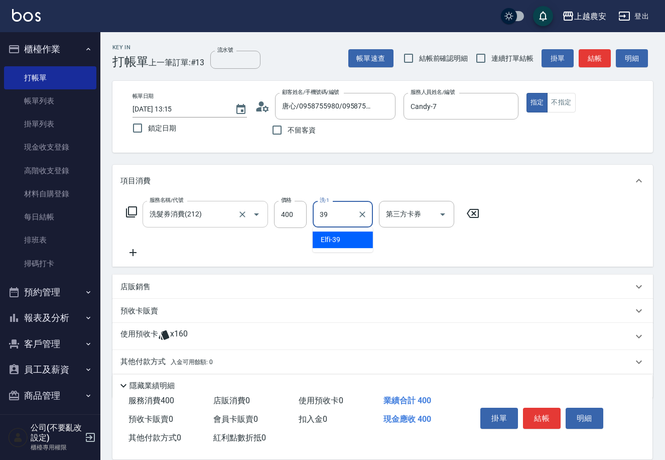
type input "Elfi-39"
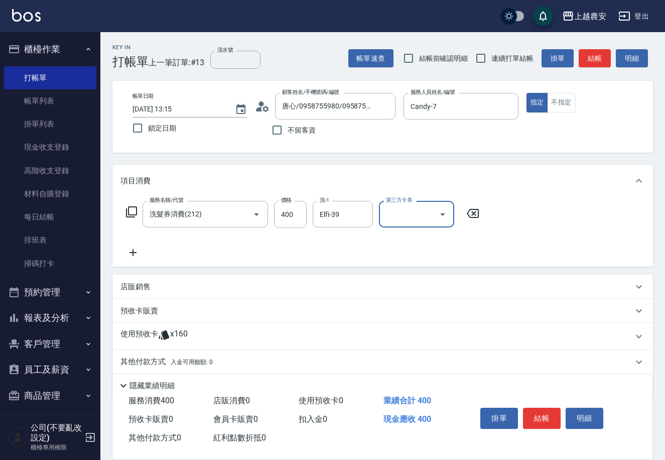
click at [403, 226] on div "第三方卡券" at bounding box center [416, 214] width 75 height 27
click at [406, 239] on span "舊有卡券" at bounding box center [416, 240] width 75 height 17
type input "舊有卡券"
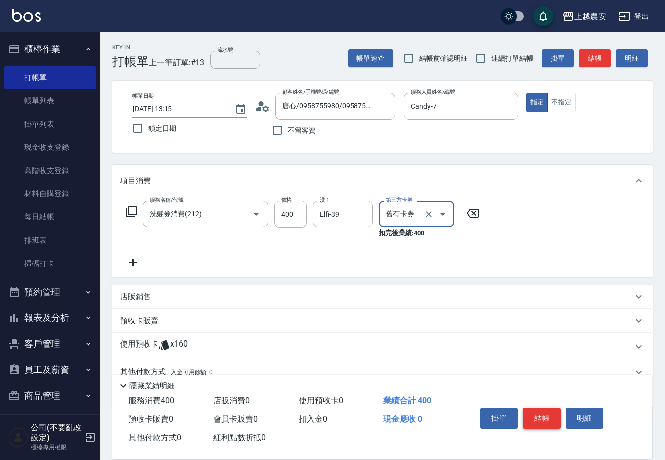
click at [525, 413] on button "結帳" at bounding box center [542, 418] width 38 height 21
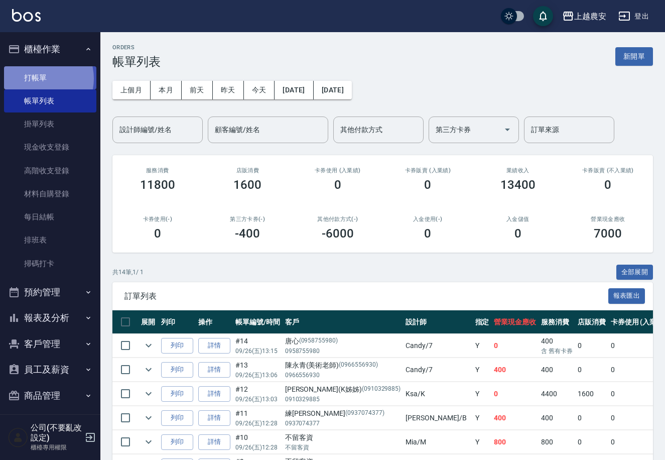
click at [40, 78] on link "打帳單" at bounding box center [50, 77] width 92 height 23
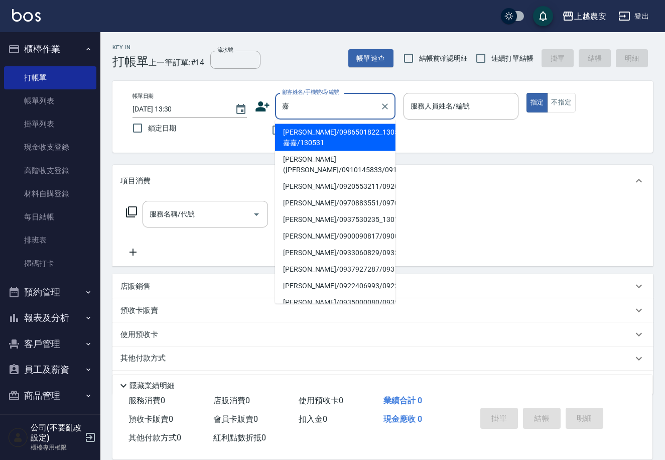
click at [308, 137] on li "嘉嘉/0986501822_130531_嘉嘉/130531" at bounding box center [335, 137] width 121 height 27
type input "嘉嘉/0986501822_130531_嘉嘉/130531"
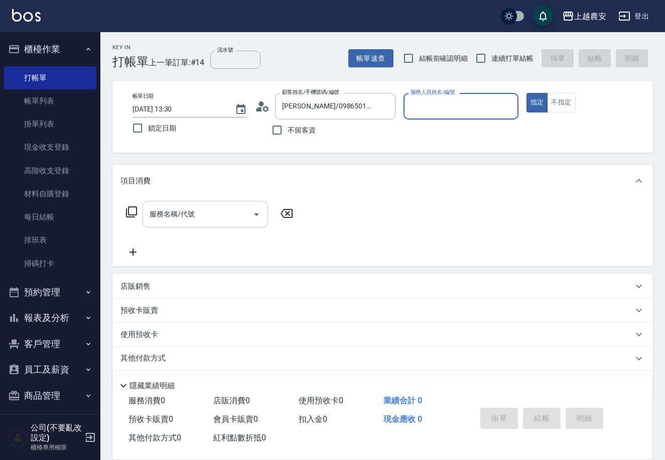
type input "Nana-13"
click at [194, 203] on div "服務名稱/代號" at bounding box center [206, 214] width 126 height 27
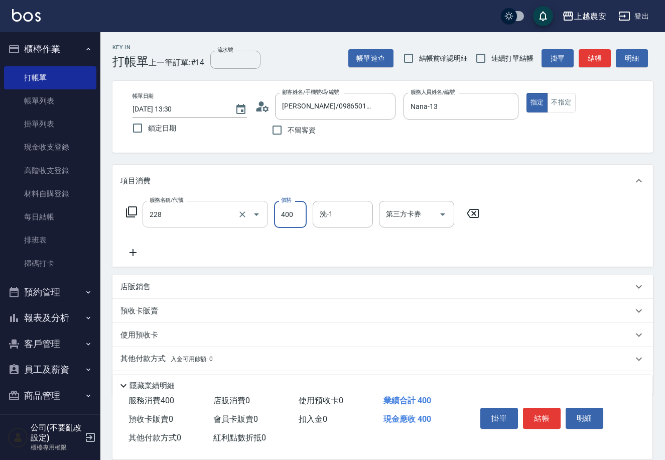
type input "洗髮(228)"
type input "蘇蘇-25"
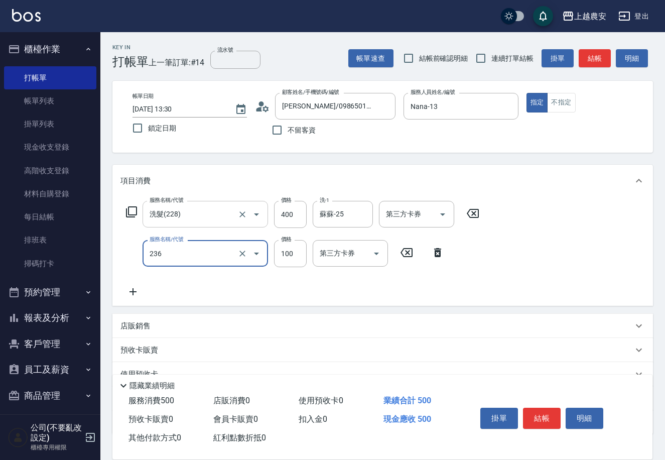
type input "手棒(236)"
click at [545, 420] on button "結帳" at bounding box center [542, 418] width 38 height 21
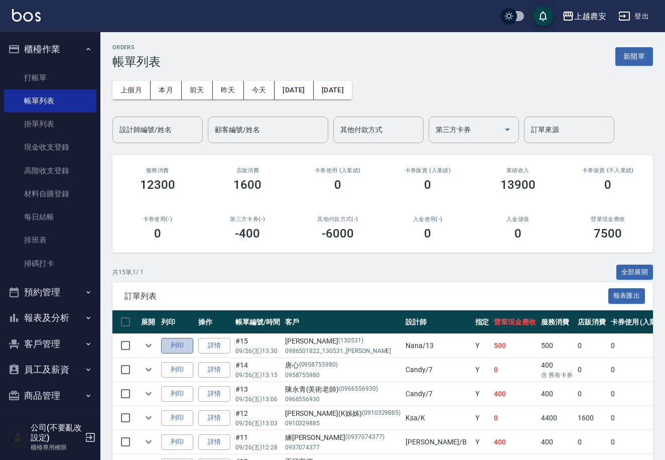
click at [176, 345] on button "列印" at bounding box center [177, 346] width 32 height 16
drag, startPoint x: 30, startPoint y: 151, endPoint x: 0, endPoint y: 29, distance: 126.1
click at [28, 151] on link "現金收支登錄" at bounding box center [50, 147] width 92 height 23
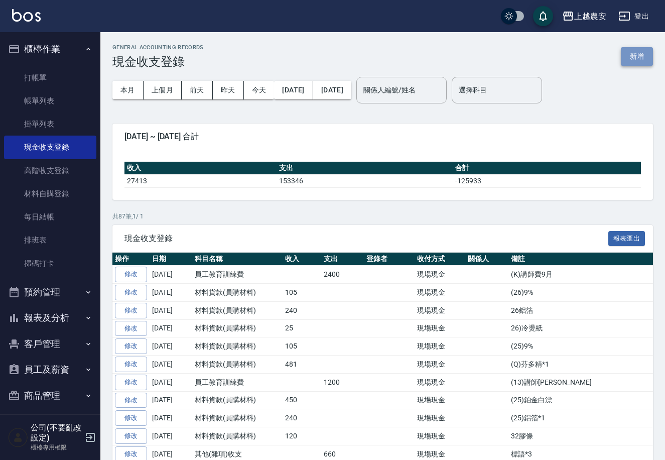
click at [638, 60] on button "新增" at bounding box center [637, 56] width 32 height 19
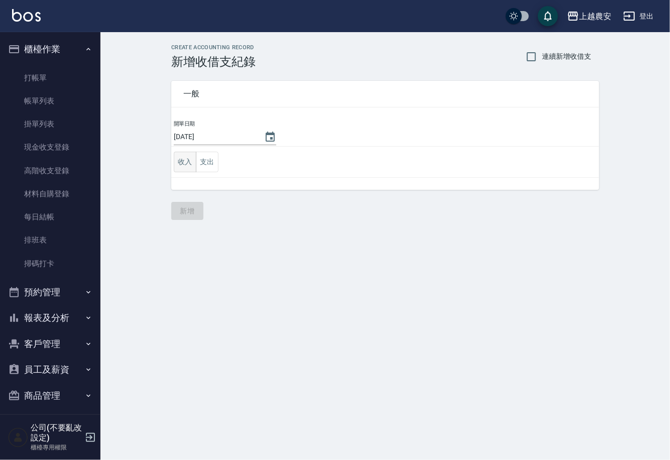
click at [178, 166] on button "收入" at bounding box center [185, 162] width 23 height 21
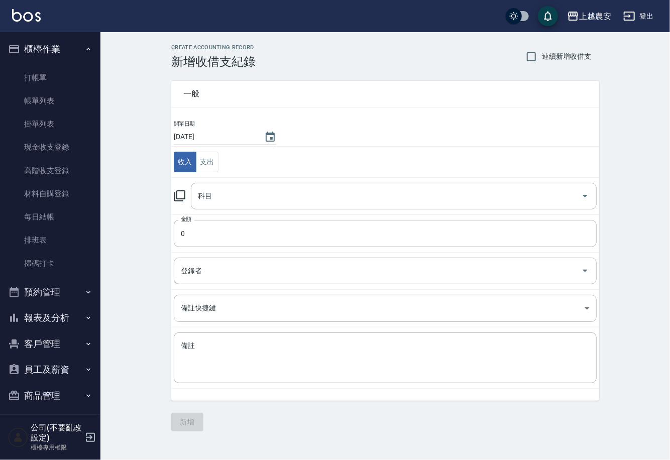
click at [178, 192] on icon at bounding box center [180, 196] width 12 height 12
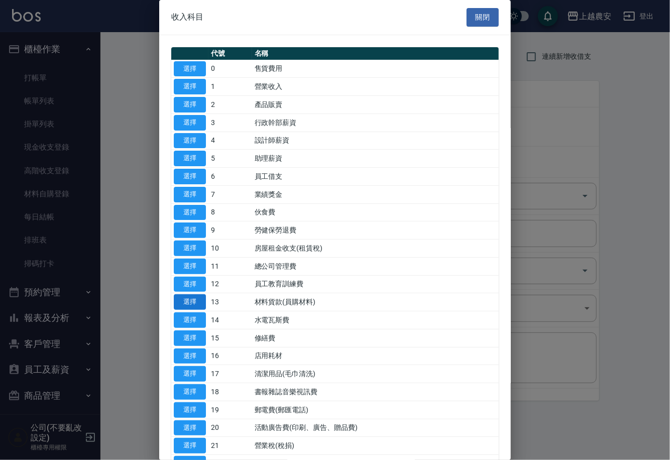
click at [199, 303] on button "選擇" at bounding box center [190, 302] width 32 height 16
type input "13 材料貨款(員購材料)"
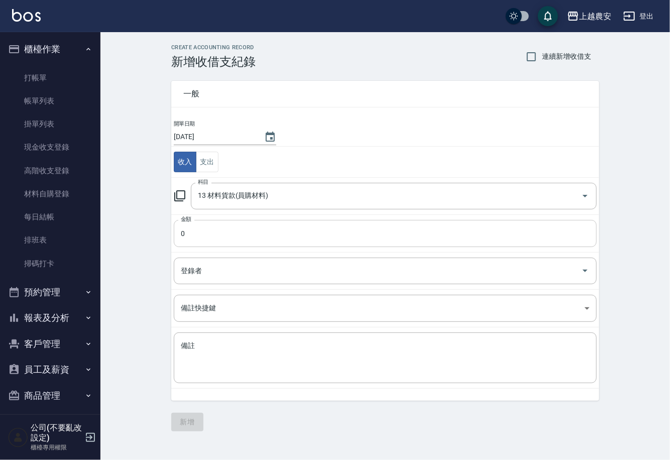
click at [191, 236] on input "0" at bounding box center [385, 233] width 423 height 27
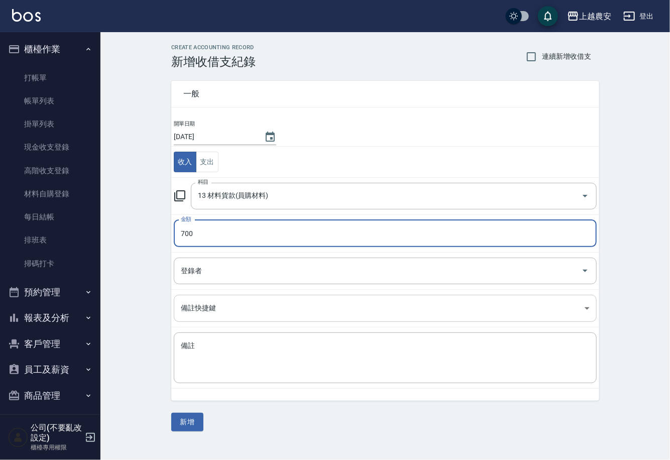
type input "700"
click at [207, 358] on textarea "備註" at bounding box center [385, 358] width 409 height 34
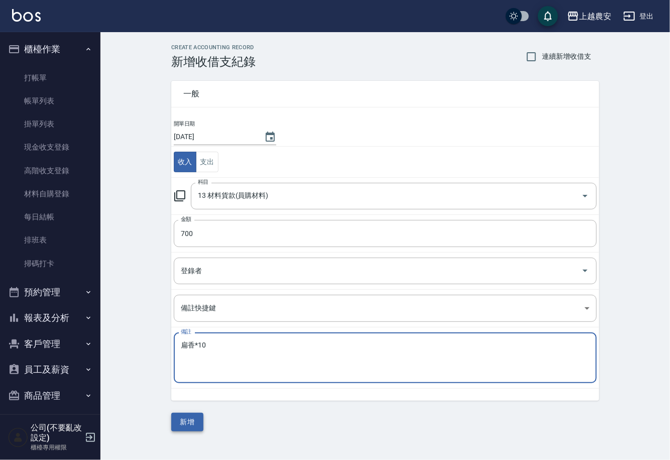
type textarea "扁香*10"
click at [193, 419] on button "新增" at bounding box center [187, 422] width 32 height 19
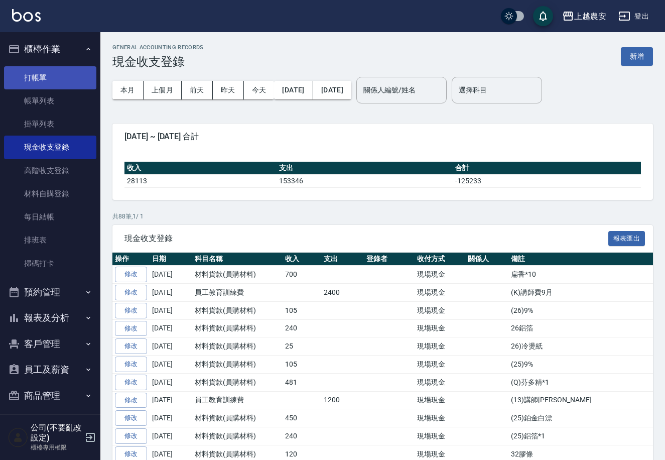
click at [43, 75] on link "打帳單" at bounding box center [50, 77] width 92 height 23
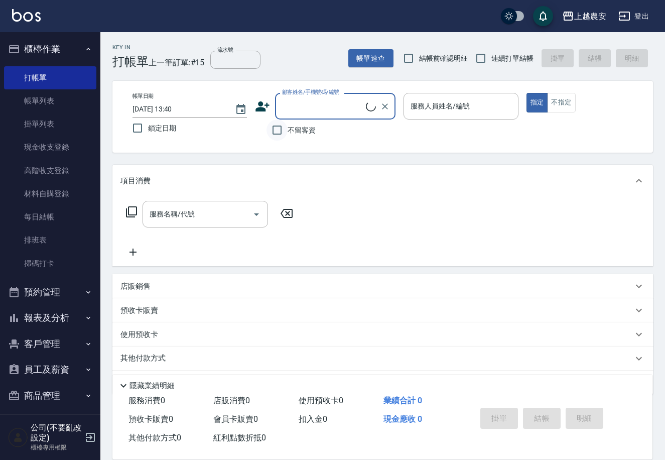
click at [284, 134] on input "不留客資" at bounding box center [277, 130] width 21 height 21
checkbox input "true"
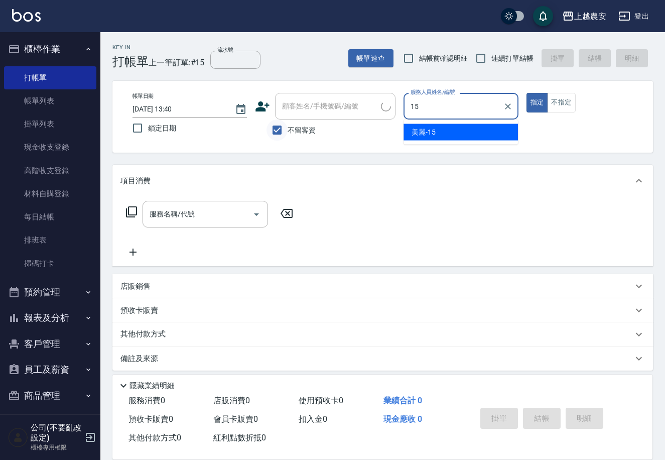
type input "美麗-15"
type button "true"
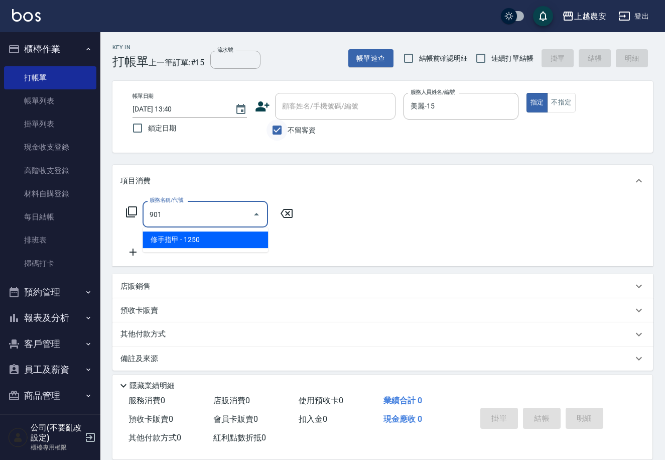
type input "修手指甲(901)"
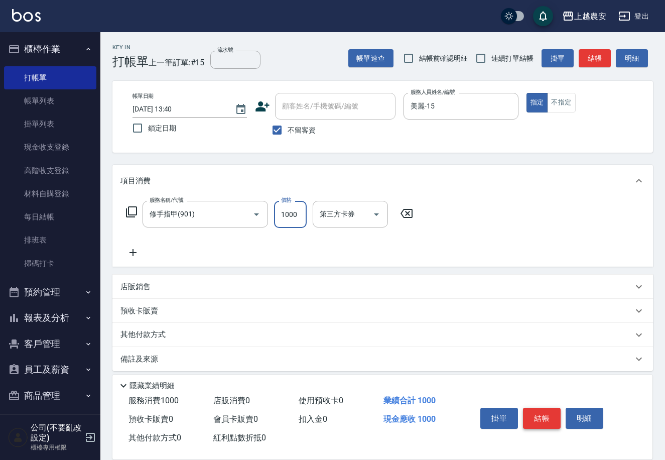
type input "1000"
click at [544, 415] on button "結帳" at bounding box center [542, 418] width 38 height 21
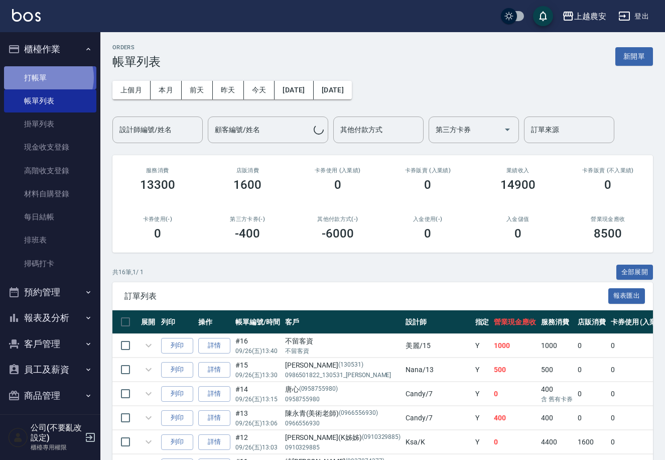
click at [48, 77] on link "打帳單" at bounding box center [50, 77] width 92 height 23
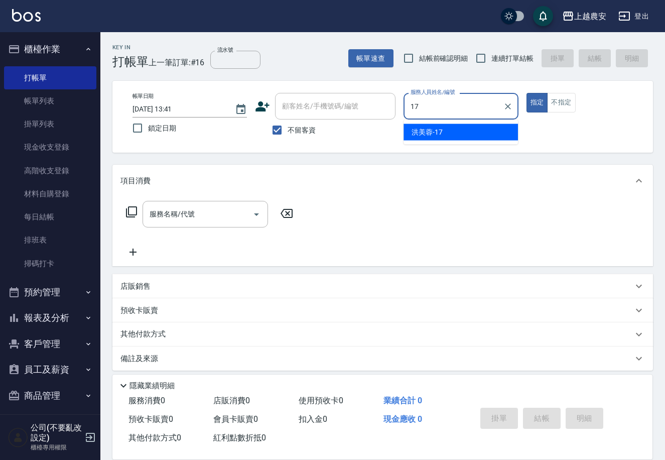
type input "[PERSON_NAME]-17"
type button "true"
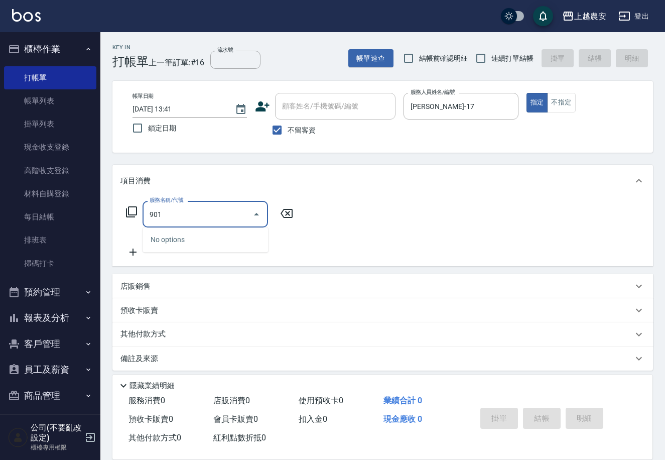
type input "3"
type input "修手指甲(901)"
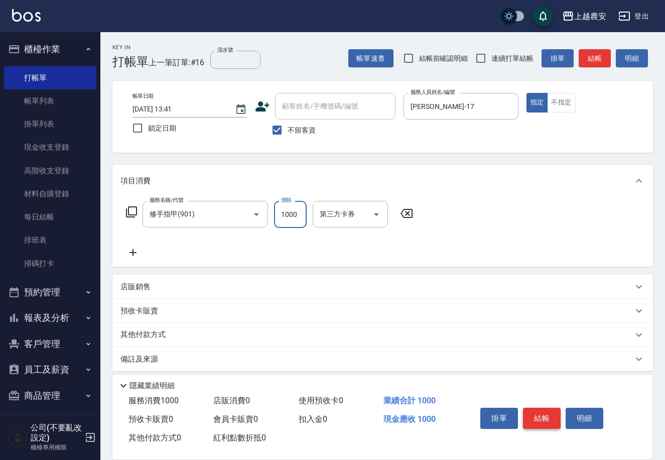
type input "1000"
click at [537, 417] on button "結帳" at bounding box center [542, 418] width 38 height 21
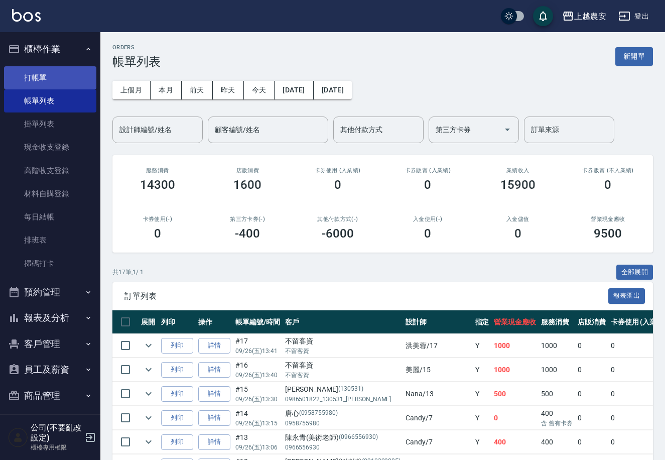
click at [26, 78] on link "打帳單" at bounding box center [50, 77] width 92 height 23
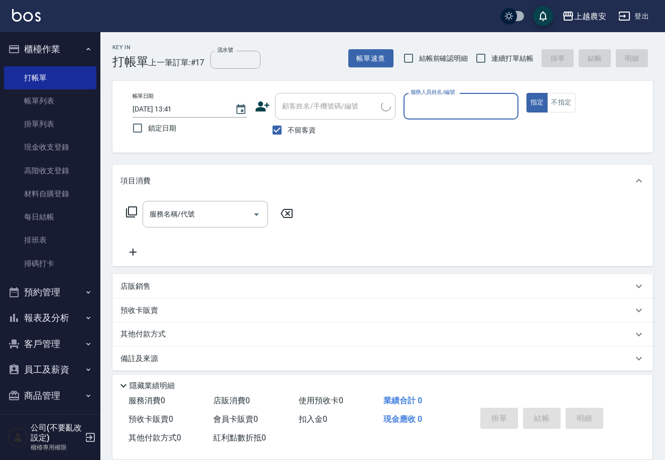
click at [298, 130] on span "不留客資" at bounding box center [302, 130] width 28 height 11
click at [288, 130] on input "不留客資" at bounding box center [277, 130] width 21 height 21
checkbox input "false"
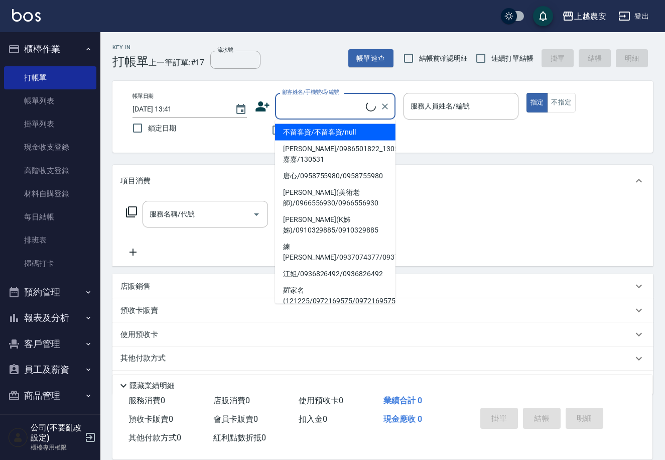
click at [297, 112] on input "顧客姓名/手機號碼/編號" at bounding box center [323, 106] width 86 height 18
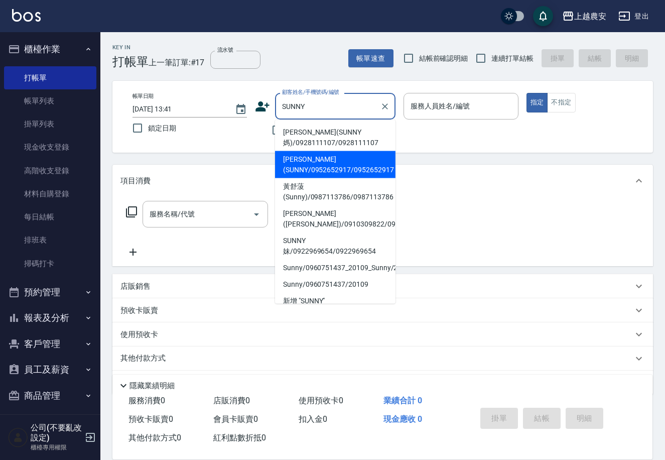
click at [314, 173] on li "李若維(SUNNY/0952652917/0952652917" at bounding box center [335, 164] width 121 height 27
type input "李若維(SUNNY/0952652917/0952652917"
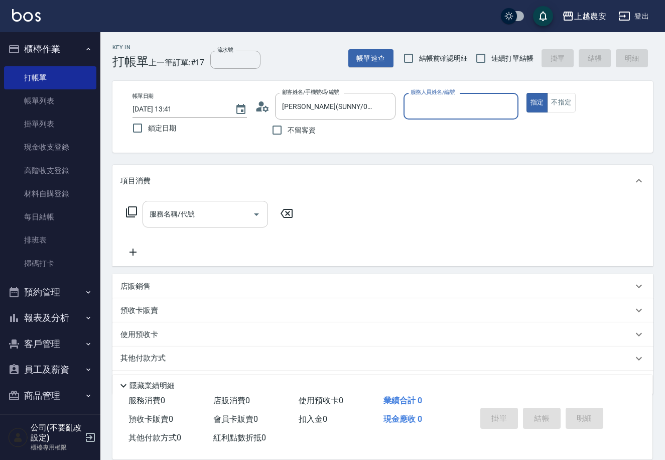
type input "Nana-13"
click at [223, 214] on input "服務名稱/代號" at bounding box center [197, 214] width 101 height 18
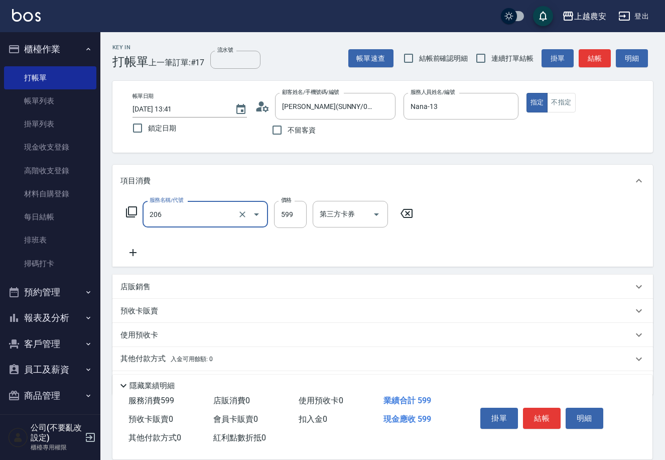
type input "洗+剪(206)"
type input "900"
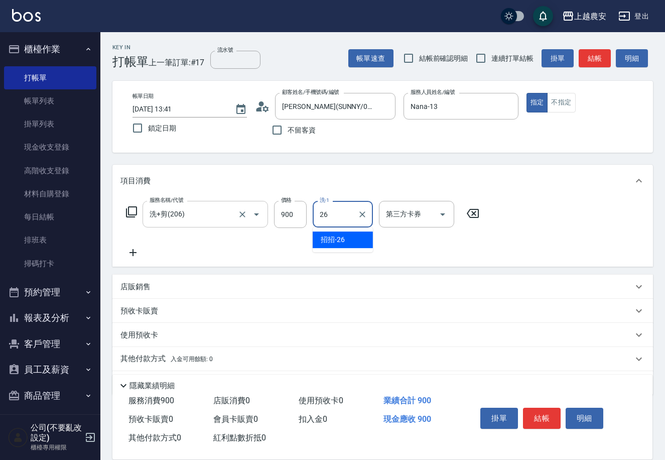
type input "招招-26"
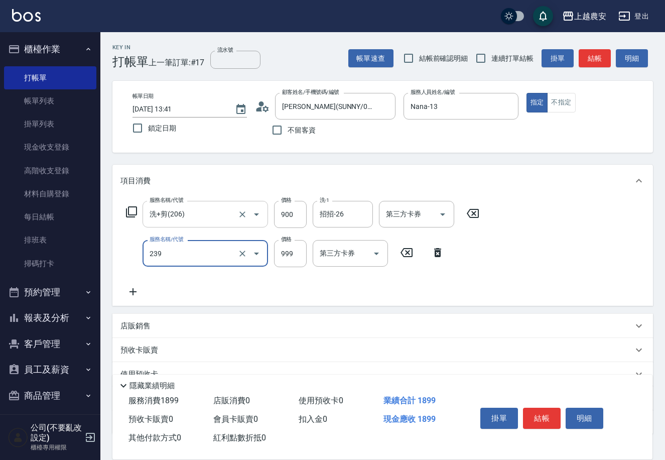
type input "頭皮SPA洗髮(239)"
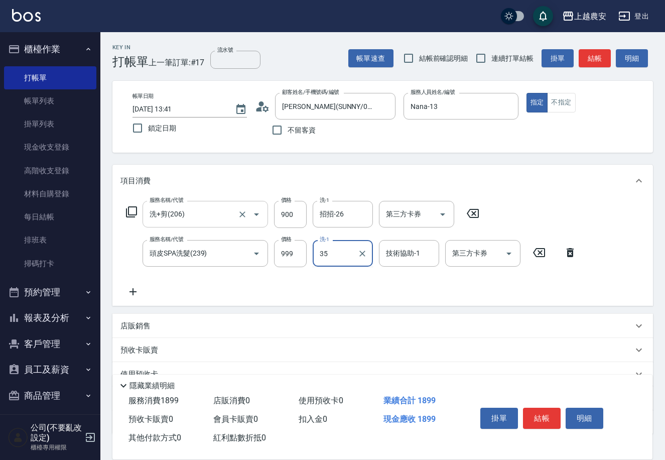
type input "大巫-35"
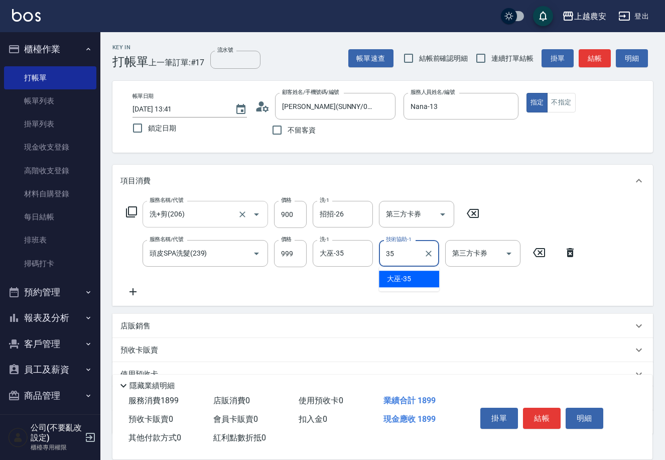
type input "大巫-35"
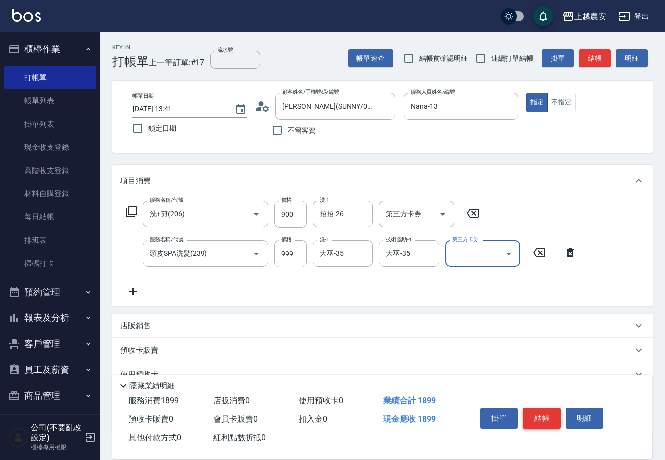
click at [547, 420] on button "結帳" at bounding box center [542, 418] width 38 height 21
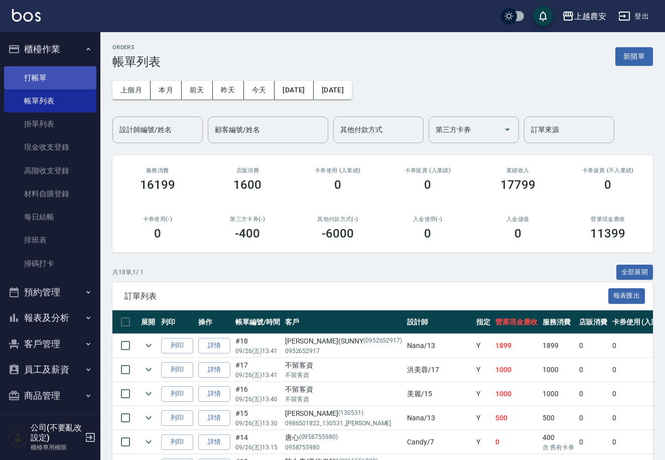
click at [37, 73] on link "打帳單" at bounding box center [50, 77] width 92 height 23
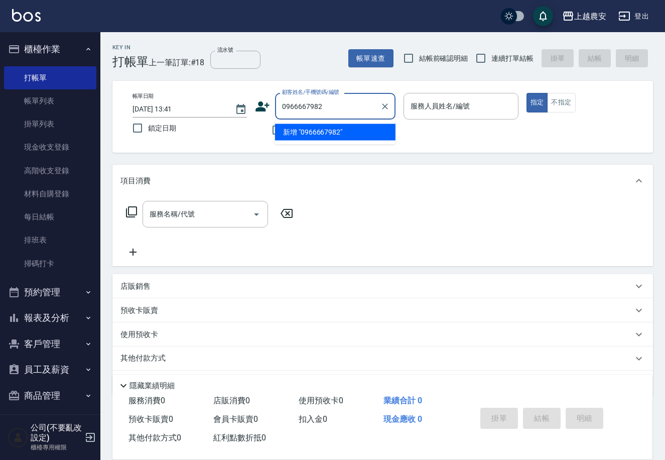
click at [307, 141] on ul "新增 "0966667982"" at bounding box center [335, 132] width 121 height 25
click at [307, 135] on li "新增 "0966667982"" at bounding box center [335, 132] width 121 height 17
type input "0966667982"
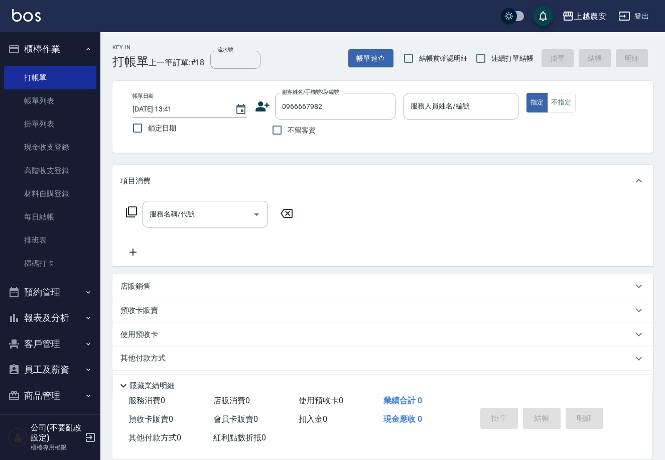
click at [261, 110] on icon at bounding box center [263, 106] width 14 height 10
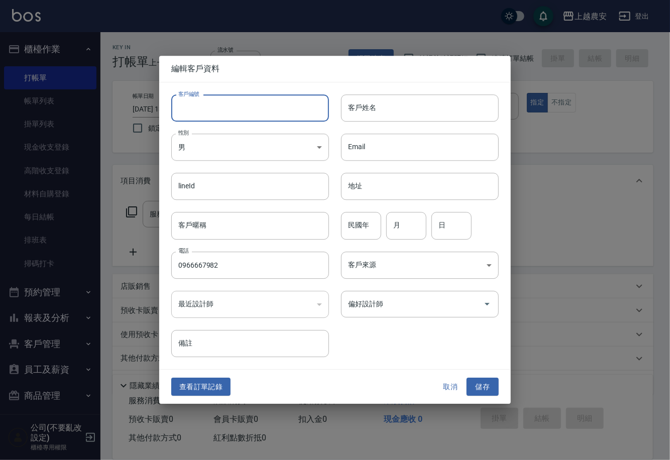
click at [260, 112] on input "客戶編號" at bounding box center [250, 107] width 158 height 27
type input "0966667982"
click at [213, 153] on body "上越農安 登出 櫃檯作業 打帳單 帳單列表 掛單列表 現金收支登錄 高階收支登錄 材料自購登錄 每日結帳 排班表 掃碼打卡 預約管理 預約管理 單日預約紀錄 …" at bounding box center [335, 245] width 670 height 490
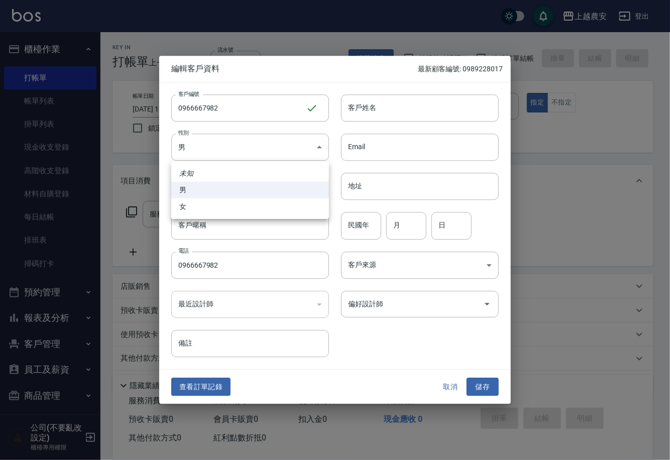
click at [221, 215] on ul "未知 男 女" at bounding box center [250, 190] width 158 height 58
click at [221, 211] on li "女" at bounding box center [250, 206] width 158 height 17
type input "FEMALE"
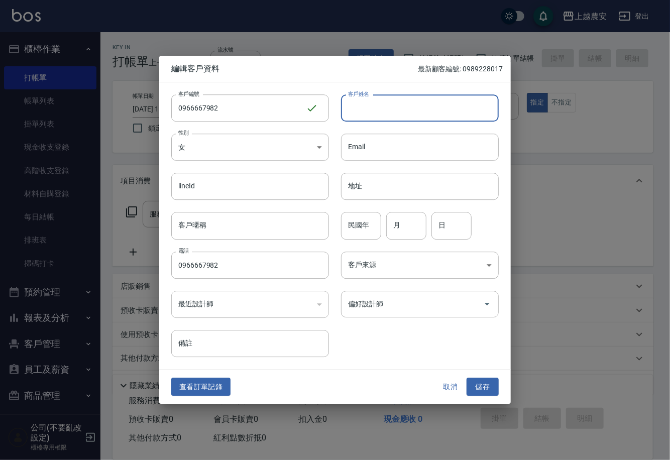
click at [422, 107] on input "客戶姓名" at bounding box center [420, 107] width 158 height 27
type input "翁若慈"
click at [486, 383] on button "儲存" at bounding box center [483, 387] width 32 height 19
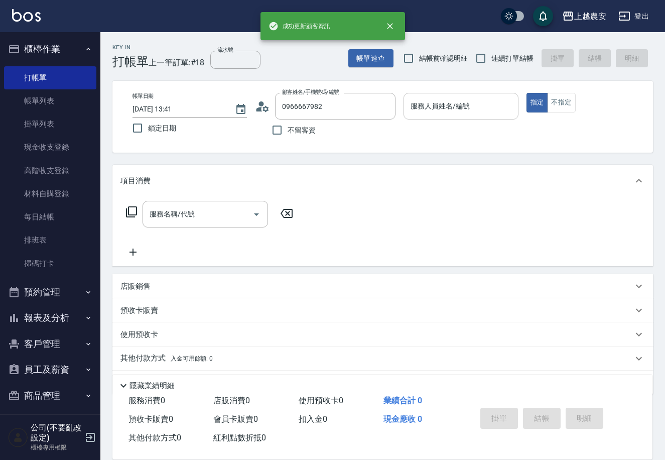
click at [444, 104] on div "服務人員姓名/編號 服務人員姓名/編號" at bounding box center [461, 106] width 114 height 27
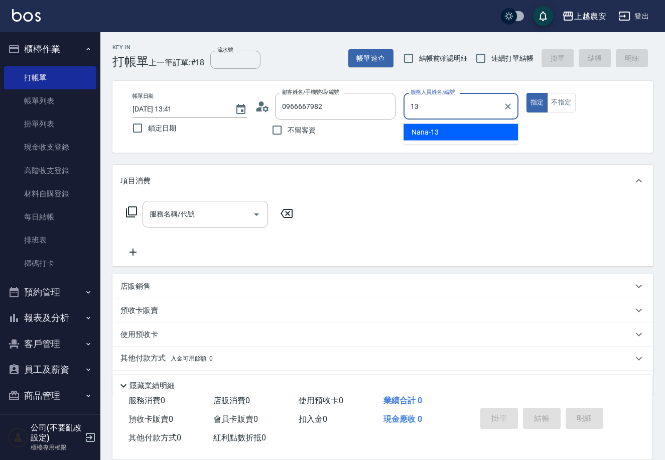
type input "13"
type button "true"
type input "Nana-13"
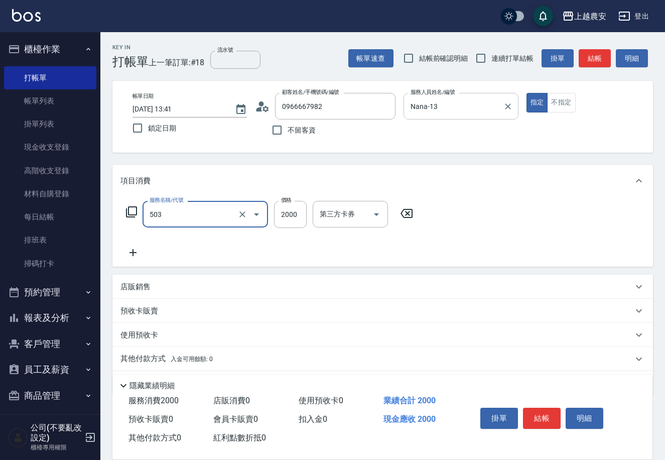
type input "染髮1500↑(503)"
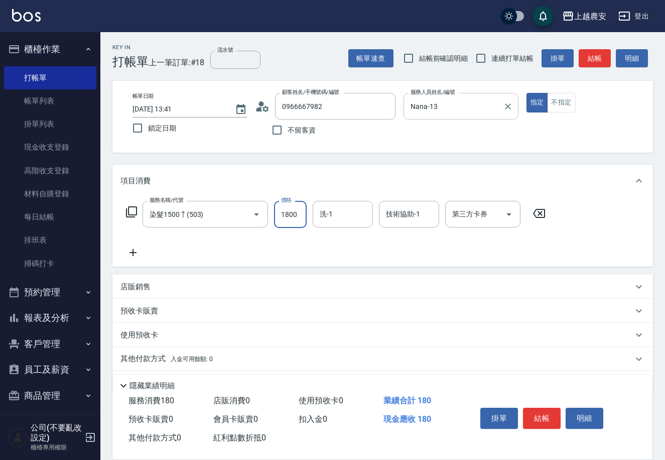
type input "1800"
type input "大巫-35"
click at [553, 418] on button "結帳" at bounding box center [542, 418] width 38 height 21
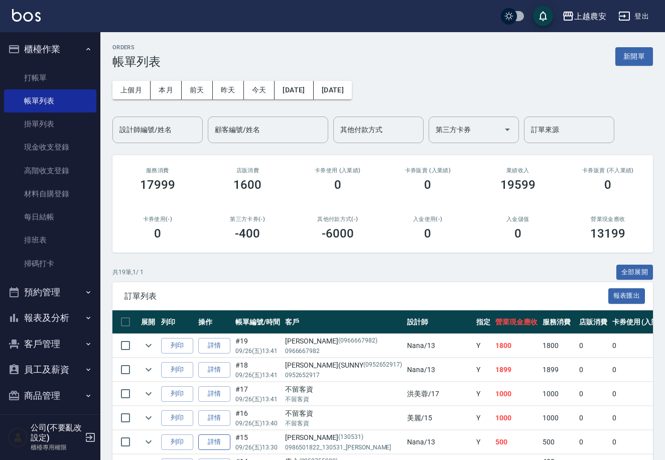
click at [215, 437] on link "詳情" at bounding box center [214, 442] width 32 height 16
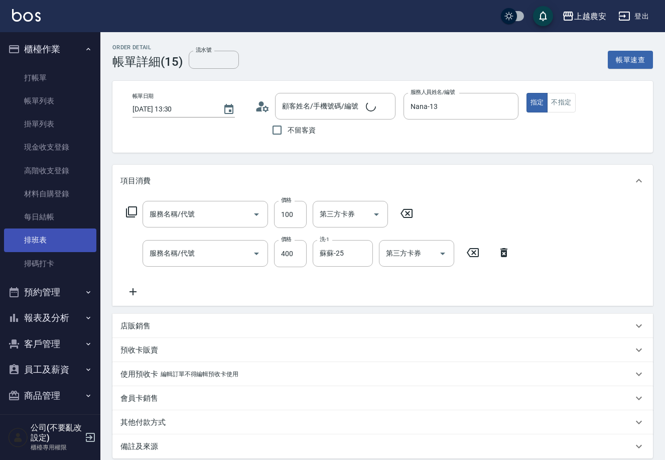
type input "2025/09/26 13:30"
type input "Nana-13"
type input "手棒(236)"
type input "洗髮(228)"
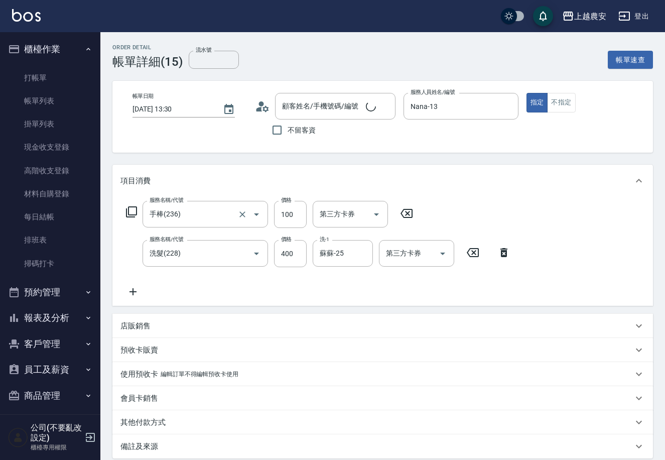
type input "嘉嘉/0986501822_130531_嘉嘉/130531"
click at [278, 216] on input "100" at bounding box center [290, 214] width 33 height 27
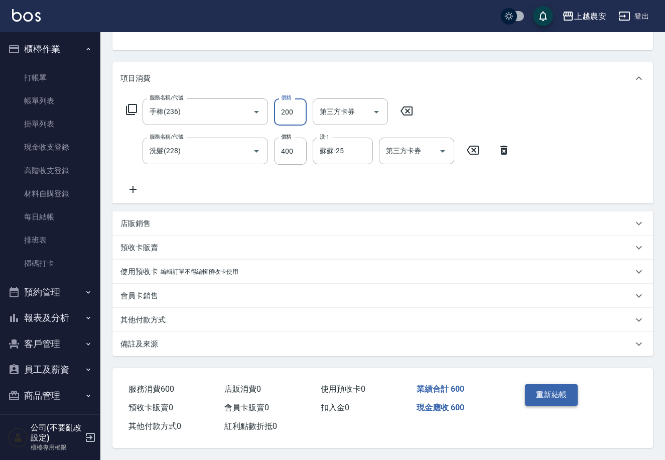
type input "200"
click at [551, 390] on button "重新結帳" at bounding box center [551, 394] width 53 height 21
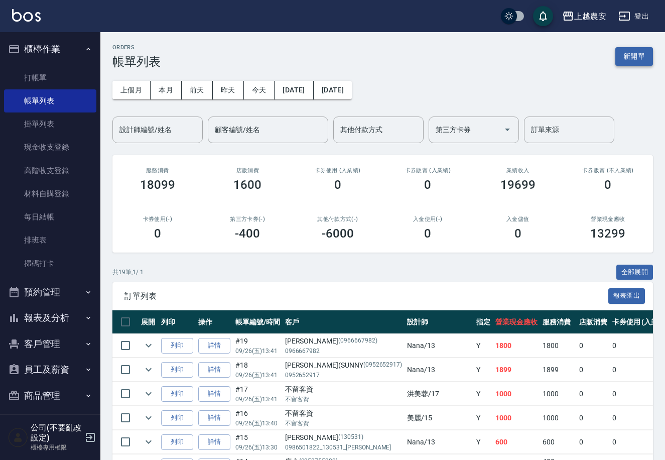
click at [627, 60] on button "新開單" at bounding box center [635, 56] width 38 height 19
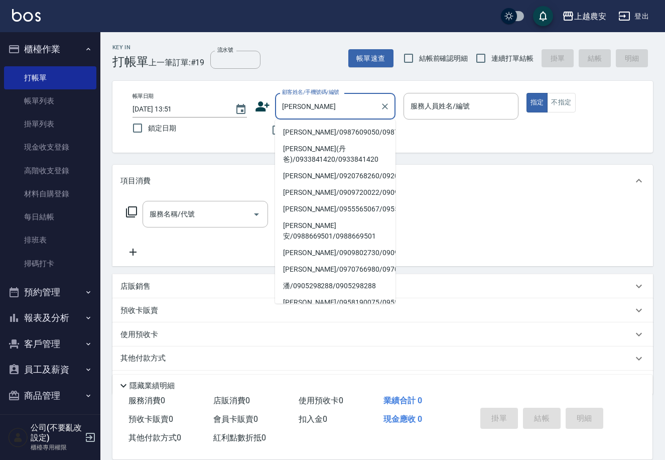
click at [299, 108] on input "潘一" at bounding box center [328, 106] width 96 height 18
type input "潘一"
click at [416, 127] on p at bounding box center [461, 125] width 114 height 11
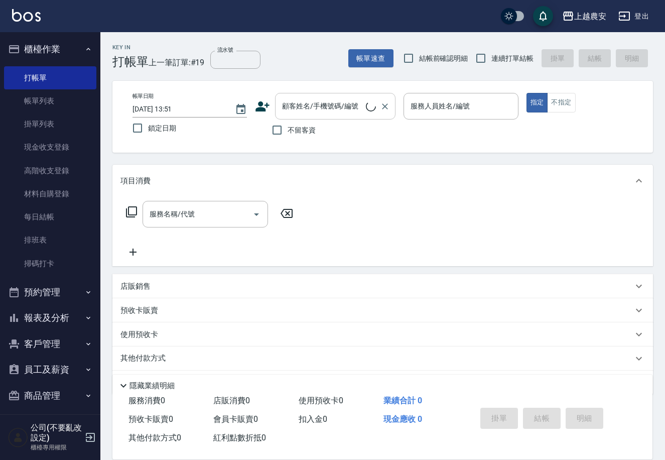
click at [289, 108] on input "顧客姓名/手機號碼/編號" at bounding box center [323, 106] width 86 height 18
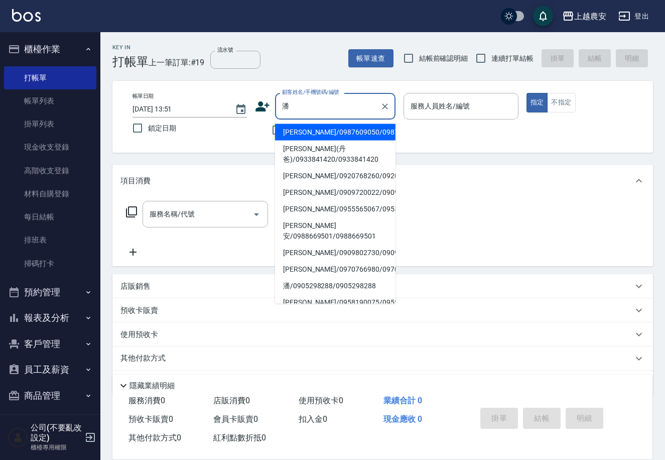
click at [303, 191] on li "潘依玲/0909720022/0909720022" at bounding box center [335, 192] width 121 height 17
type input "潘依玲/0909720022/0909720022"
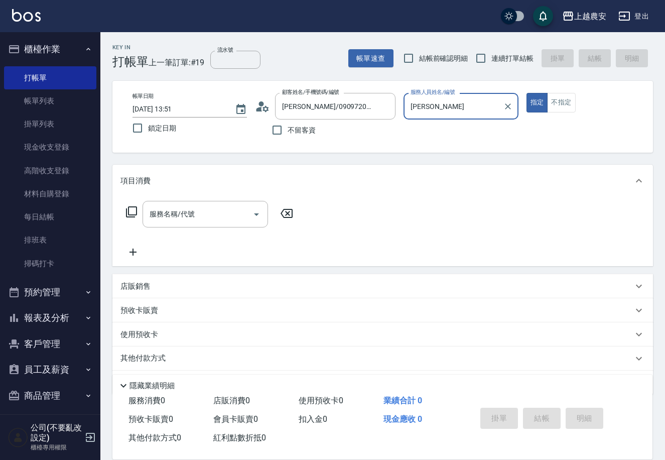
type input "[PERSON_NAME]"
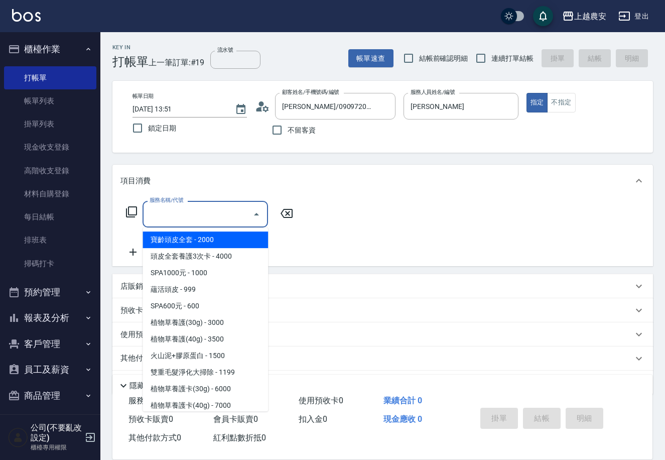
click at [154, 217] on input "服務名稱/代號" at bounding box center [197, 214] width 101 height 18
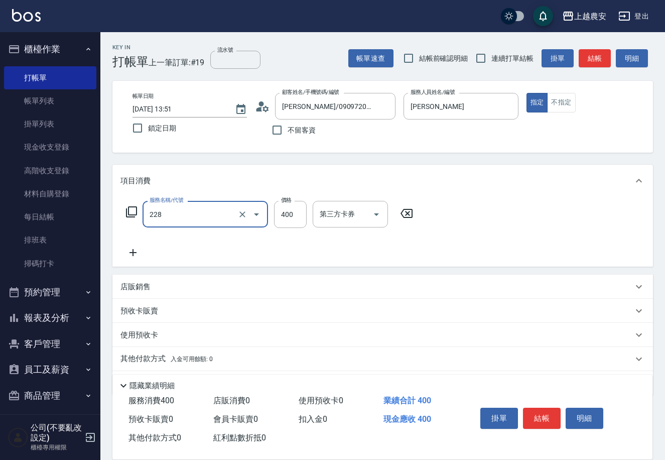
type input "洗髮(228)"
type input "500"
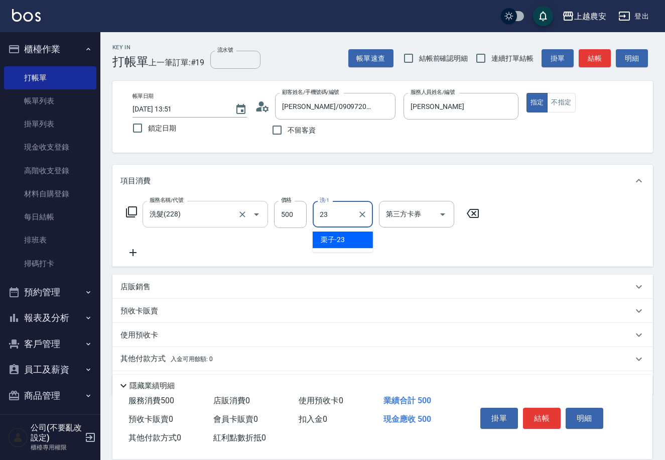
type input "2"
type input "團團-27"
click at [547, 404] on div "掛單 結帳 明細" at bounding box center [542, 420] width 131 height 32
click at [547, 409] on button "結帳" at bounding box center [542, 418] width 38 height 21
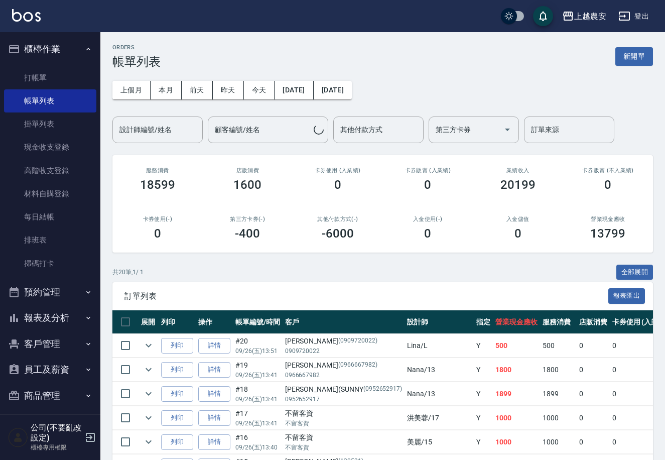
scroll to position [6, 0]
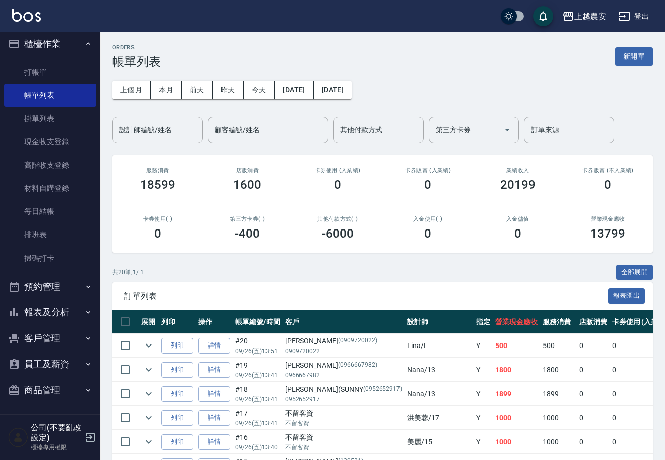
click at [43, 314] on button "報表及分析" at bounding box center [50, 312] width 92 height 26
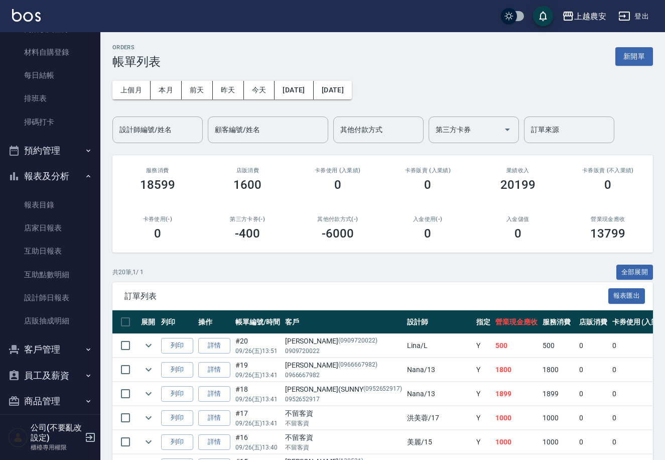
scroll to position [144, 0]
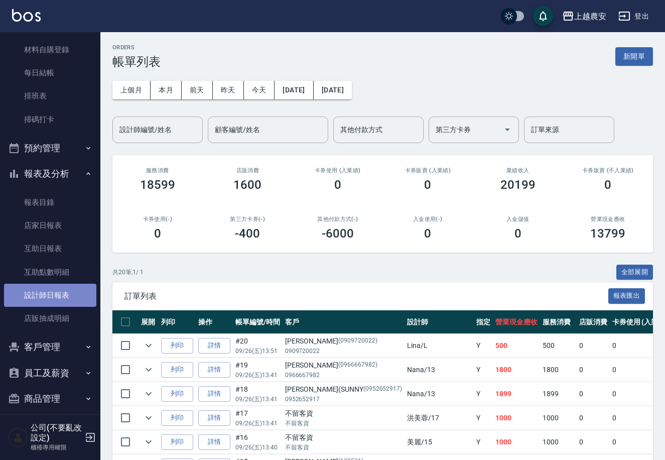
click at [58, 296] on link "設計師日報表" at bounding box center [50, 295] width 92 height 23
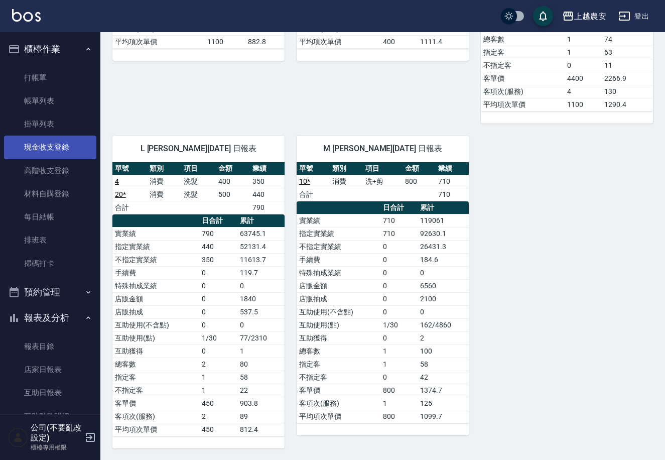
click at [52, 145] on link "現金收支登錄" at bounding box center [50, 147] width 92 height 23
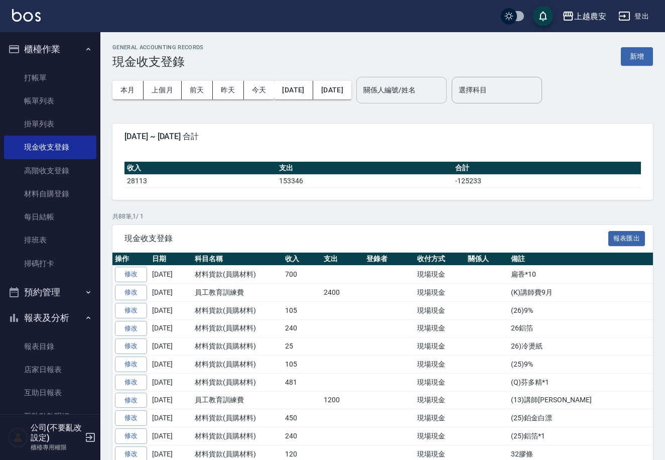
click at [406, 100] on div "關係人編號/姓名" at bounding box center [402, 90] width 90 height 27
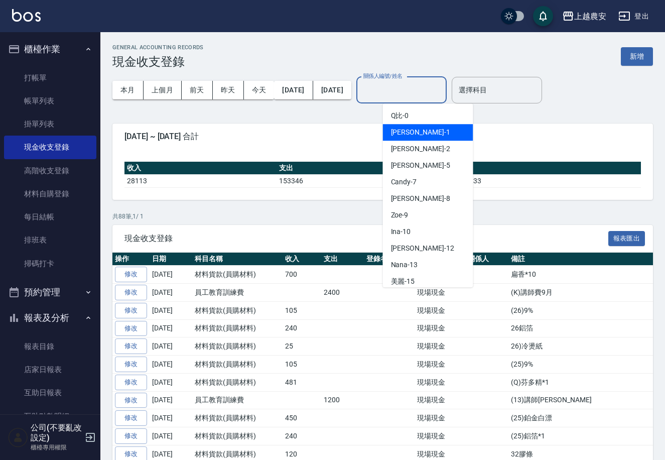
scroll to position [453, 0]
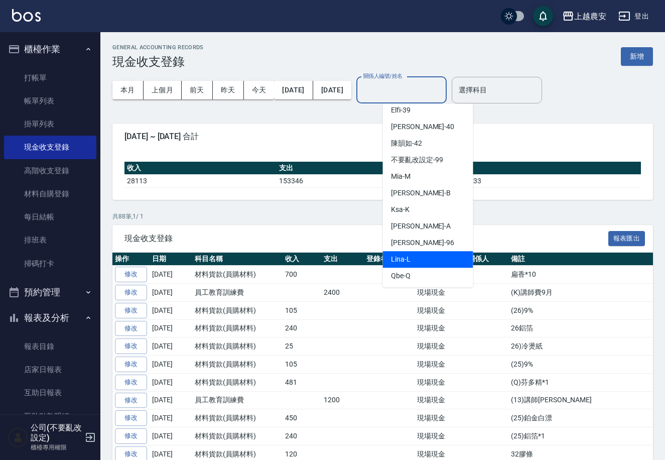
click at [417, 257] on div "Lina -L" at bounding box center [428, 259] width 90 height 17
type input "[PERSON_NAME]"
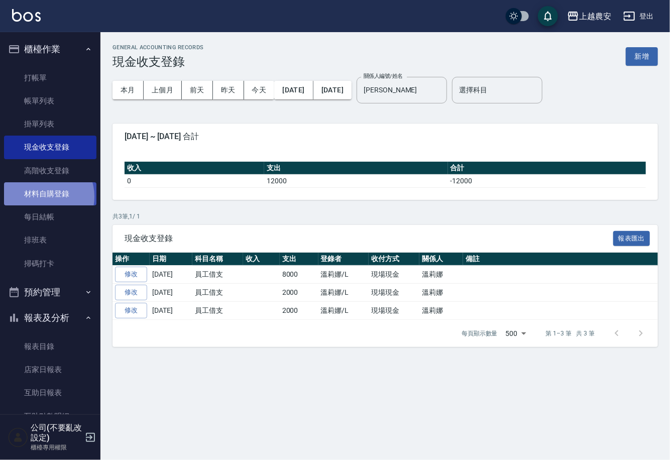
click at [43, 197] on link "材料自購登錄" at bounding box center [50, 193] width 92 height 23
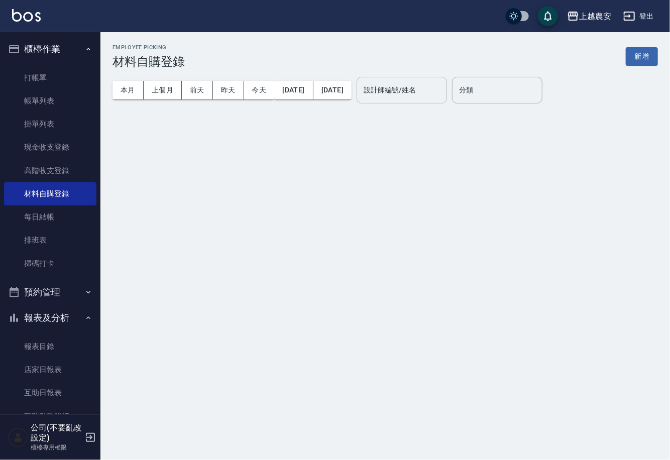
click at [412, 91] on input "設計師編號/姓名" at bounding box center [401, 90] width 81 height 18
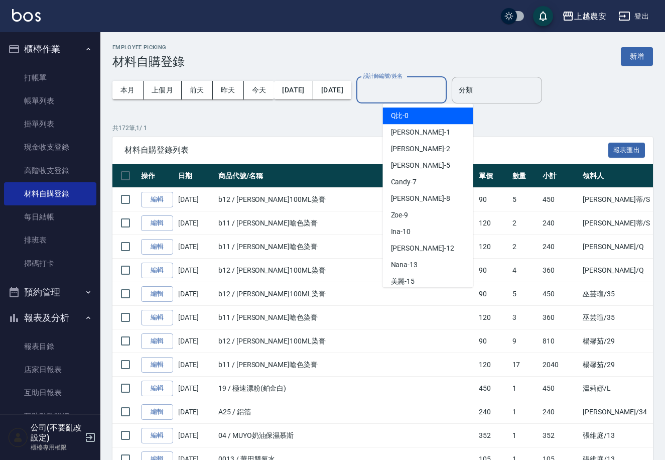
type input "ㄠ"
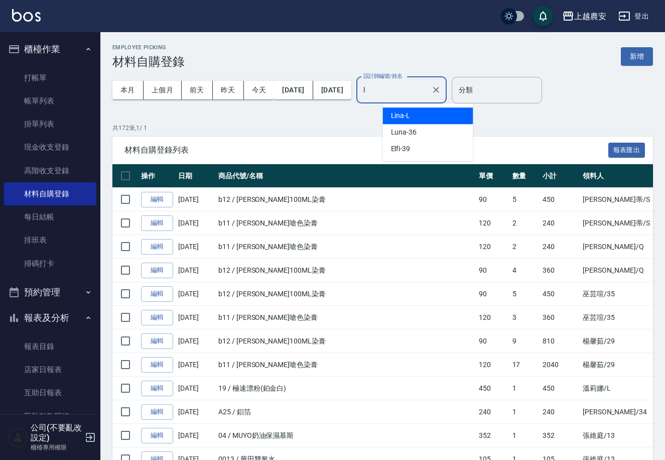
click at [410, 108] on div "Lina -L" at bounding box center [428, 115] width 90 height 17
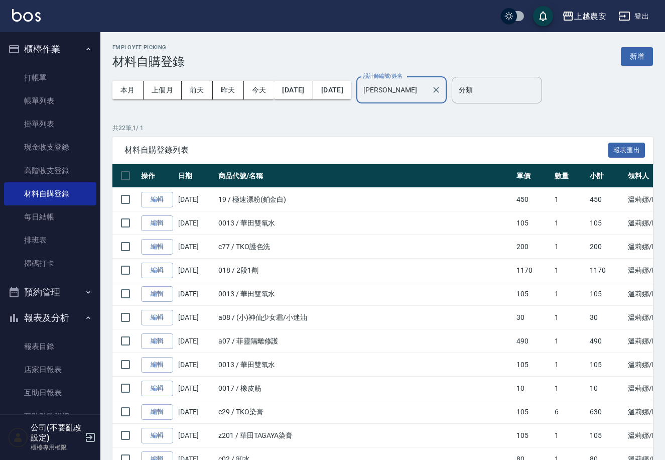
type input "[PERSON_NAME]"
click at [55, 64] on ul "打帳單 帳單列表 掛單列表 現金收支登錄 高階收支登錄 材料自購登錄 每日結帳 排班表 掃碼打卡" at bounding box center [50, 170] width 92 height 217
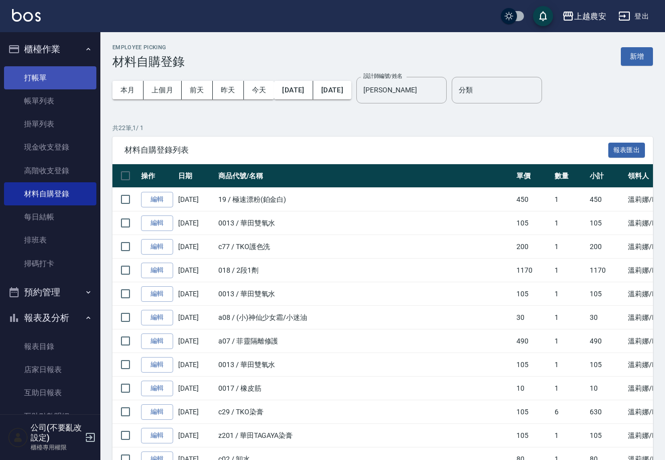
click at [53, 71] on link "打帳單" at bounding box center [50, 77] width 92 height 23
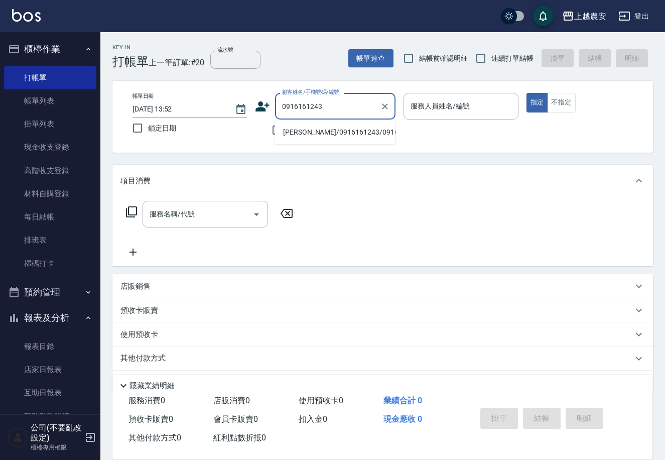
click at [322, 132] on li "林政安/0916161243/0916161243" at bounding box center [335, 132] width 121 height 17
type input "林政安/0916161243/0916161243"
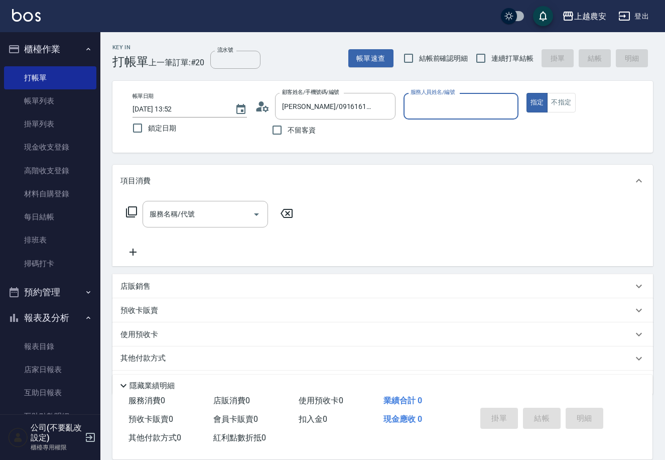
type input "Mia-M"
click at [202, 203] on div "服務名稱/代號" at bounding box center [206, 214] width 126 height 27
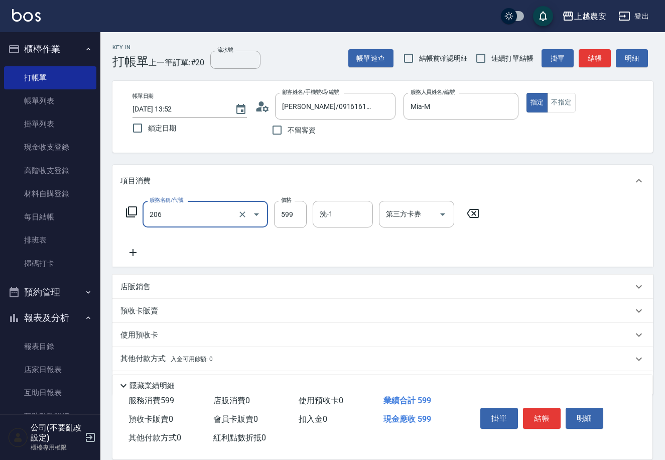
type input "洗+剪(206)"
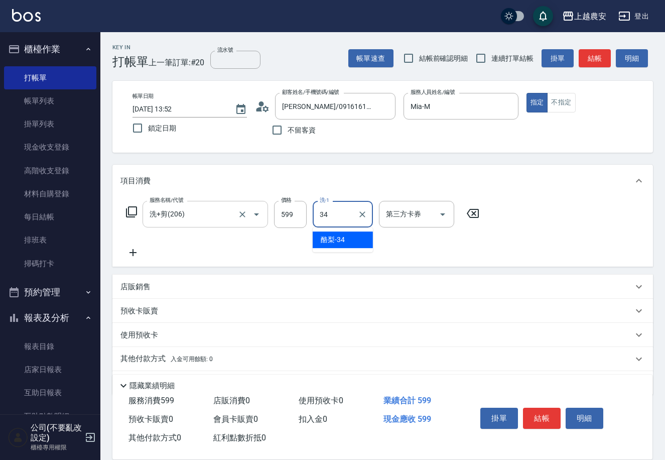
type input "酪梨-34"
click at [546, 413] on button "結帳" at bounding box center [542, 418] width 38 height 21
